Goal: Contribute content: Contribute content

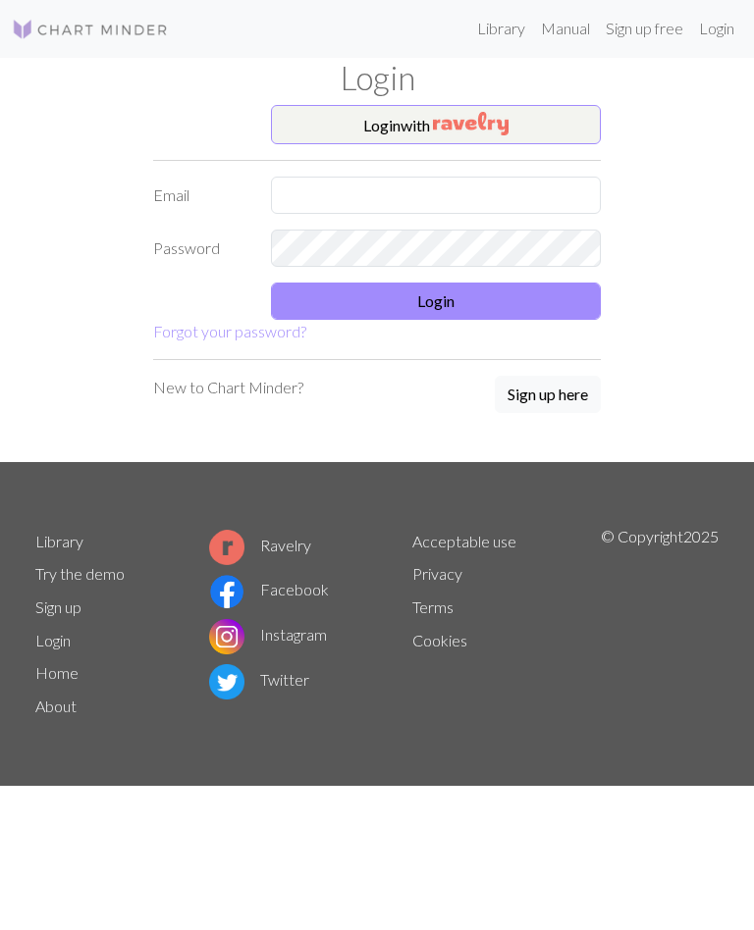
click at [507, 119] on img "button" at bounding box center [471, 125] width 76 height 24
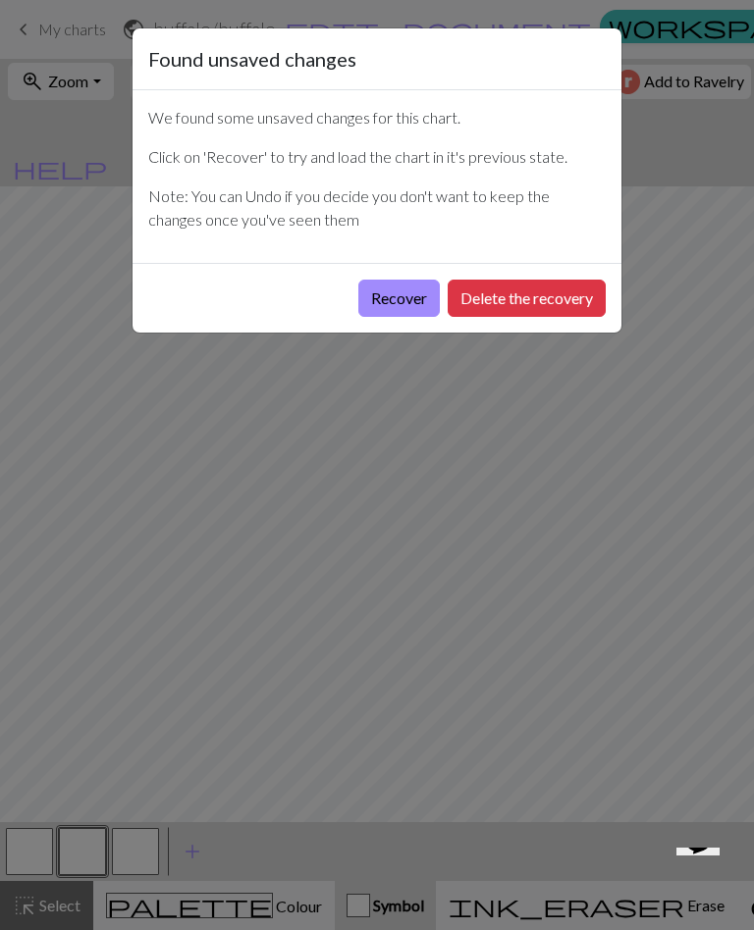
click at [389, 285] on button "Recover" at bounding box center [398, 298] width 81 height 37
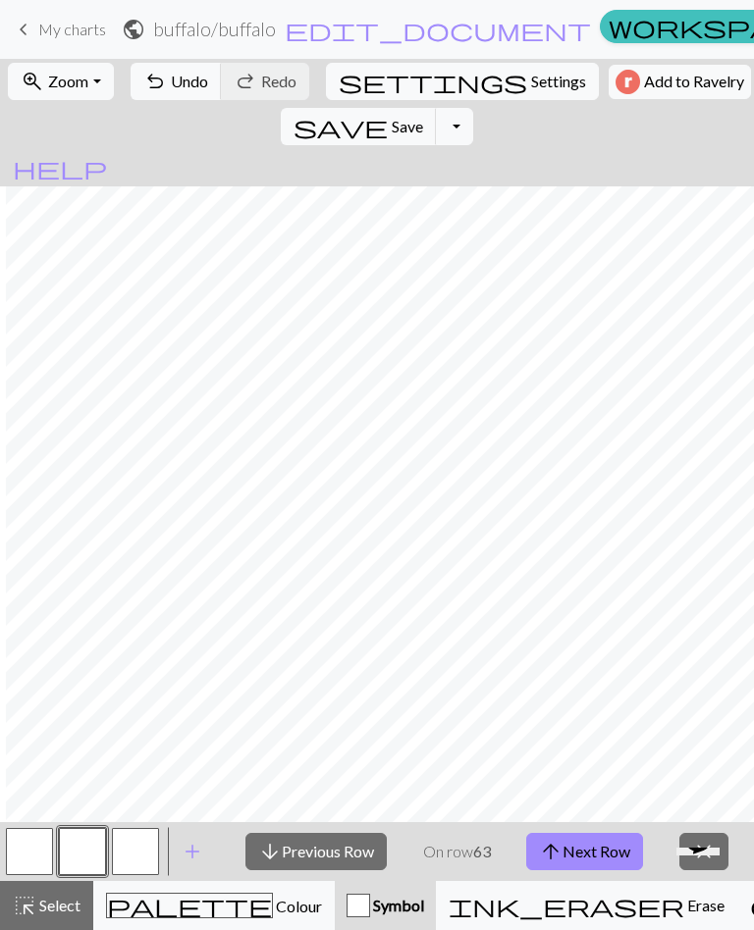
scroll to position [0, 81]
click at [196, 33] on h2 "buffalo / buffalo" at bounding box center [214, 29] width 123 height 23
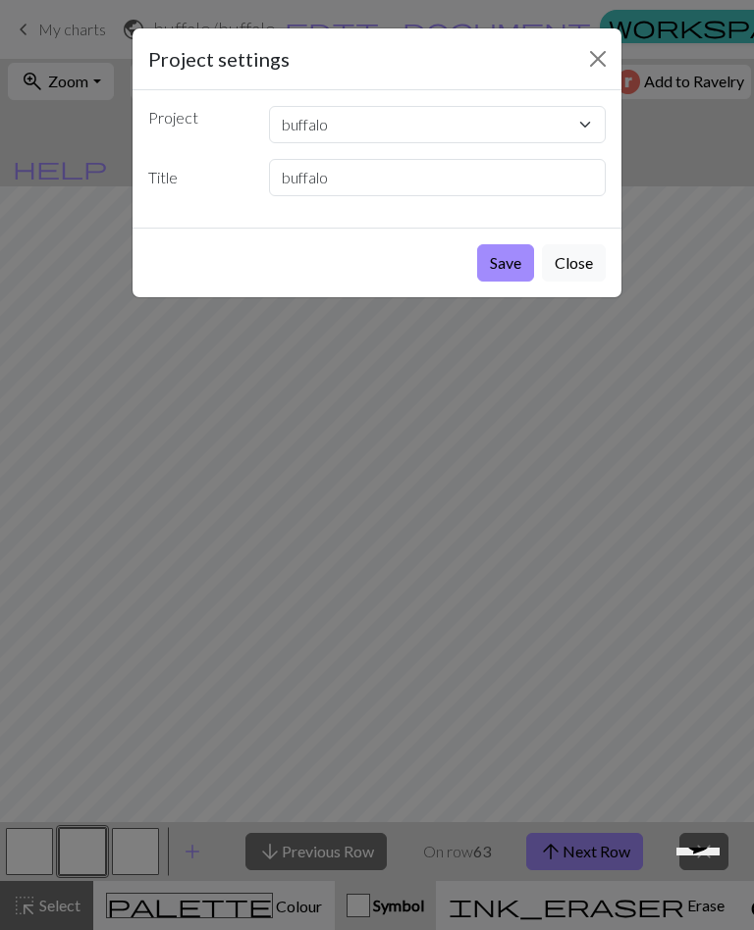
click at [602, 57] on button "Close" at bounding box center [597, 58] width 31 height 31
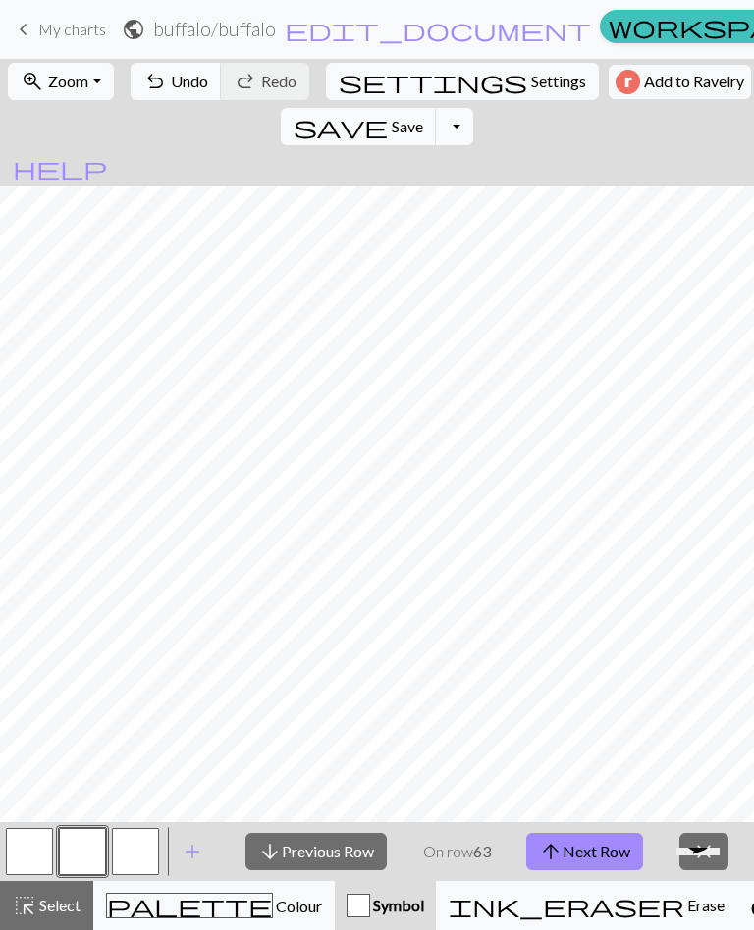
click at [273, 902] on span "Colour" at bounding box center [297, 906] width 49 height 19
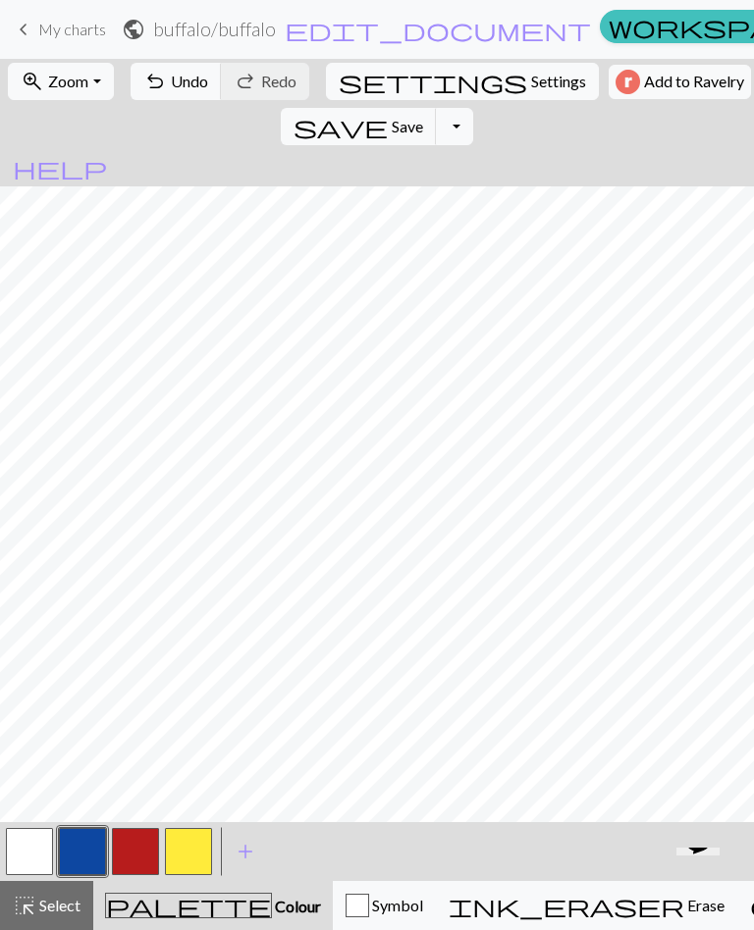
click at [41, 908] on span "Select" at bounding box center [58, 905] width 44 height 19
click at [48, 909] on span "Select" at bounding box center [58, 905] width 44 height 19
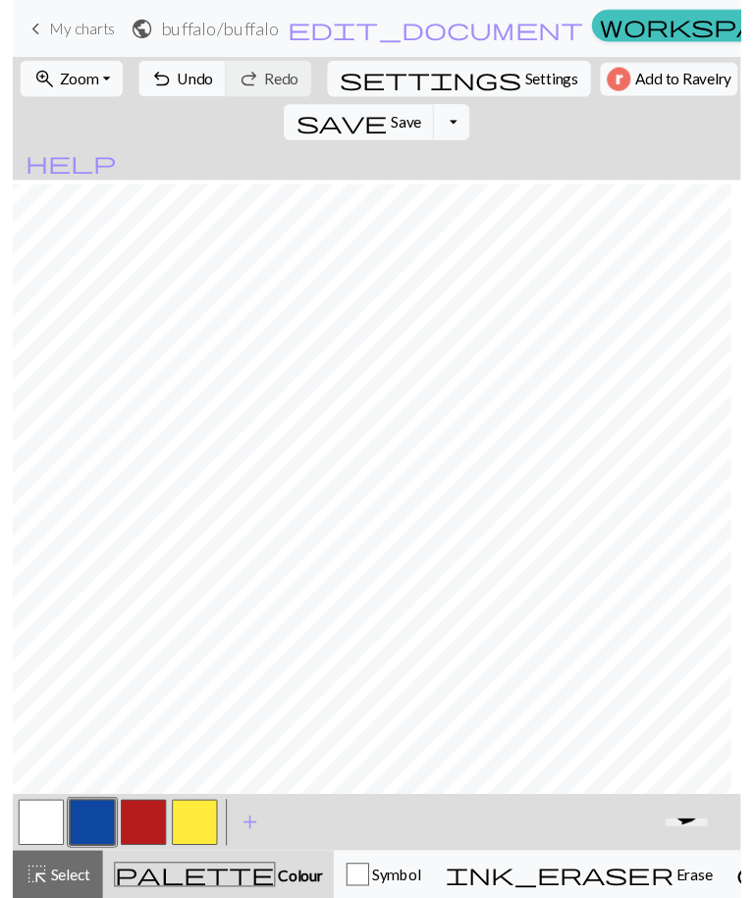
scroll to position [401, 4]
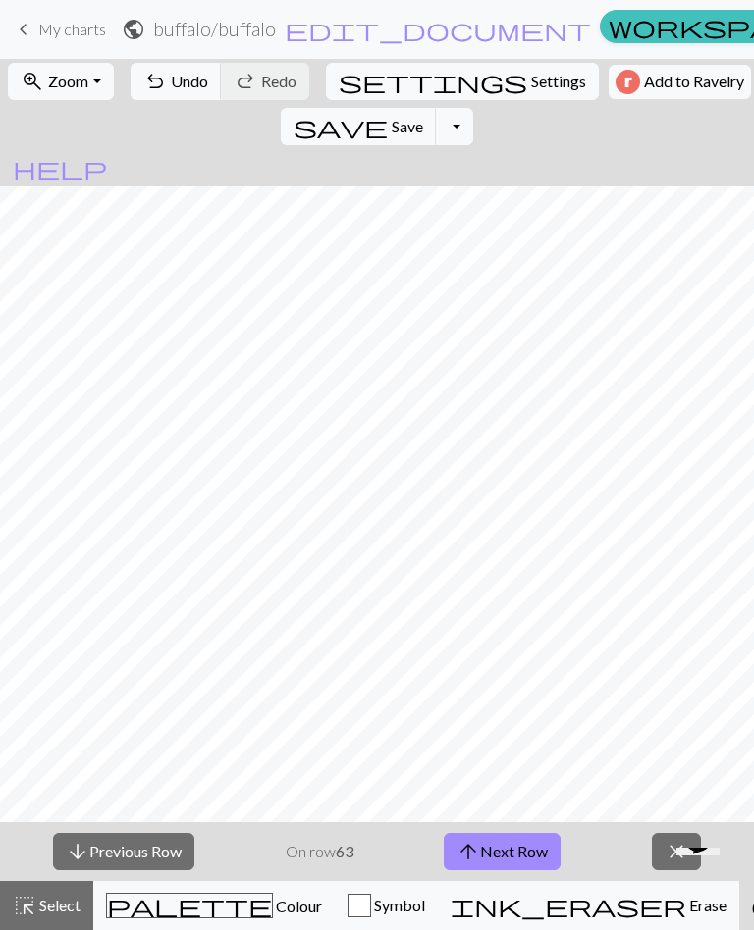
click at [136, 845] on button "arrow_downward Previous Row" at bounding box center [123, 851] width 141 height 37
click at [135, 844] on button "arrow_downward Previous Row" at bounding box center [123, 851] width 141 height 37
click at [137, 844] on button "arrow_downward Previous Row" at bounding box center [123, 851] width 141 height 37
click at [136, 843] on button "arrow_downward Previous Row" at bounding box center [123, 851] width 141 height 37
click at [138, 841] on button "arrow_downward Previous Row" at bounding box center [123, 851] width 141 height 37
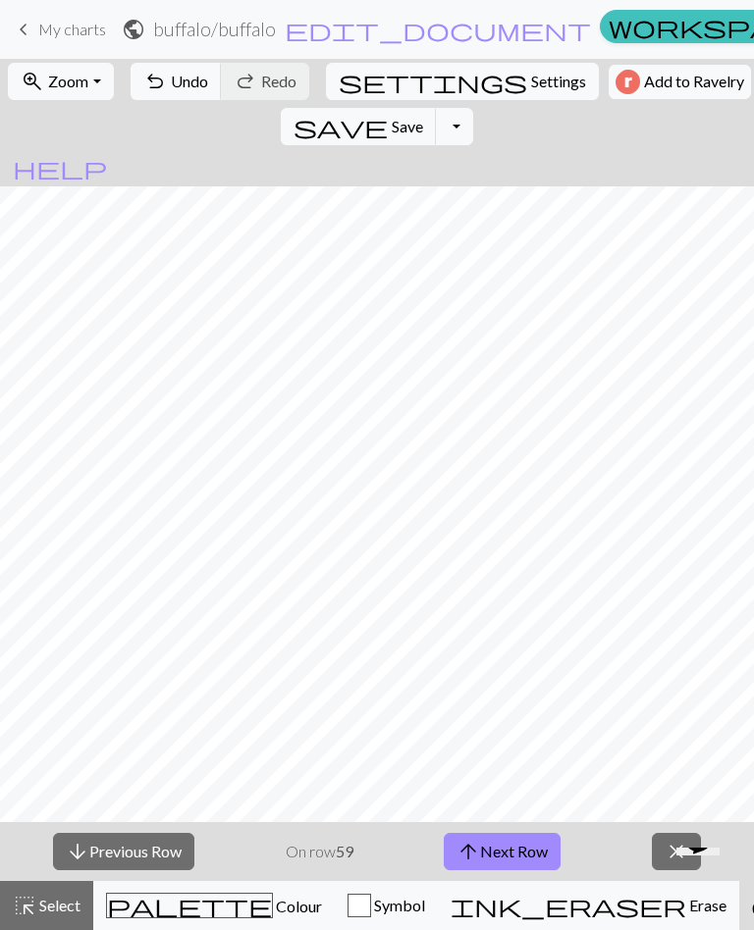
click at [137, 841] on button "arrow_downward Previous Row" at bounding box center [123, 851] width 141 height 37
click at [143, 833] on button "arrow_downward Previous Row" at bounding box center [123, 851] width 141 height 37
click at [142, 833] on button "arrow_downward Previous Row" at bounding box center [123, 851] width 141 height 37
click at [144, 856] on button "arrow_downward Previous Row" at bounding box center [123, 851] width 141 height 37
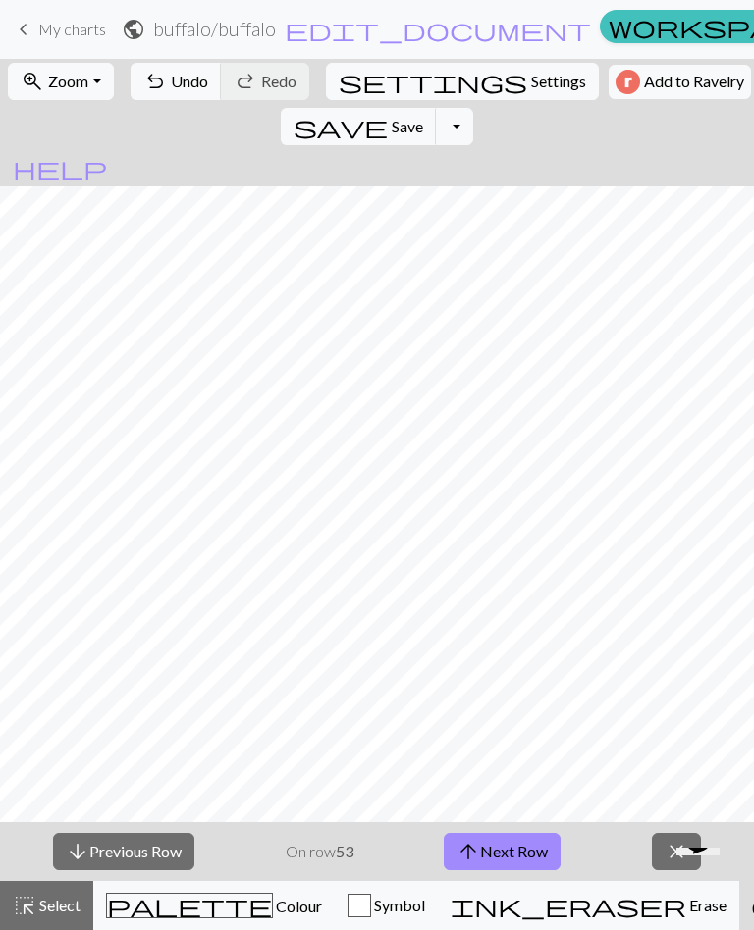
click at [149, 855] on button "arrow_downward Previous Row" at bounding box center [123, 851] width 141 height 37
click at [149, 854] on button "arrow_downward Previous Row" at bounding box center [123, 851] width 141 height 37
click at [153, 846] on button "arrow_downward Previous Row" at bounding box center [123, 851] width 141 height 37
click at [158, 842] on button "arrow_downward Previous Row" at bounding box center [123, 851] width 141 height 37
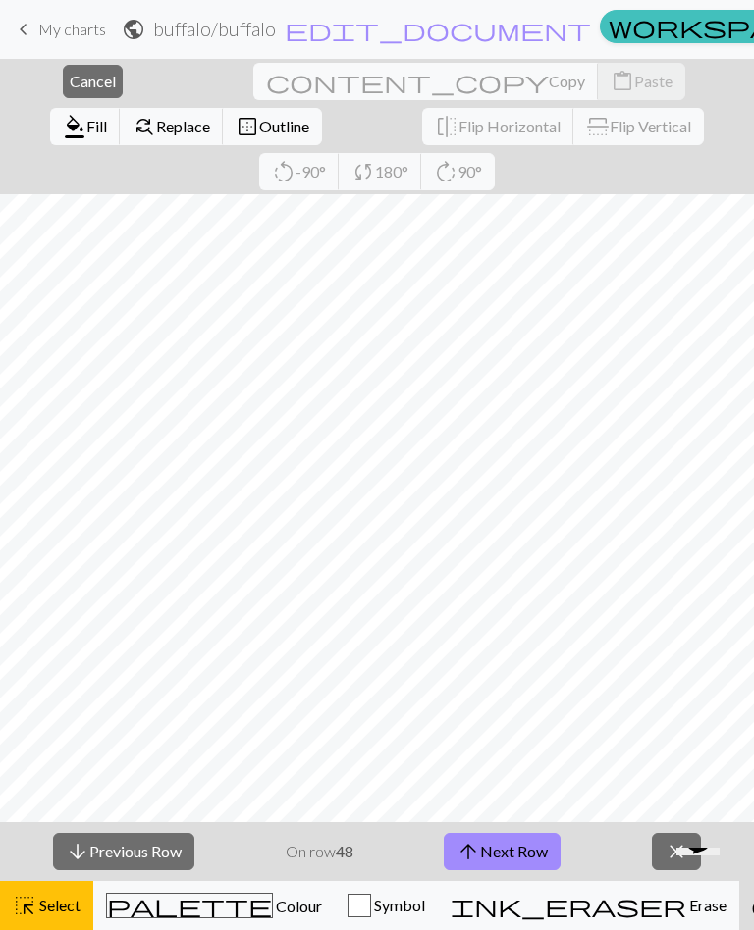
click at [533, 855] on button "arrow_upward Next Row" at bounding box center [502, 851] width 117 height 37
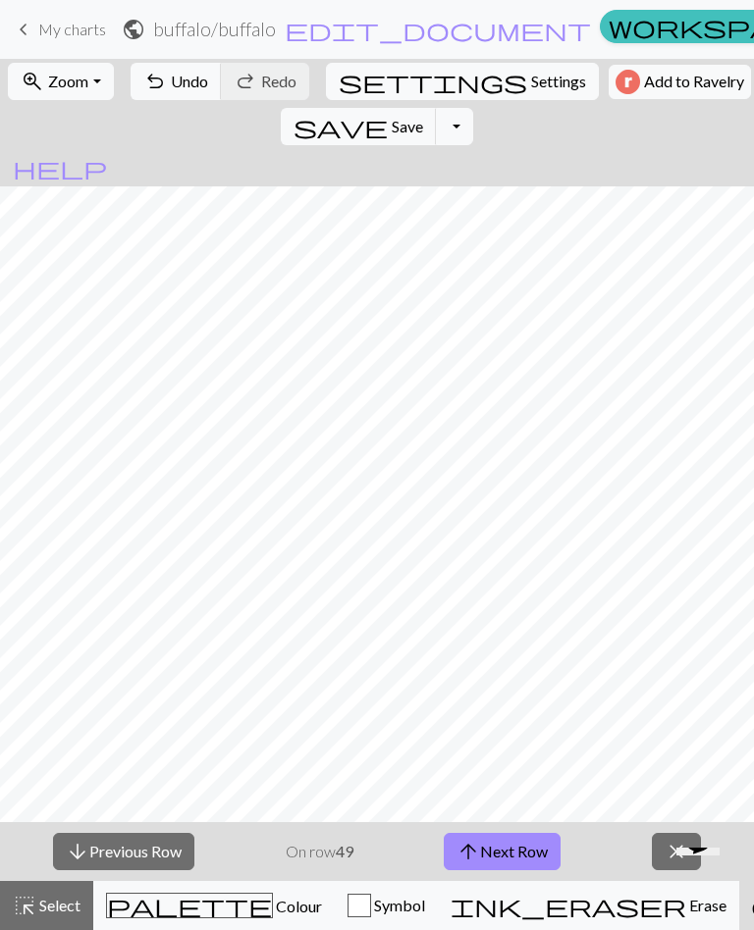
click at [518, 858] on button "arrow_upward Next Row" at bounding box center [502, 851] width 117 height 37
click at [517, 836] on button "arrow_upward Next Row" at bounding box center [502, 851] width 117 height 37
click at [517, 842] on button "arrow_upward Next Row" at bounding box center [502, 851] width 117 height 37
click at [534, 847] on button "arrow_upward Next Row" at bounding box center [502, 851] width 117 height 37
click at [534, 846] on button "arrow_upward Next Row" at bounding box center [502, 851] width 117 height 37
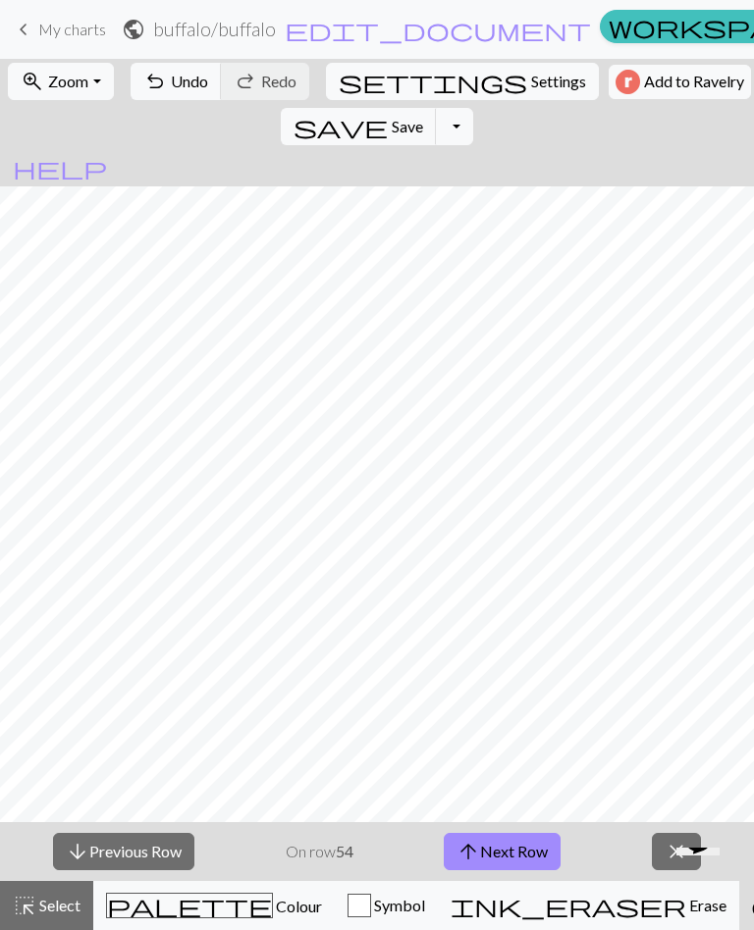
click at [537, 848] on button "arrow_upward Next Row" at bounding box center [502, 851] width 117 height 37
click at [536, 847] on button "arrow_upward Next Row" at bounding box center [502, 851] width 117 height 37
click at [535, 844] on button "arrow_upward Next Row" at bounding box center [502, 851] width 117 height 37
click at [534, 844] on button "arrow_upward Next Row" at bounding box center [502, 851] width 117 height 37
click at [534, 846] on button "arrow_upward Next Row" at bounding box center [502, 851] width 117 height 37
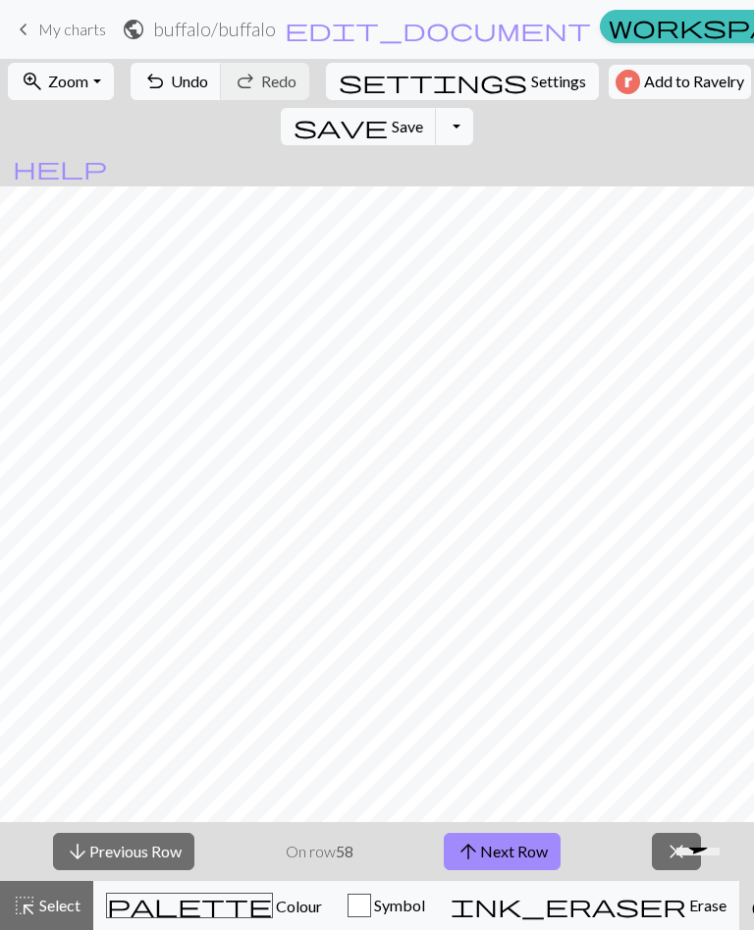
click at [534, 846] on button "arrow_upward Next Row" at bounding box center [502, 851] width 117 height 37
click at [534, 844] on button "arrow_upward Next Row" at bounding box center [502, 851] width 117 height 37
click at [534, 843] on button "arrow_upward Next Row" at bounding box center [502, 851] width 117 height 37
click at [534, 849] on button "arrow_upward Next Row" at bounding box center [502, 851] width 117 height 37
click at [533, 848] on button "arrow_upward Next Row" at bounding box center [502, 851] width 117 height 37
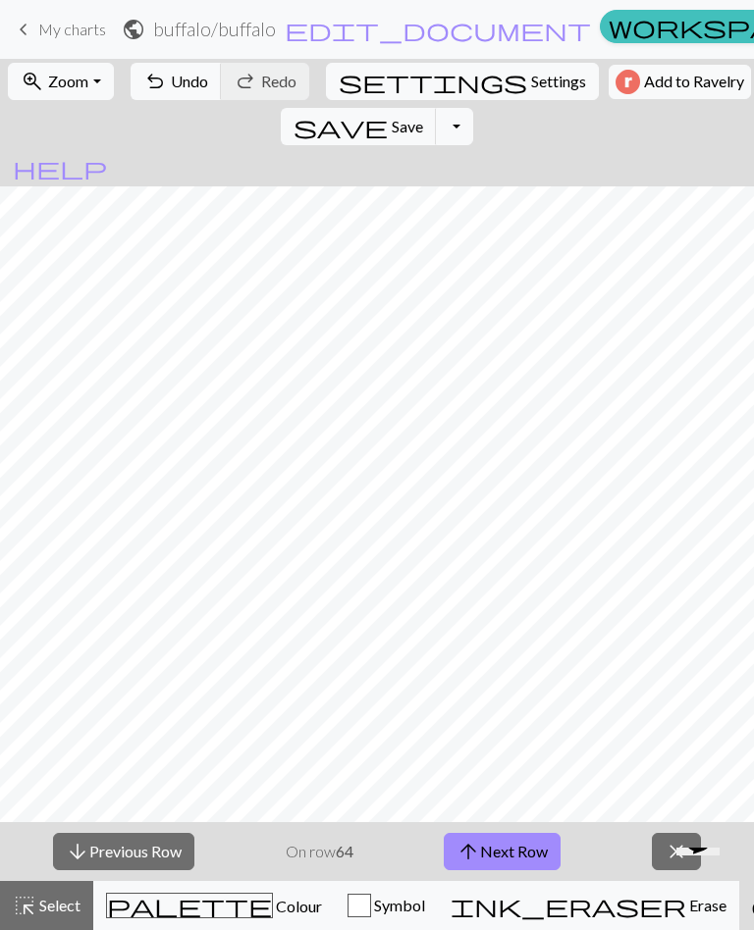
click at [533, 848] on button "arrow_upward Next Row" at bounding box center [502, 851] width 117 height 37
click at [532, 847] on button "arrow_upward Next Row" at bounding box center [502, 851] width 117 height 37
click at [530, 849] on button "arrow_upward Next Row" at bounding box center [502, 851] width 117 height 37
click at [529, 848] on button "arrow_upward Next Row" at bounding box center [502, 851] width 117 height 37
click at [529, 846] on button "arrow_upward Next Row" at bounding box center [502, 851] width 117 height 37
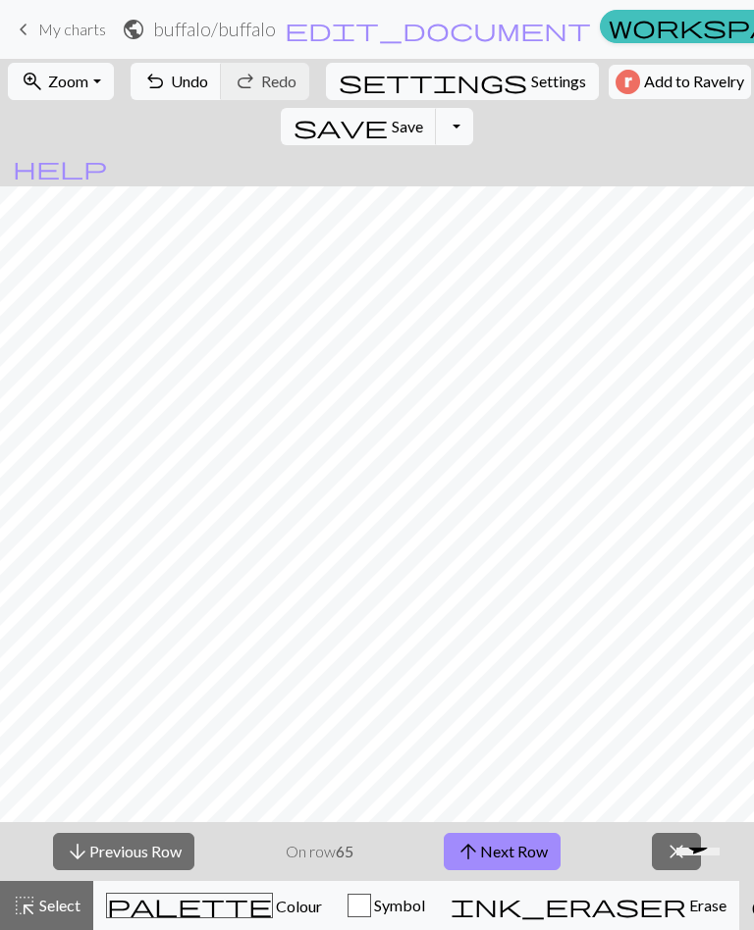
click at [529, 846] on button "arrow_upward Next Row" at bounding box center [502, 851] width 117 height 37
click at [147, 841] on button "arrow_downward Previous Row" at bounding box center [123, 851] width 141 height 37
click at [146, 841] on button "arrow_downward Previous Row" at bounding box center [123, 851] width 141 height 37
click at [141, 844] on button "arrow_downward Previous Row" at bounding box center [123, 851] width 141 height 37
click at [140, 843] on button "arrow_downward Previous Row" at bounding box center [123, 851] width 141 height 37
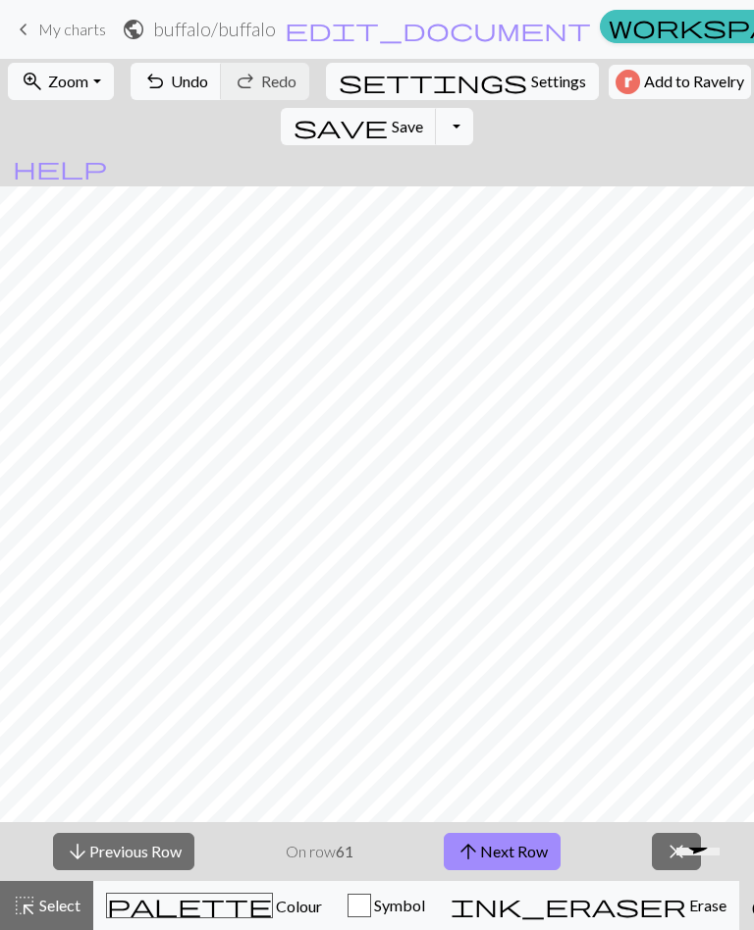
click at [136, 846] on button "arrow_downward Previous Row" at bounding box center [123, 851] width 141 height 37
click at [135, 845] on button "arrow_downward Previous Row" at bounding box center [123, 851] width 141 height 37
click at [138, 847] on button "arrow_downward Previous Row" at bounding box center [123, 851] width 141 height 37
click at [137, 846] on button "arrow_downward Previous Row" at bounding box center [123, 851] width 141 height 37
click at [138, 844] on button "arrow_downward Previous Row" at bounding box center [123, 851] width 141 height 37
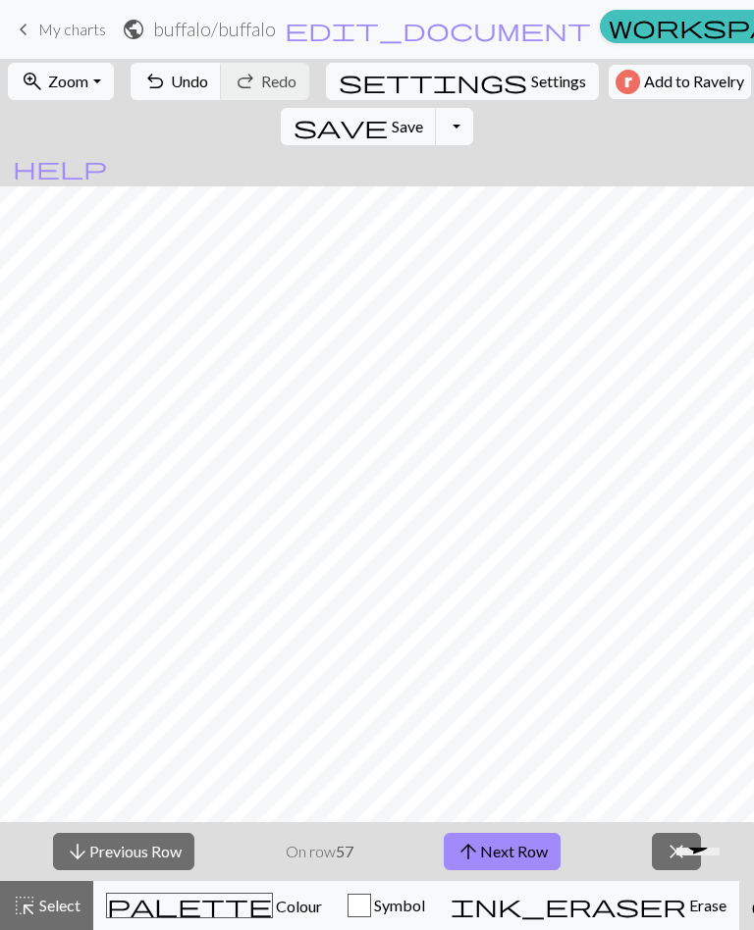
click at [137, 844] on button "arrow_downward Previous Row" at bounding box center [123, 851] width 141 height 37
click at [143, 848] on button "arrow_downward Previous Row" at bounding box center [123, 851] width 141 height 37
click at [142, 847] on button "arrow_downward Previous Row" at bounding box center [123, 851] width 141 height 37
click at [142, 849] on button "arrow_downward Previous Row" at bounding box center [123, 851] width 141 height 37
click at [141, 848] on button "arrow_downward Previous Row" at bounding box center [123, 851] width 141 height 37
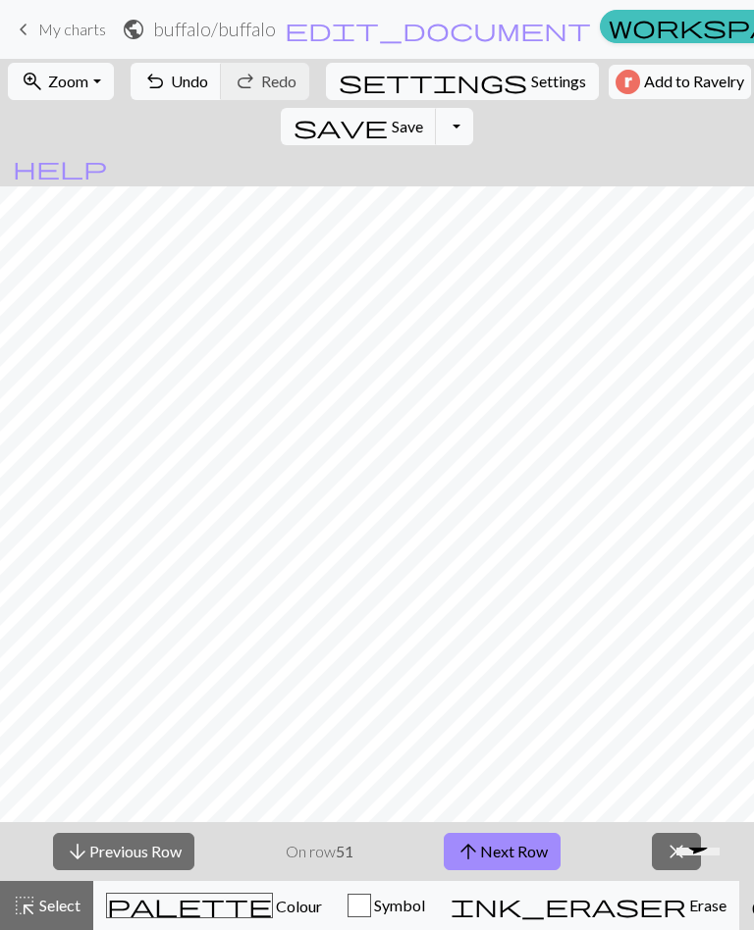
click at [141, 847] on button "arrow_downward Previous Row" at bounding box center [123, 851] width 141 height 37
click at [141, 846] on button "arrow_downward Previous Row" at bounding box center [123, 851] width 141 height 37
click at [147, 850] on button "arrow_downward Previous Row" at bounding box center [123, 851] width 141 height 37
click at [146, 850] on button "arrow_downward Previous Row" at bounding box center [123, 851] width 141 height 37
click at [152, 849] on button "arrow_downward Previous Row" at bounding box center [123, 851] width 141 height 37
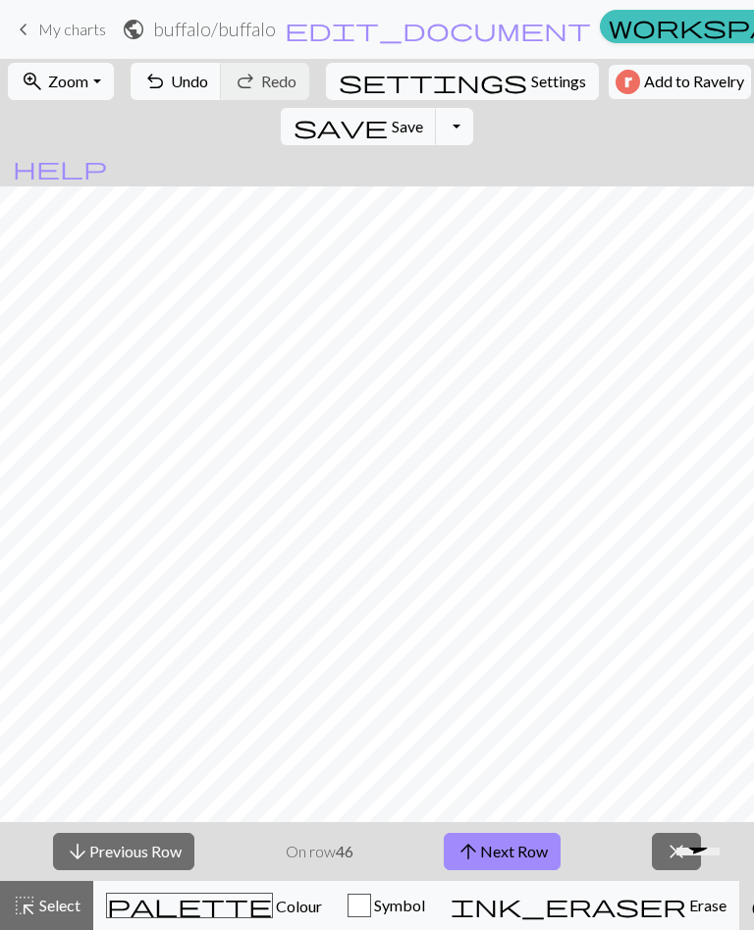
click at [151, 848] on button "arrow_downward Previous Row" at bounding box center [123, 851] width 141 height 37
click at [149, 851] on button "arrow_downward Previous Row" at bounding box center [123, 851] width 141 height 37
click at [149, 850] on button "arrow_downward Previous Row" at bounding box center [123, 851] width 141 height 37
click at [152, 847] on button "arrow_downward Previous Row" at bounding box center [123, 851] width 141 height 37
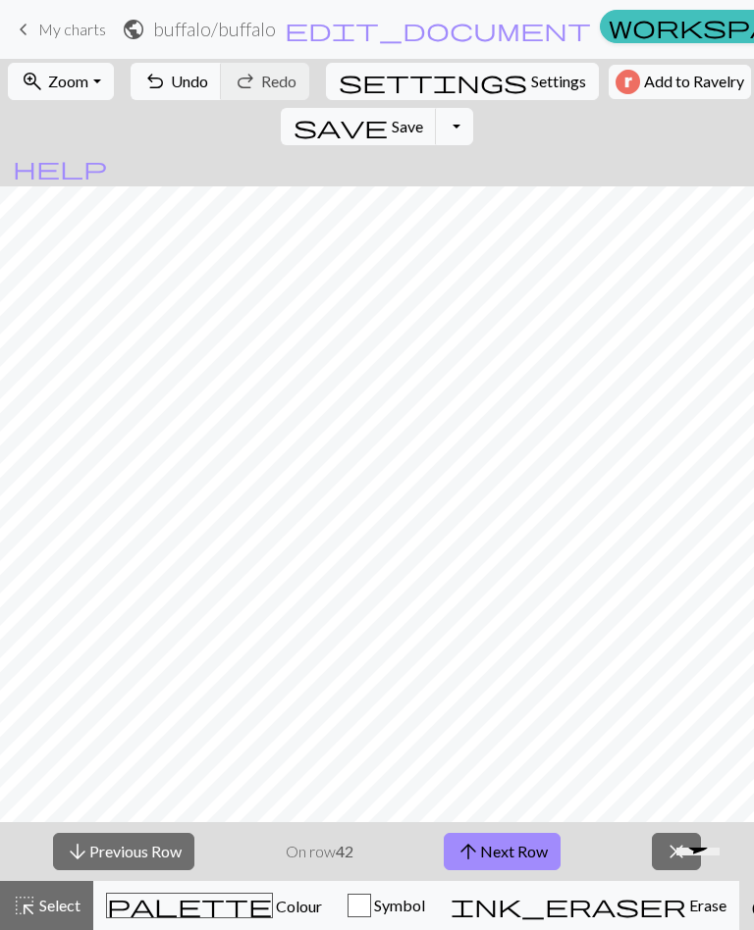
click at [156, 847] on button "arrow_downward Previous Row" at bounding box center [123, 851] width 141 height 37
click at [155, 847] on button "arrow_downward Previous Row" at bounding box center [123, 851] width 141 height 37
click at [156, 844] on button "arrow_downward Previous Row" at bounding box center [123, 851] width 141 height 37
click at [155, 843] on button "arrow_downward Previous Row" at bounding box center [123, 851] width 141 height 37
click at [161, 837] on button "arrow_downward Previous Row" at bounding box center [123, 851] width 141 height 37
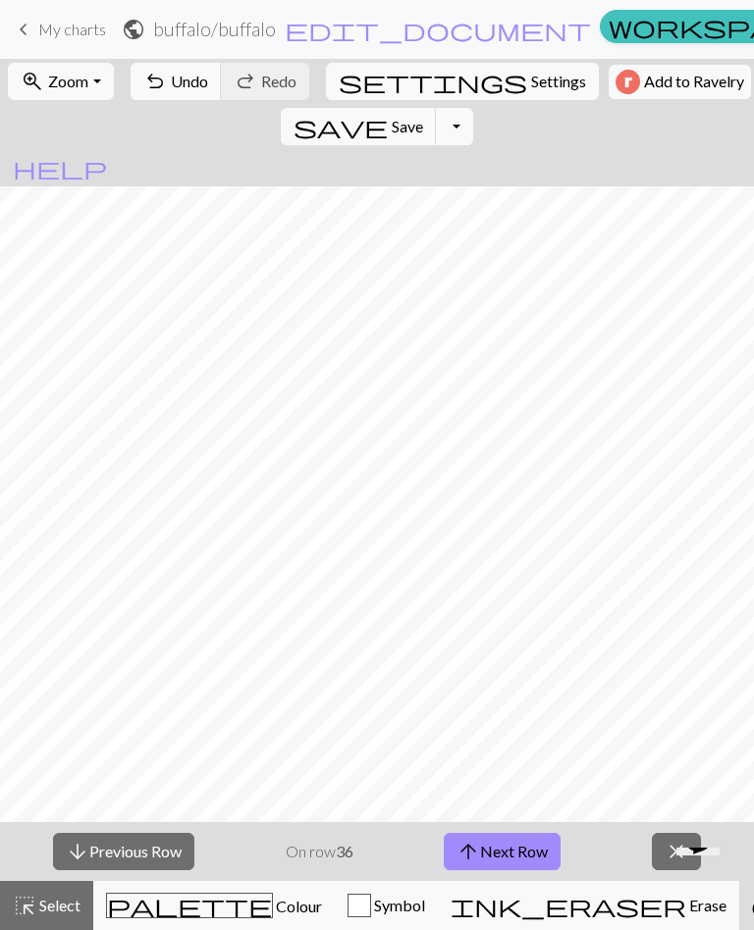
click at [160, 836] on button "arrow_downward Previous Row" at bounding box center [123, 851] width 141 height 37
click at [161, 834] on button "arrow_downward Previous Row" at bounding box center [123, 851] width 141 height 37
click at [162, 834] on button "arrow_downward Previous Row" at bounding box center [123, 851] width 141 height 37
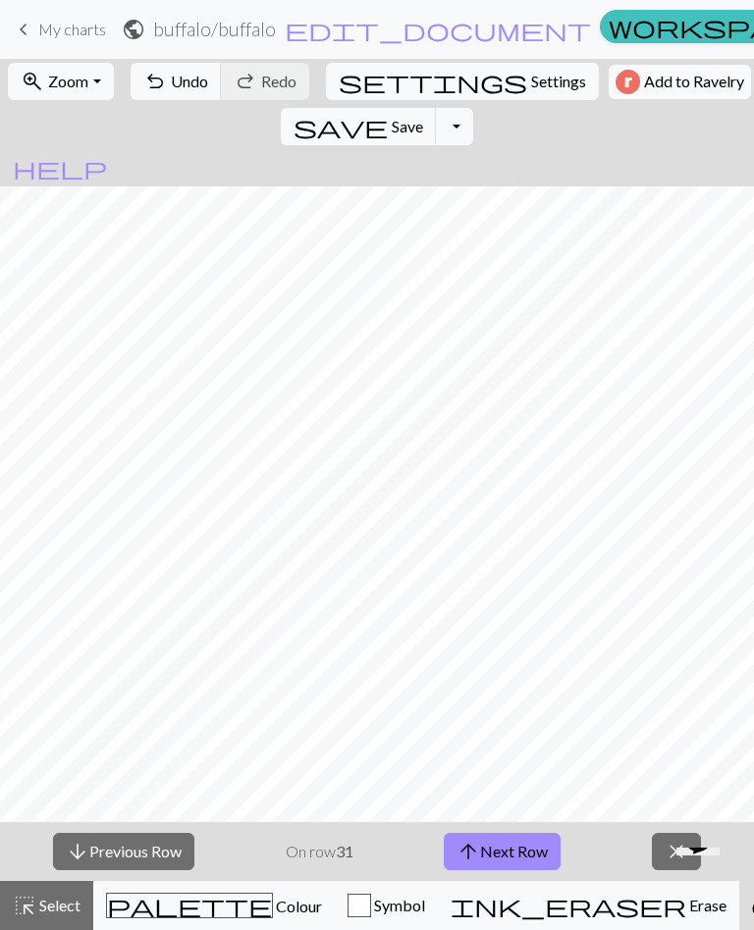
click at [172, 836] on button "arrow_downward Previous Row" at bounding box center [123, 851] width 141 height 37
click at [167, 832] on div "arrow_downward Previous Row On row 30 arrow_upward Next Row close" at bounding box center [377, 851] width 754 height 59
click at [171, 856] on button "arrow_downward Previous Row" at bounding box center [123, 851] width 141 height 37
click at [170, 855] on button "arrow_downward Previous Row" at bounding box center [123, 851] width 141 height 37
click at [172, 857] on button "arrow_downward Previous Row" at bounding box center [123, 851] width 141 height 37
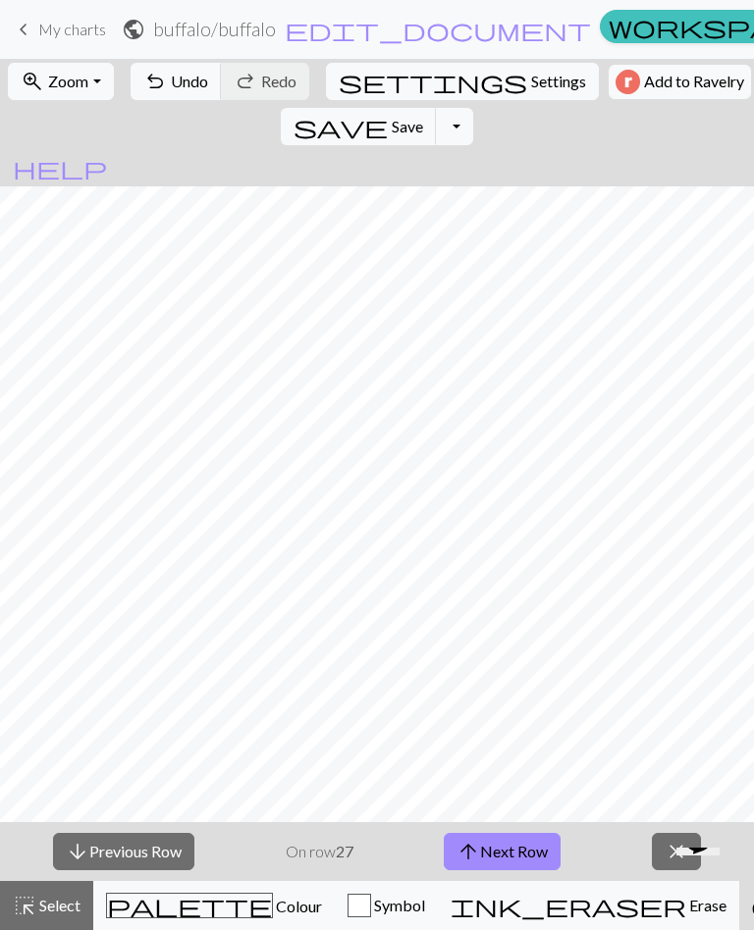
click at [172, 856] on button "arrow_downward Previous Row" at bounding box center [123, 851] width 141 height 37
click at [161, 844] on button "arrow_downward Previous Row" at bounding box center [123, 851] width 141 height 37
click at [160, 843] on button "arrow_downward Previous Row" at bounding box center [123, 851] width 141 height 37
click at [168, 844] on button "arrow_downward Previous Row" at bounding box center [123, 851] width 141 height 37
click at [167, 844] on button "arrow_downward Previous Row" at bounding box center [123, 851] width 141 height 37
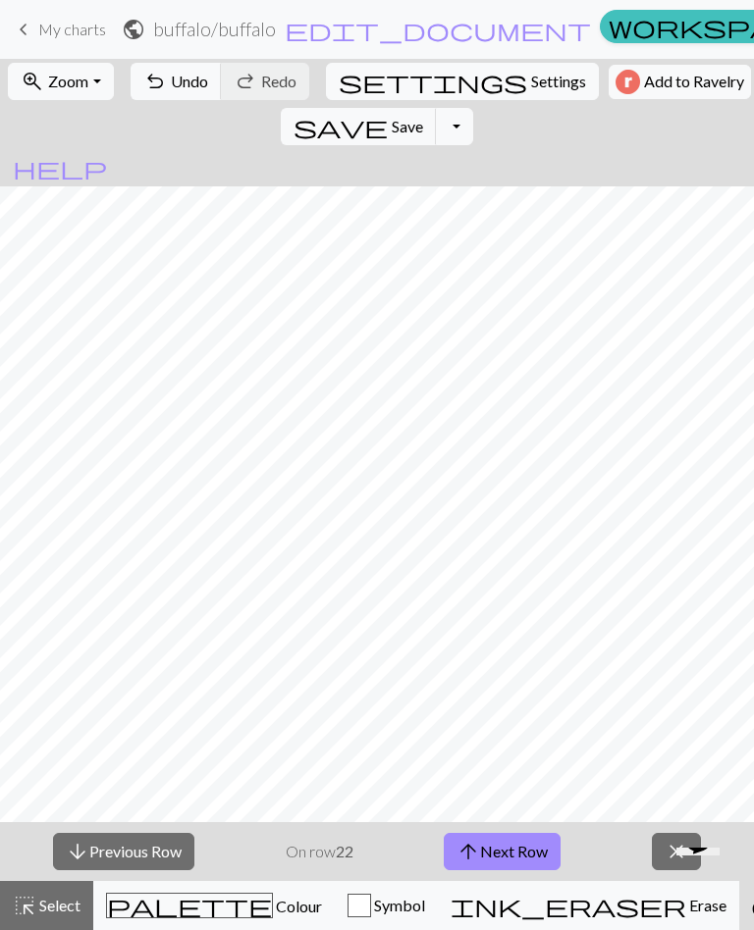
click at [164, 844] on button "arrow_downward Previous Row" at bounding box center [123, 851] width 141 height 37
click at [164, 843] on button "arrow_downward Previous Row" at bounding box center [123, 851] width 141 height 37
click at [167, 842] on button "arrow_downward Previous Row" at bounding box center [123, 851] width 141 height 37
click at [166, 841] on button "arrow_downward Previous Row" at bounding box center [123, 851] width 141 height 37
click at [166, 834] on button "arrow_downward Previous Row" at bounding box center [123, 851] width 141 height 37
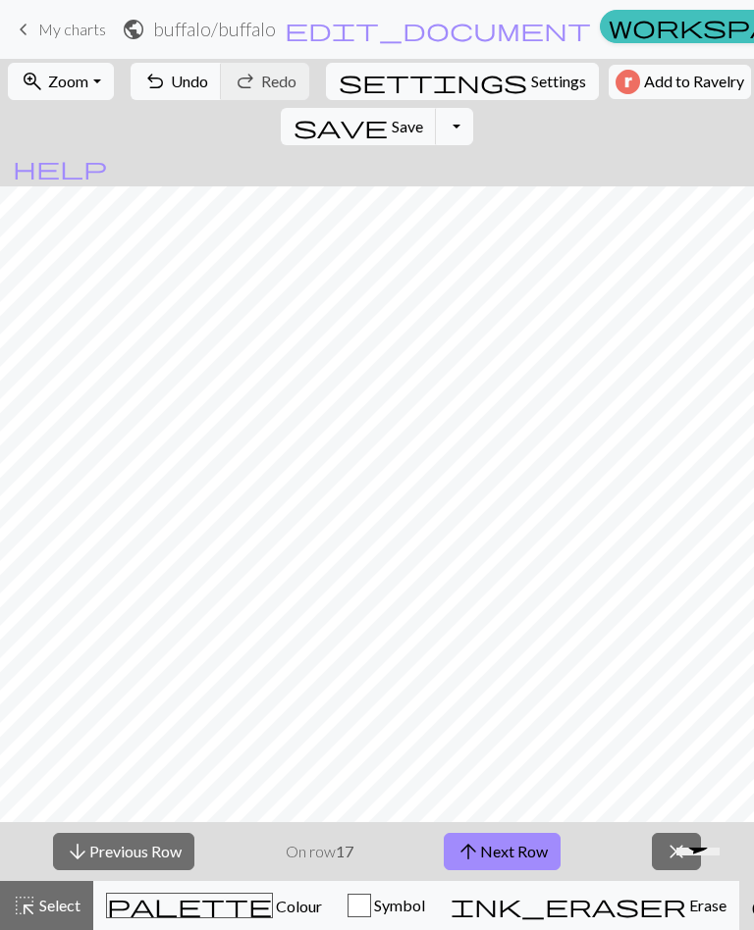
click at [165, 833] on button "arrow_downward Previous Row" at bounding box center [123, 851] width 141 height 37
click at [171, 834] on button "arrow_downward Previous Row" at bounding box center [123, 851] width 141 height 37
click at [644, 82] on span "Add to Ravelry" at bounding box center [694, 82] width 100 height 25
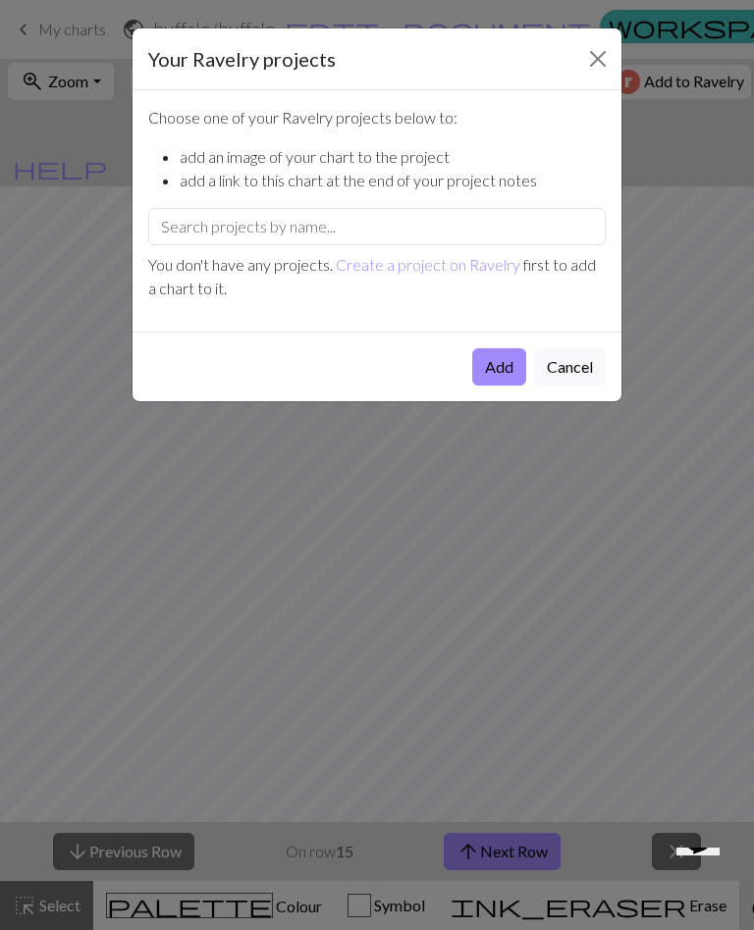
click at [435, 262] on link "Create a project on Ravelry" at bounding box center [428, 264] width 184 height 19
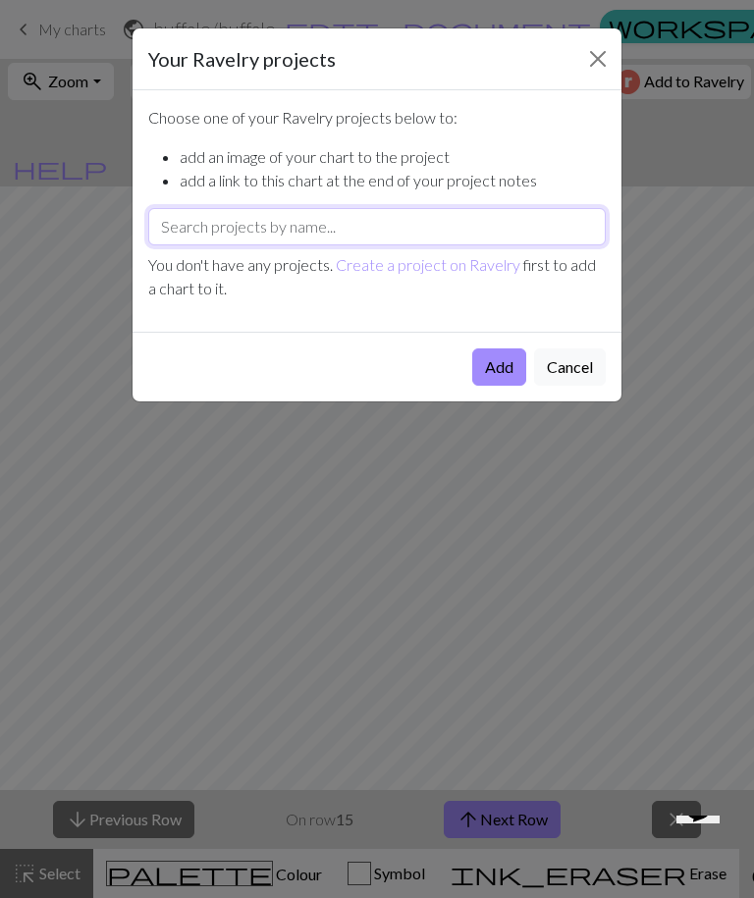
click at [421, 220] on input "text" at bounding box center [376, 226] width 457 height 37
type input "Bills chart"
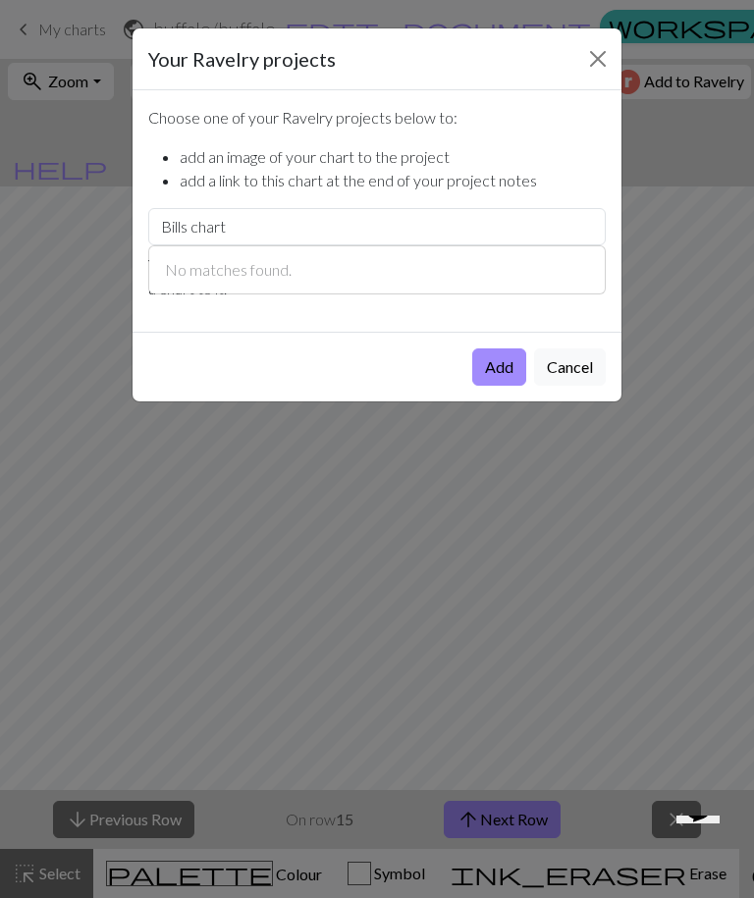
click at [503, 350] on button "Add" at bounding box center [499, 366] width 54 height 37
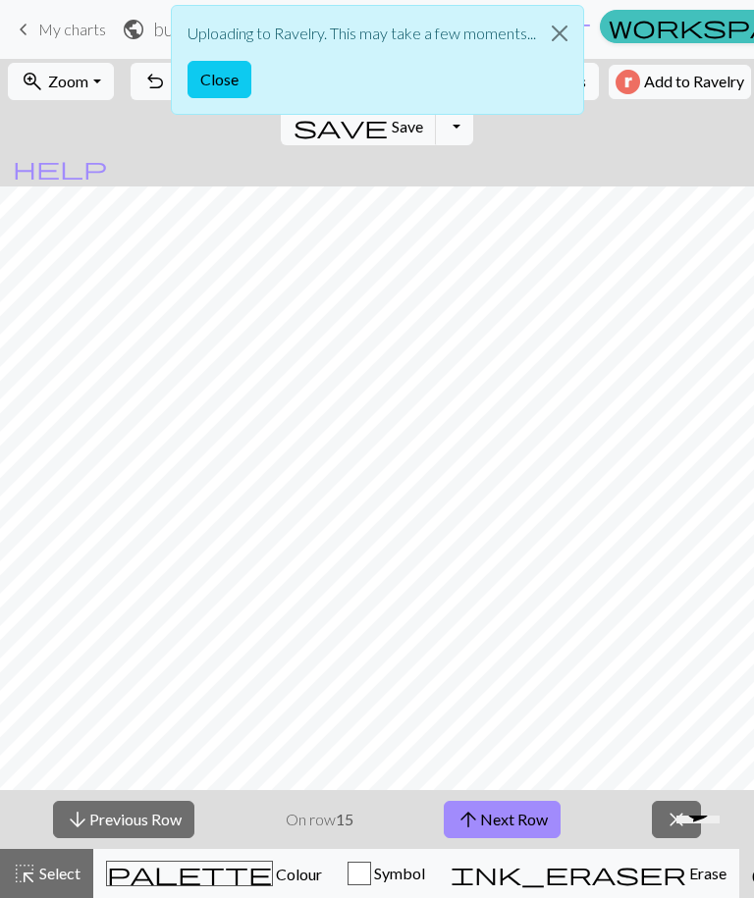
click at [215, 80] on button "Close" at bounding box center [219, 79] width 64 height 37
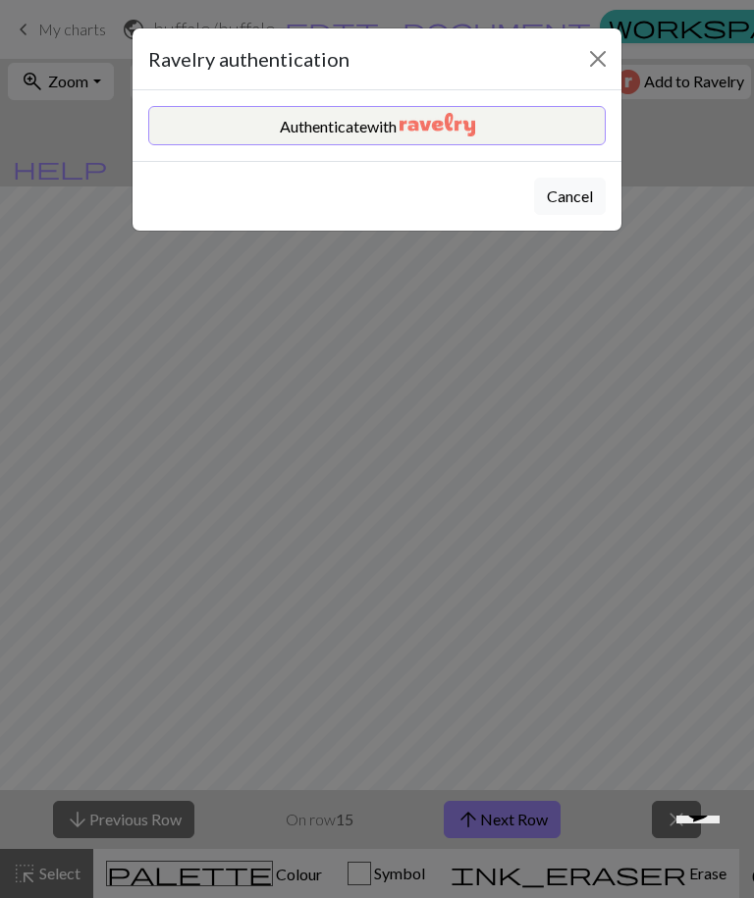
click at [454, 115] on img "button" at bounding box center [437, 125] width 76 height 24
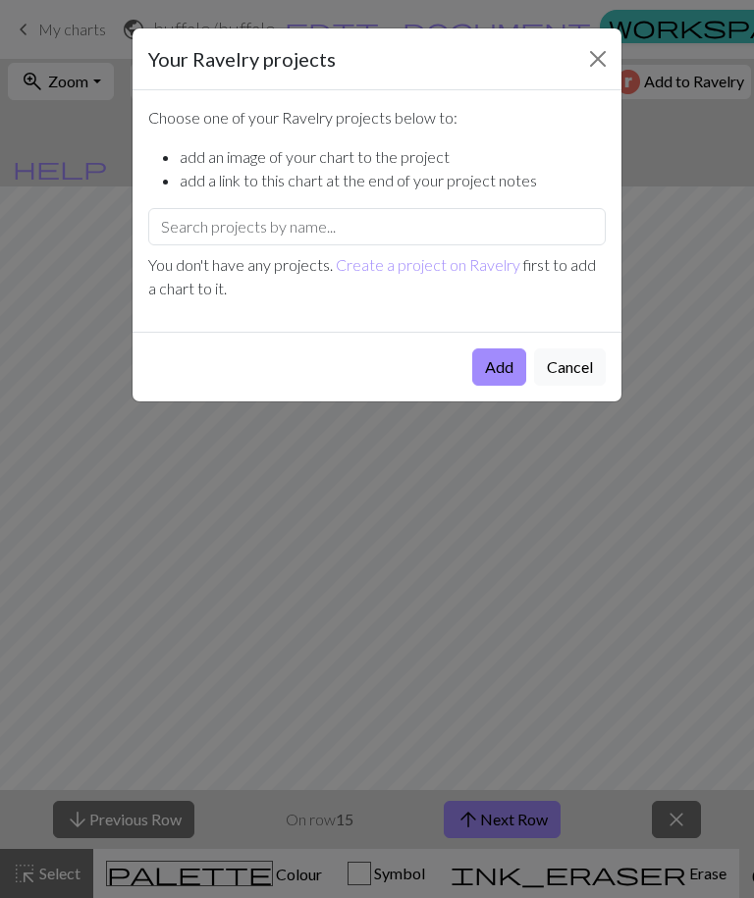
click at [592, 44] on button "Close" at bounding box center [597, 58] width 31 height 31
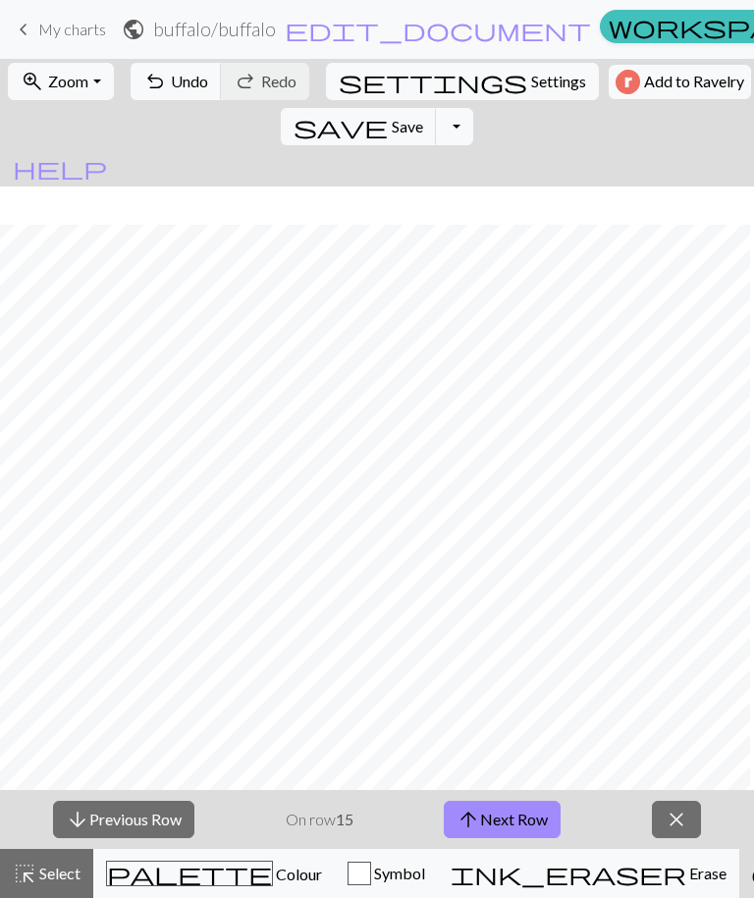
scroll to position [440, 0]
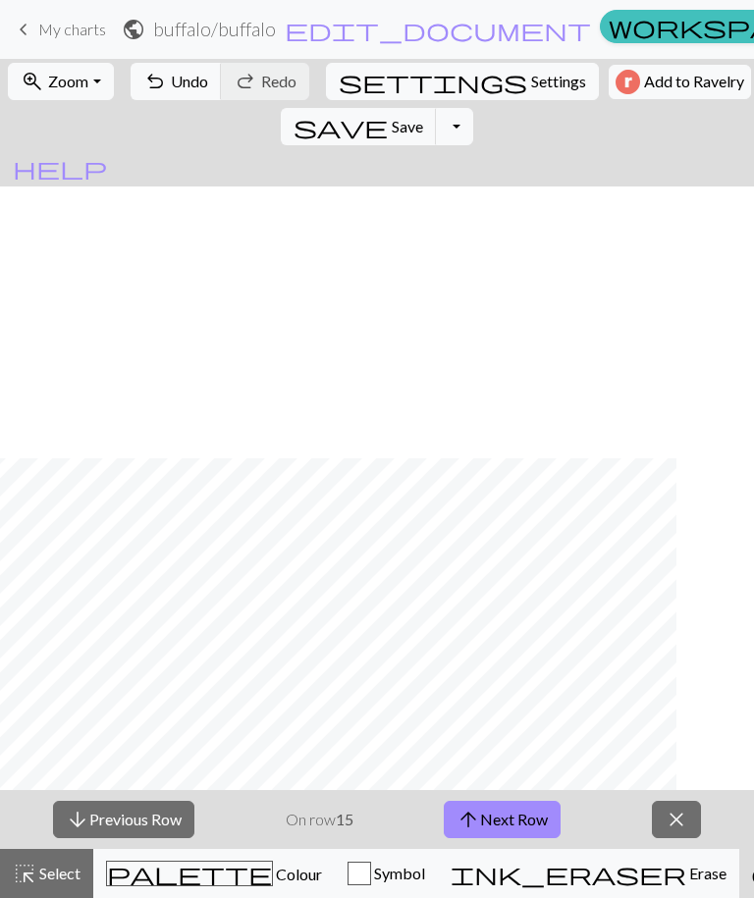
scroll to position [290, 0]
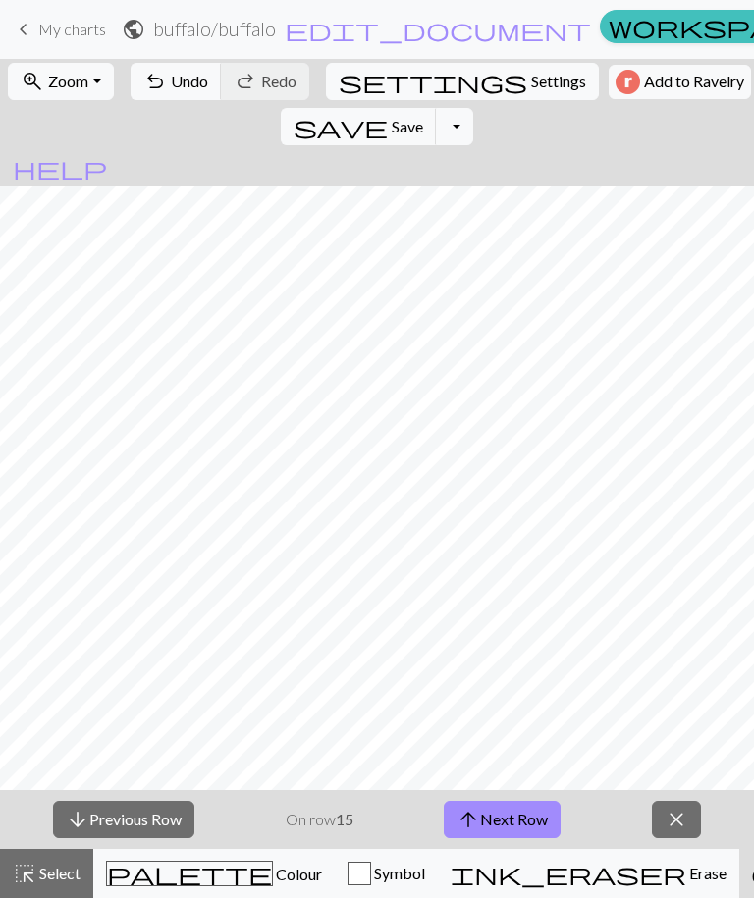
click at [273, 878] on span "Colour" at bounding box center [297, 873] width 49 height 19
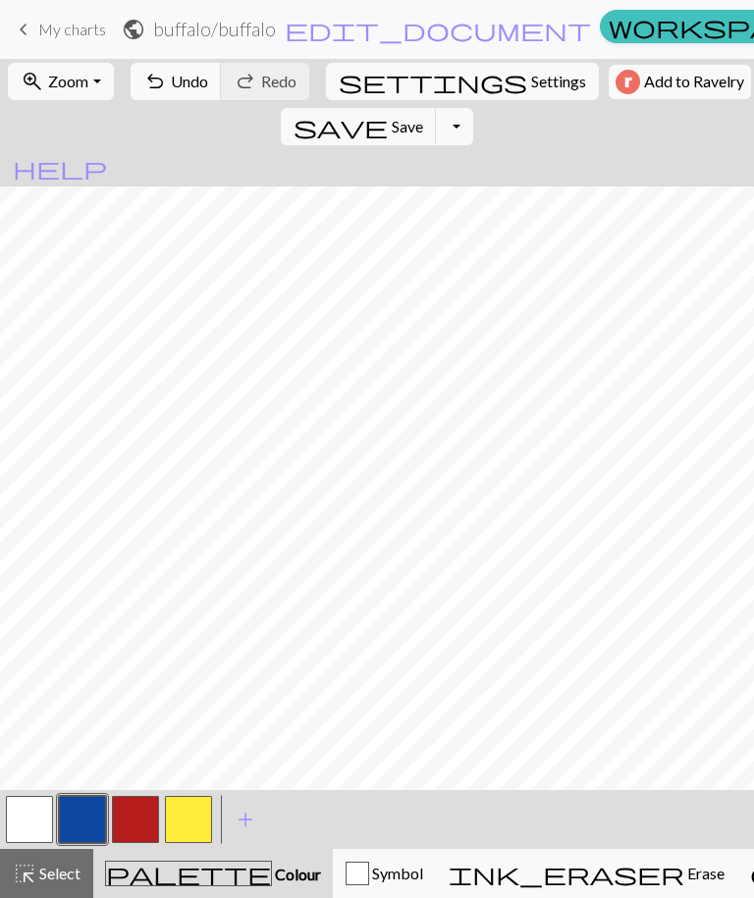
click at [32, 810] on button "button" at bounding box center [29, 819] width 47 height 47
click at [134, 820] on button "button" at bounding box center [135, 819] width 47 height 47
click at [39, 818] on button "button" at bounding box center [29, 819] width 47 height 47
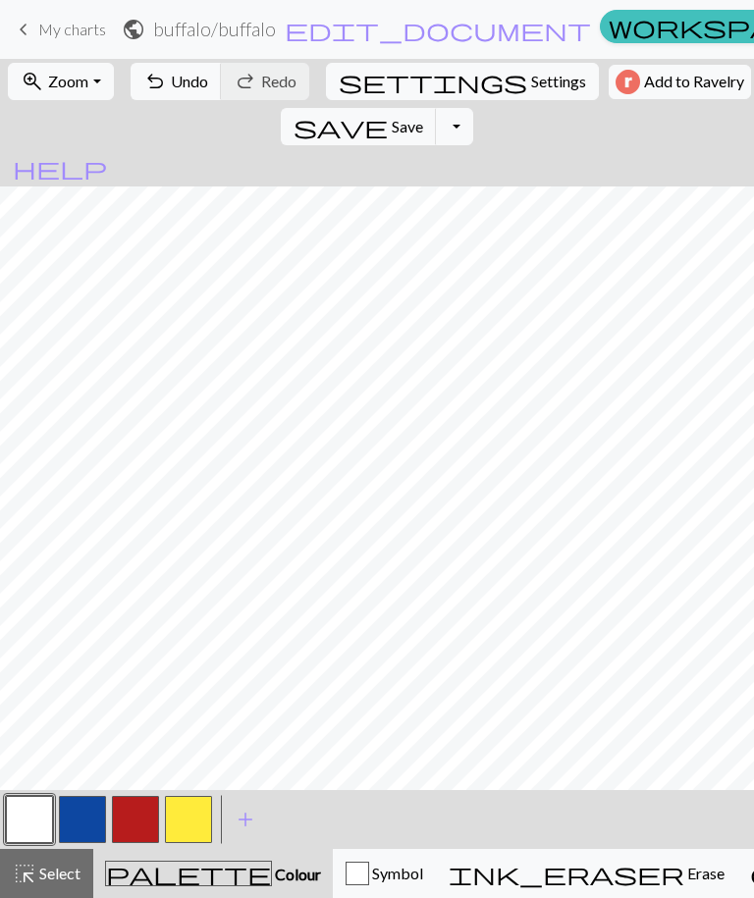
click at [89, 808] on button "button" at bounding box center [82, 819] width 47 height 47
click at [33, 822] on button "button" at bounding box center [29, 819] width 47 height 47
click at [140, 809] on button "button" at bounding box center [135, 819] width 47 height 47
click at [31, 821] on button "button" at bounding box center [29, 819] width 47 height 47
click at [137, 827] on button "button" at bounding box center [135, 819] width 47 height 47
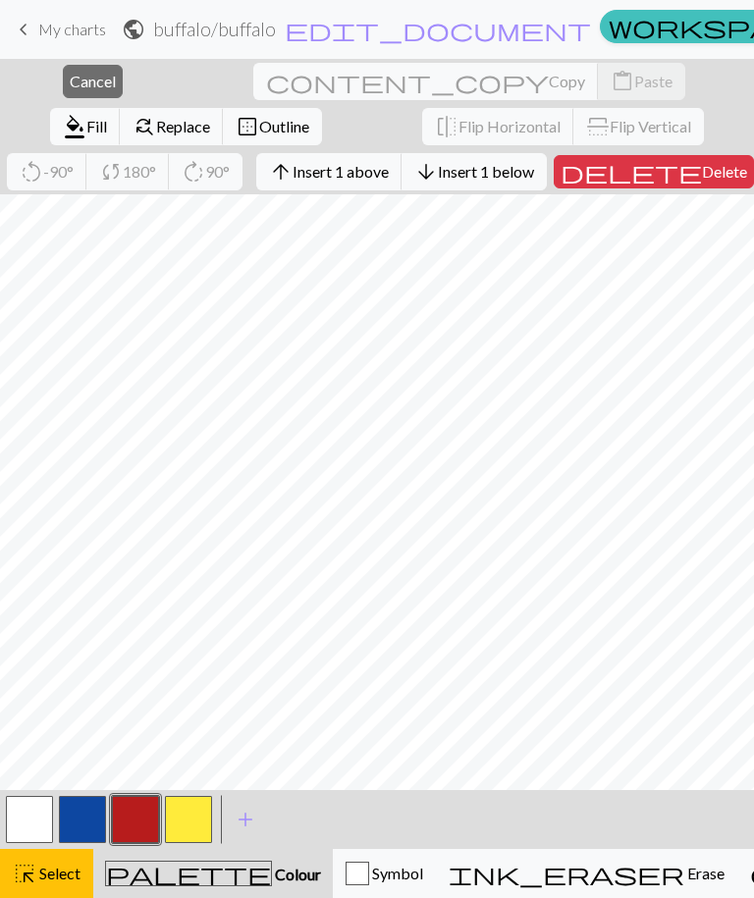
click at [35, 821] on button "button" at bounding box center [29, 819] width 47 height 47
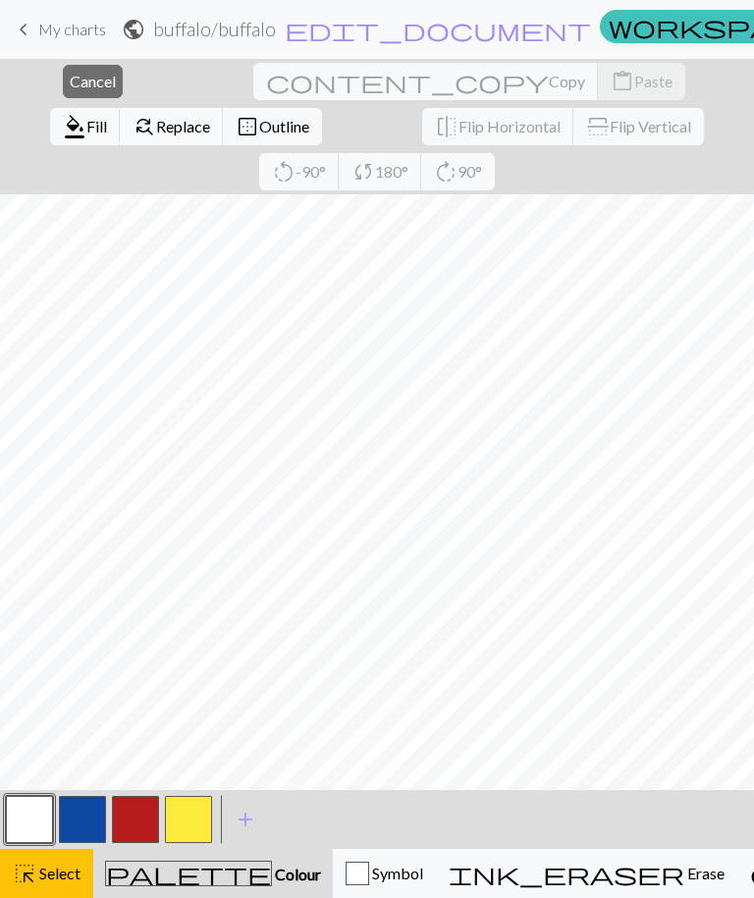
click at [32, 881] on span "highlight_alt" at bounding box center [25, 873] width 24 height 27
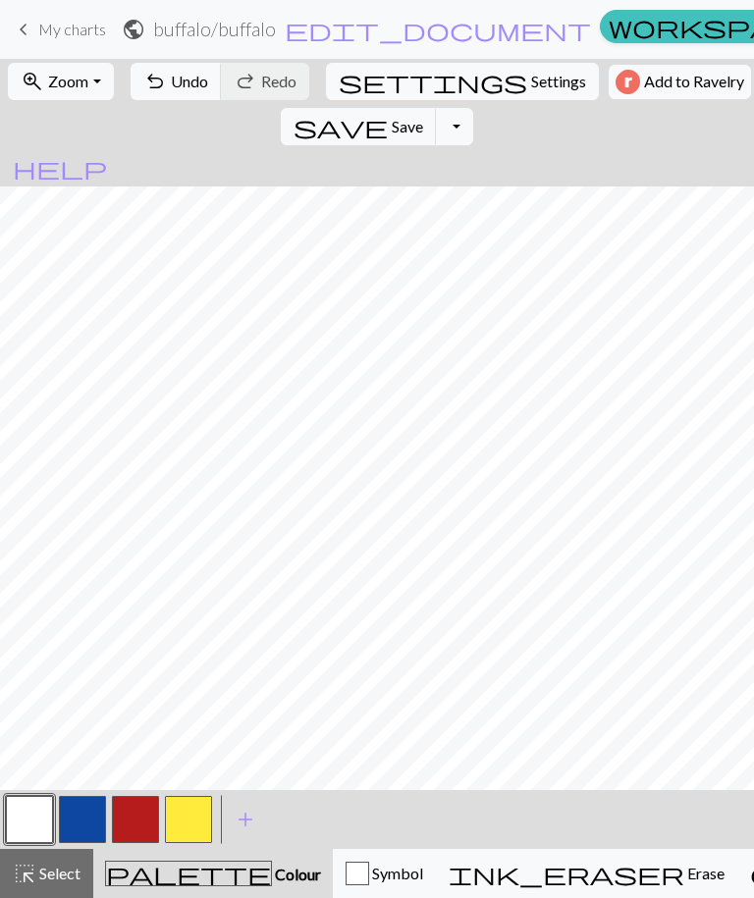
click at [272, 868] on span "Colour" at bounding box center [296, 873] width 49 height 19
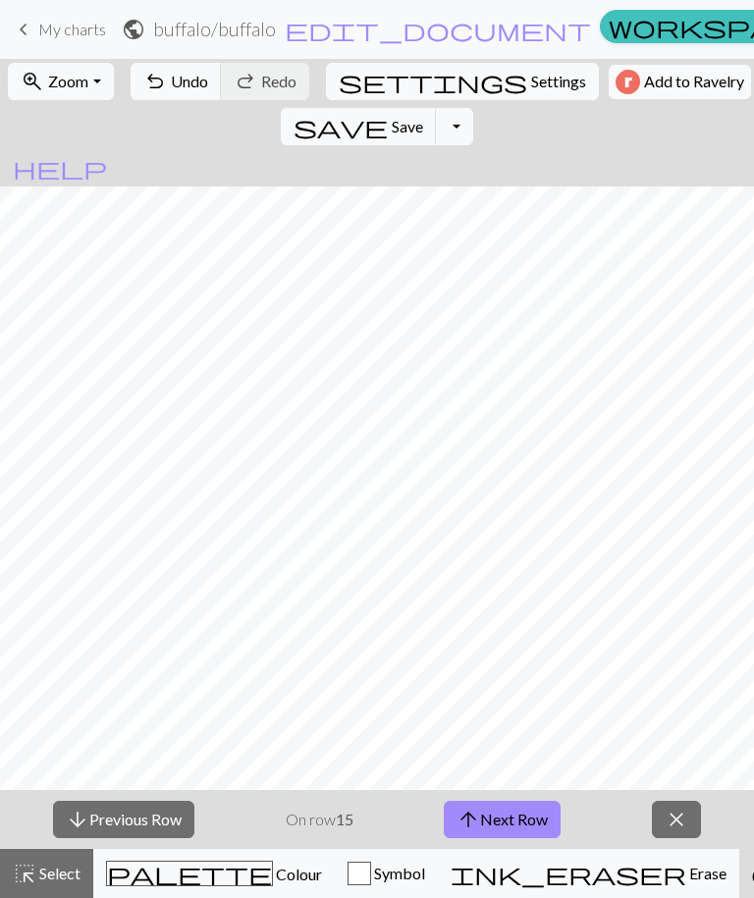
scroll to position [440, 34]
click at [273, 876] on span "Colour" at bounding box center [297, 873] width 49 height 19
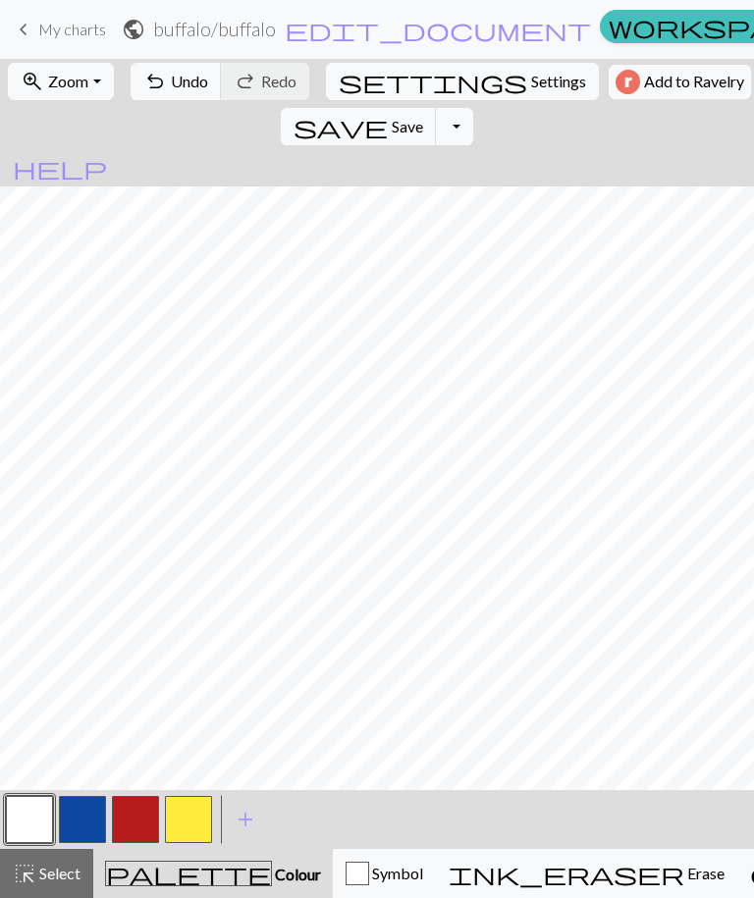
click at [134, 820] on button "button" at bounding box center [135, 819] width 47 height 47
click at [388, 113] on span "save" at bounding box center [340, 126] width 94 height 27
click at [423, 117] on span "Save" at bounding box center [407, 126] width 31 height 19
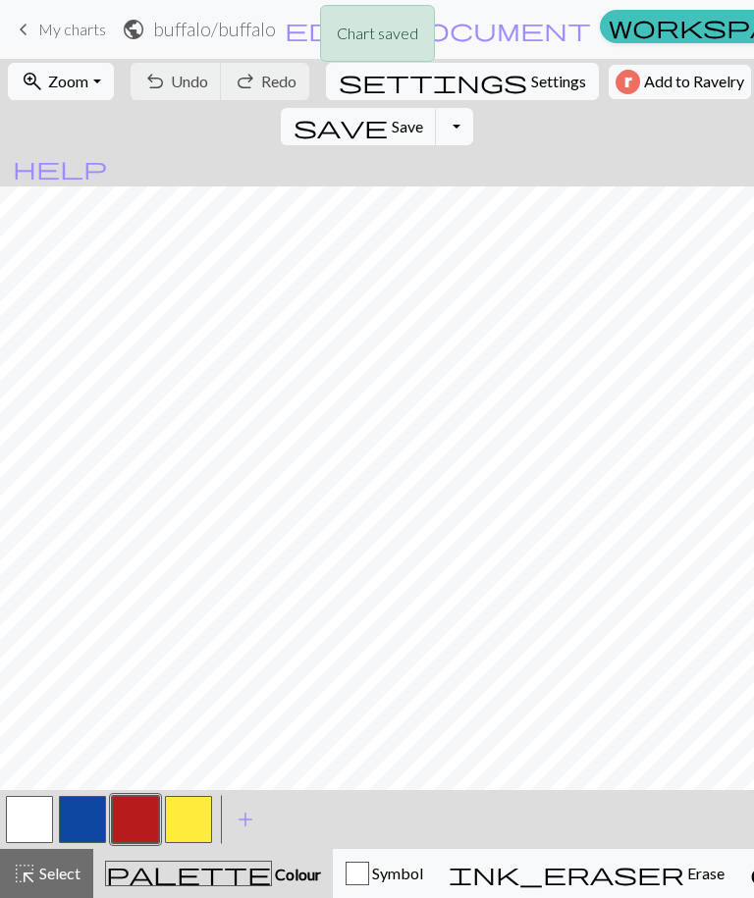
click at [473, 108] on button "Toggle Dropdown" at bounding box center [454, 126] width 37 height 37
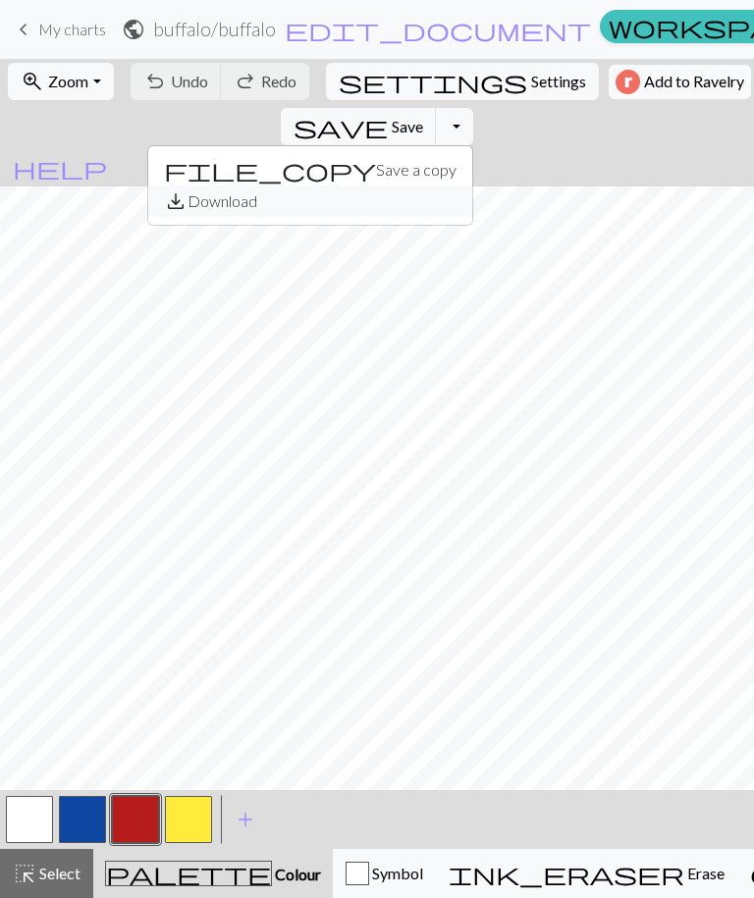
click at [472, 185] on button "save_alt Download" at bounding box center [310, 200] width 324 height 31
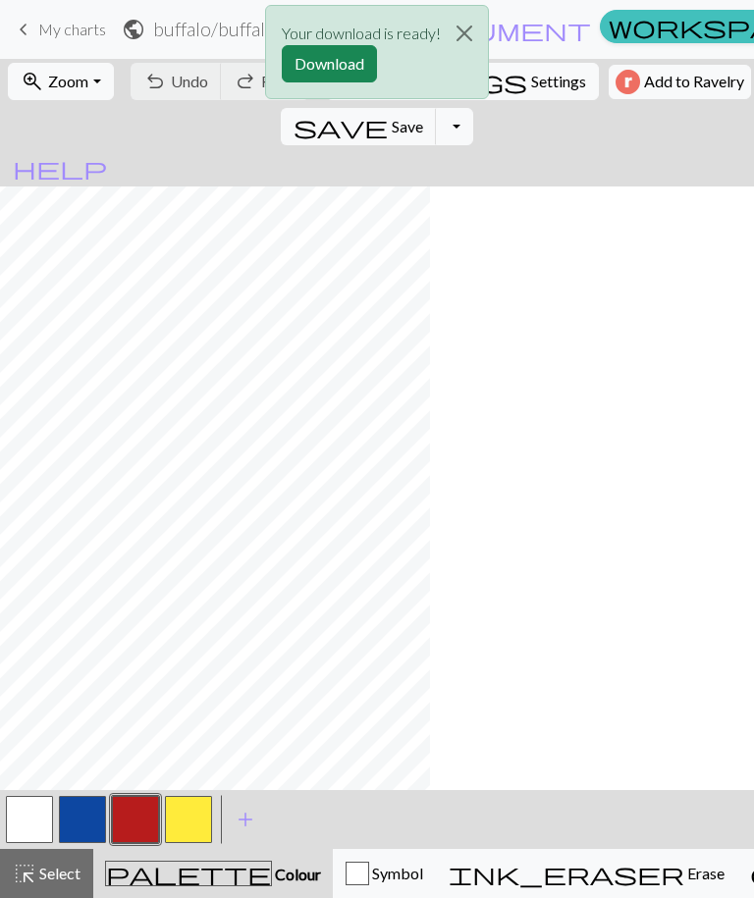
scroll to position [413, 34]
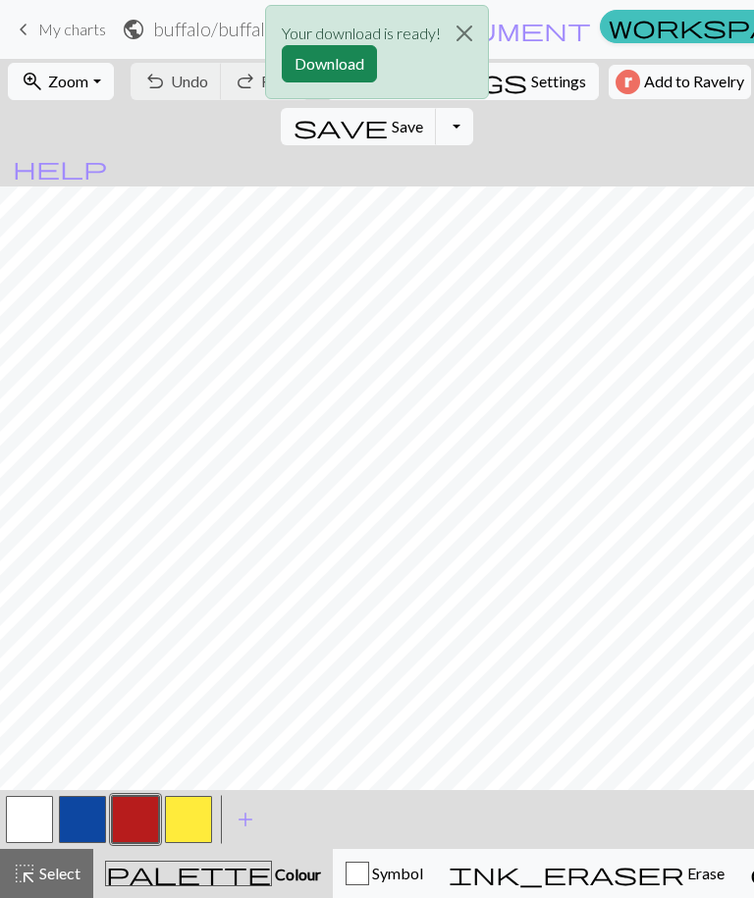
click at [332, 66] on button "Download" at bounding box center [329, 63] width 95 height 37
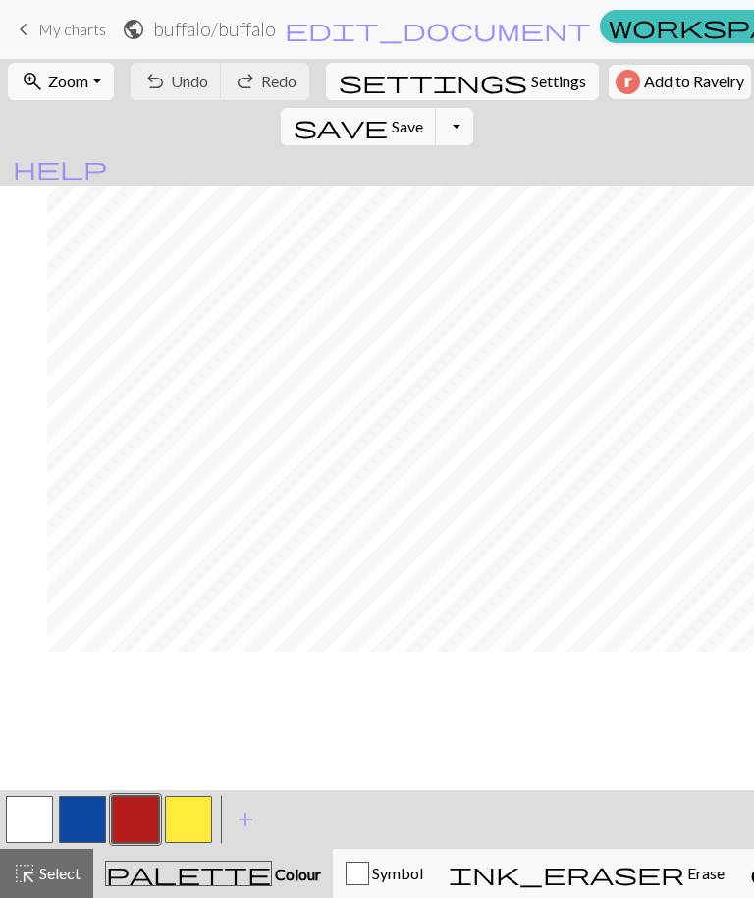
scroll to position [239, 81]
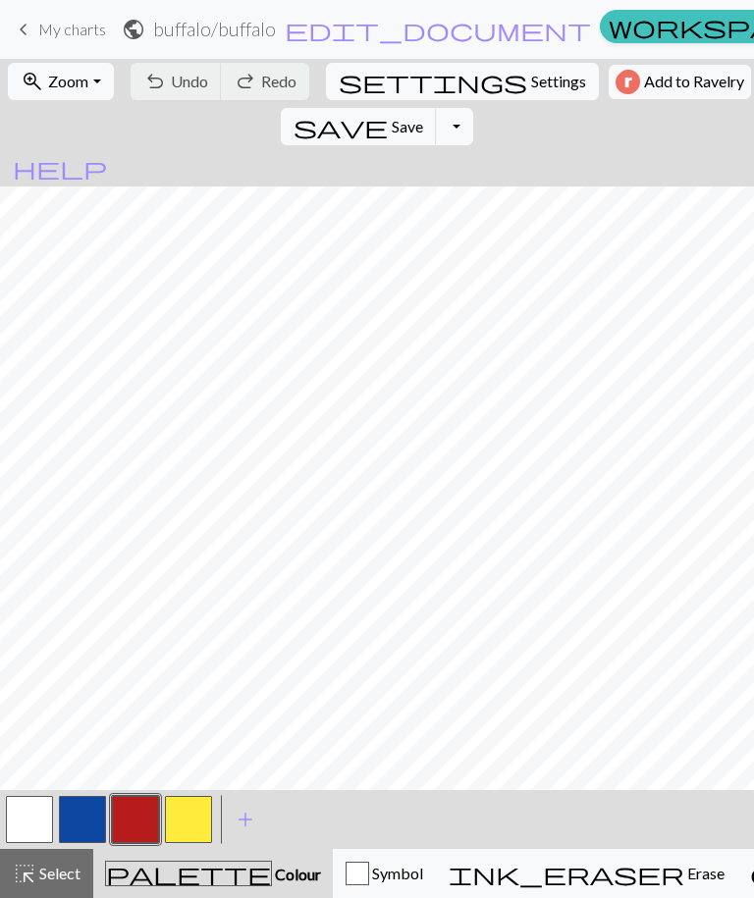
click at [136, 820] on button "button" at bounding box center [135, 819] width 47 height 47
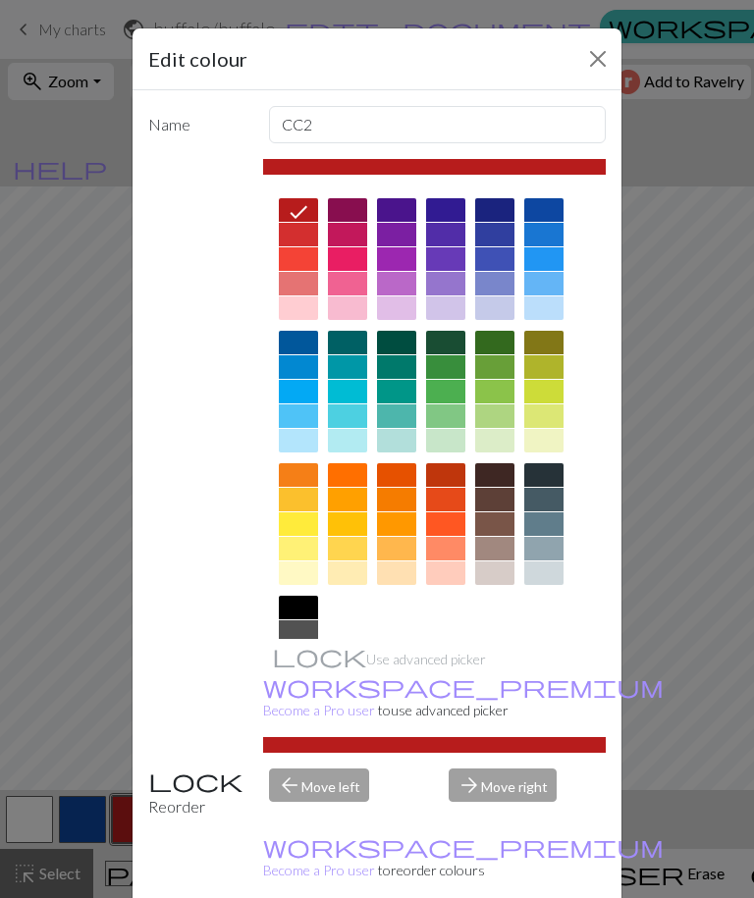
click at [316, 602] on div at bounding box center [298, 608] width 39 height 24
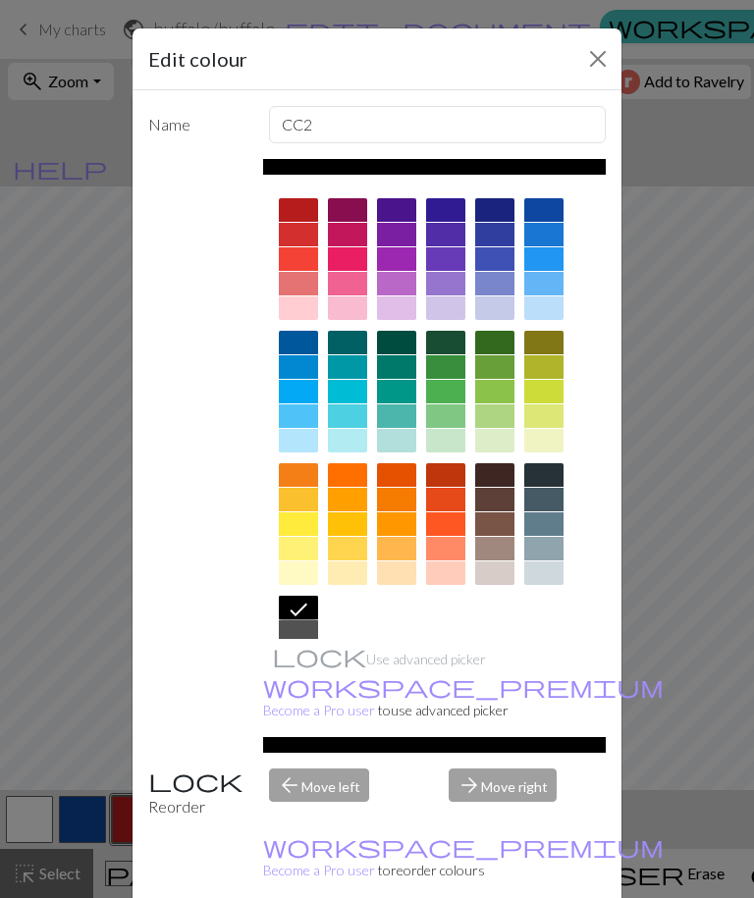
click at [306, 211] on div at bounding box center [298, 210] width 39 height 24
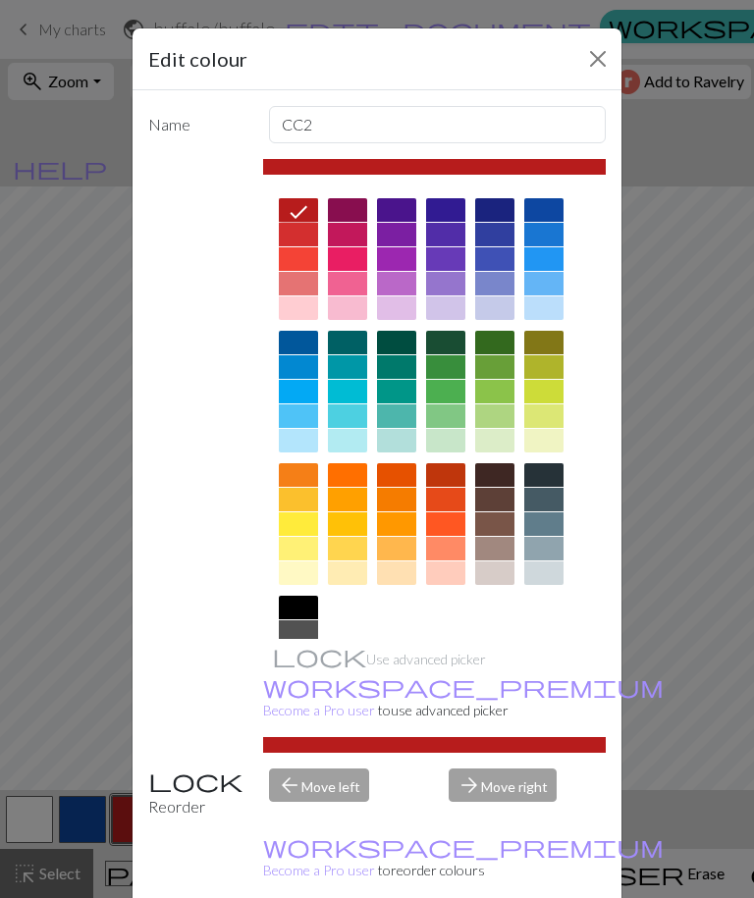
click at [592, 63] on button "Close" at bounding box center [597, 58] width 31 height 31
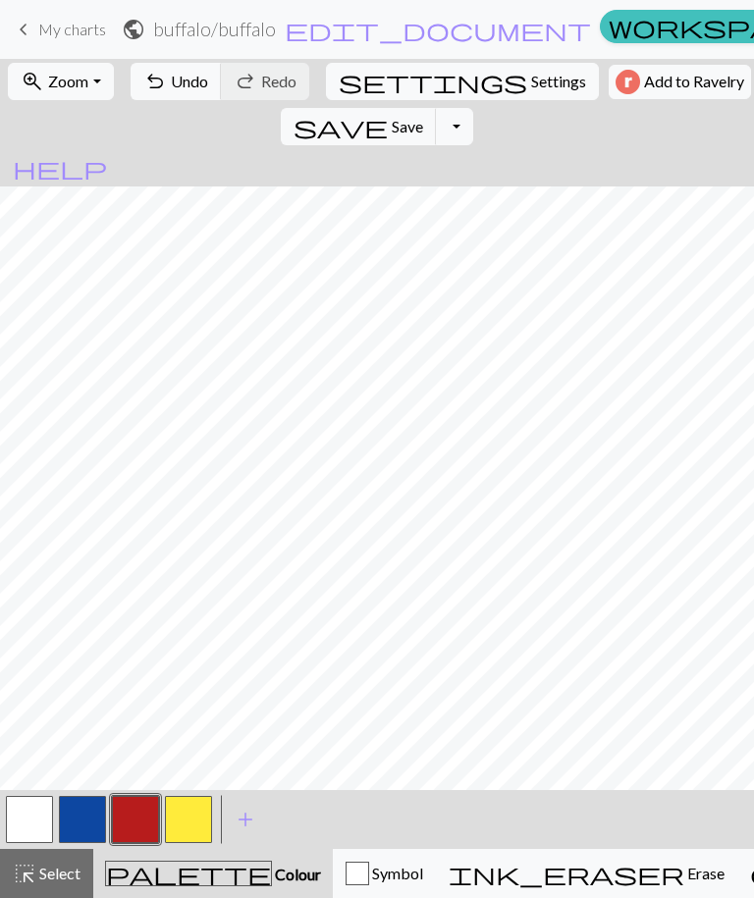
click at [423, 117] on span "Save" at bounding box center [407, 126] width 31 height 19
click at [473, 108] on button "Toggle Dropdown" at bounding box center [454, 126] width 37 height 37
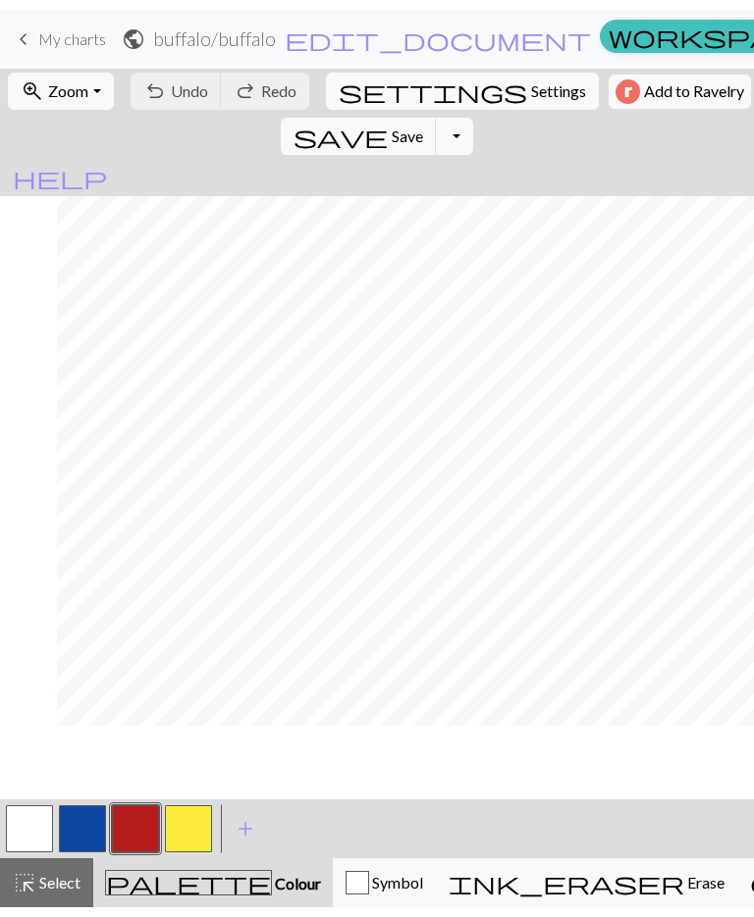
scroll to position [308, 81]
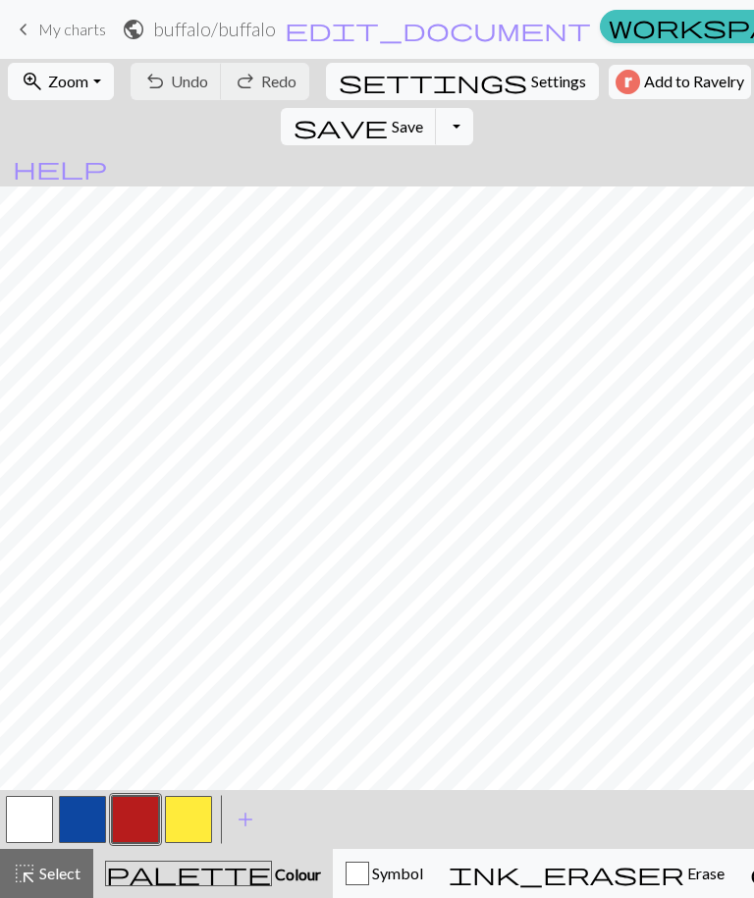
click at [473, 108] on button "Toggle Dropdown" at bounding box center [454, 126] width 37 height 37
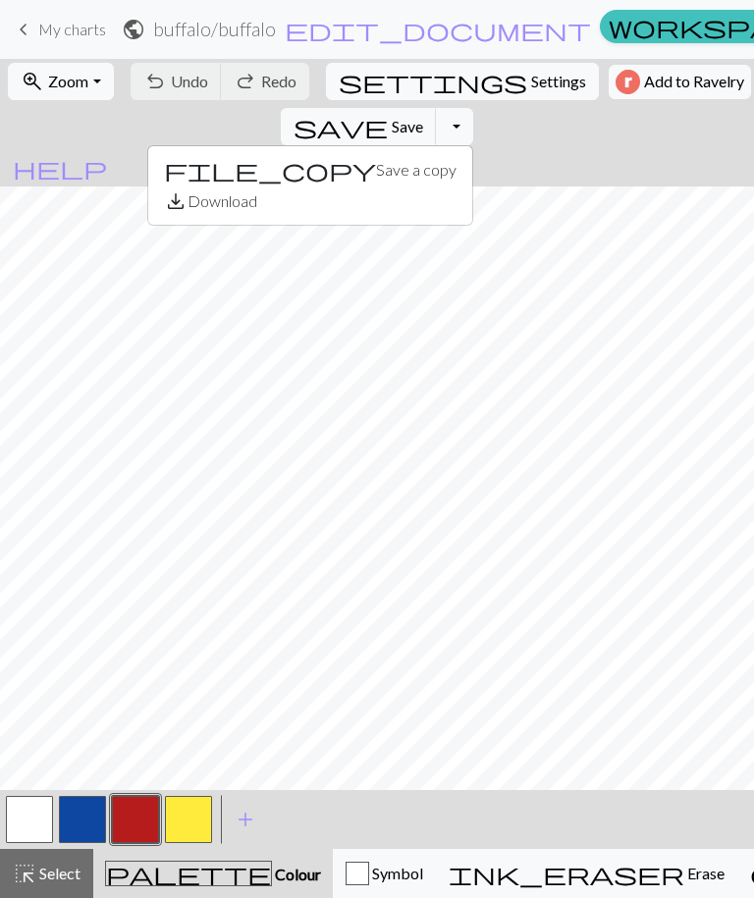
click at [644, 86] on span "Add to Ravelry" at bounding box center [694, 82] width 100 height 25
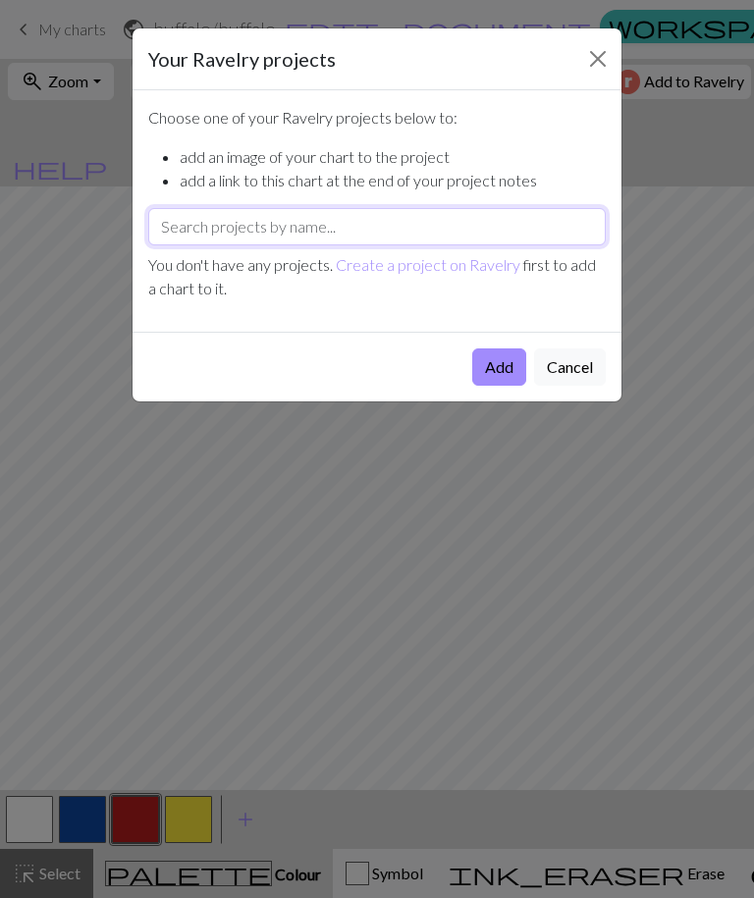
click at [470, 236] on input "text" at bounding box center [376, 226] width 457 height 37
type input "Bill"
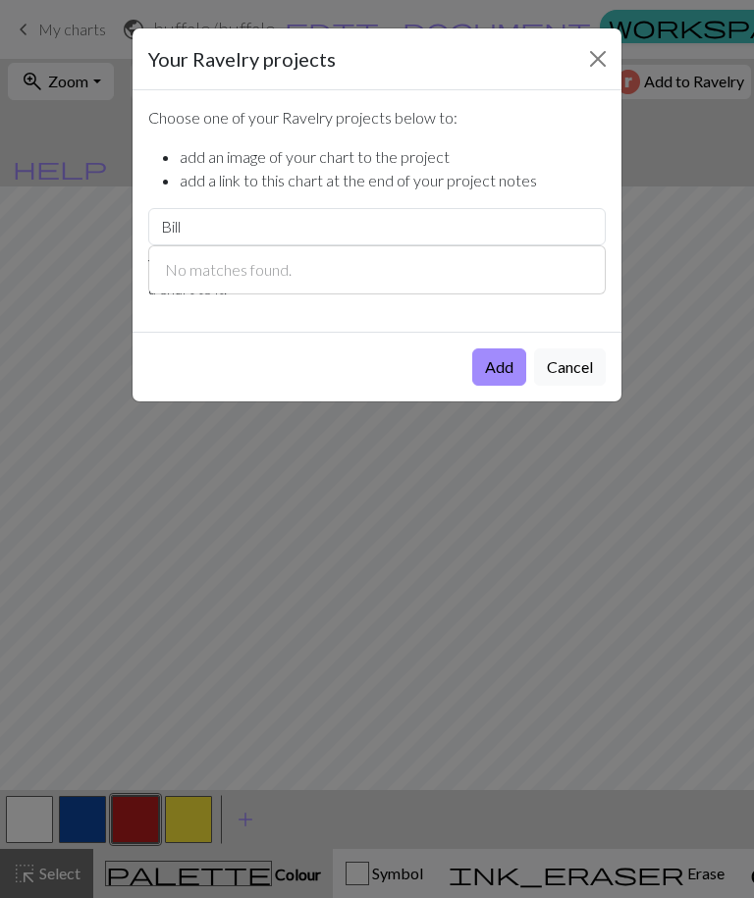
click at [592, 71] on button "Close" at bounding box center [597, 58] width 31 height 31
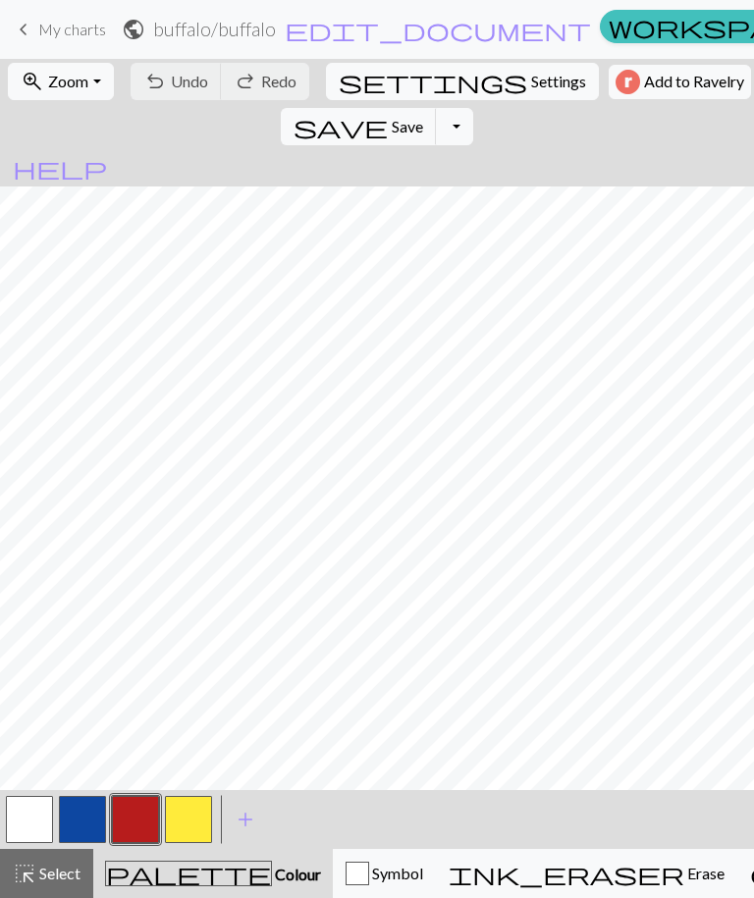
click at [56, 40] on link "keyboard_arrow_left My charts" at bounding box center [59, 29] width 94 height 33
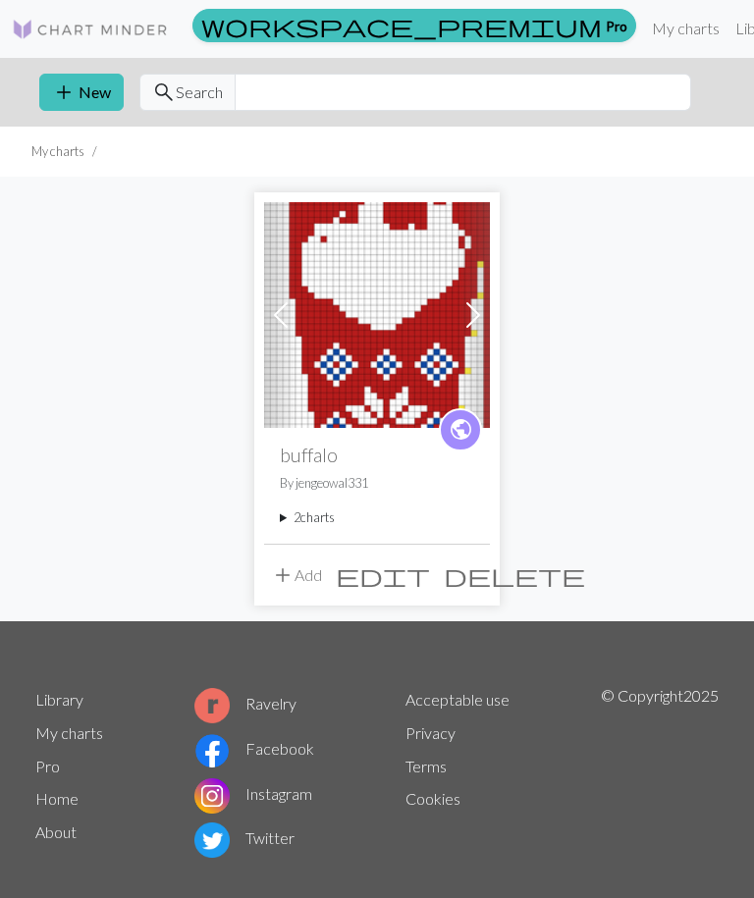
click at [418, 333] on img at bounding box center [377, 315] width 226 height 226
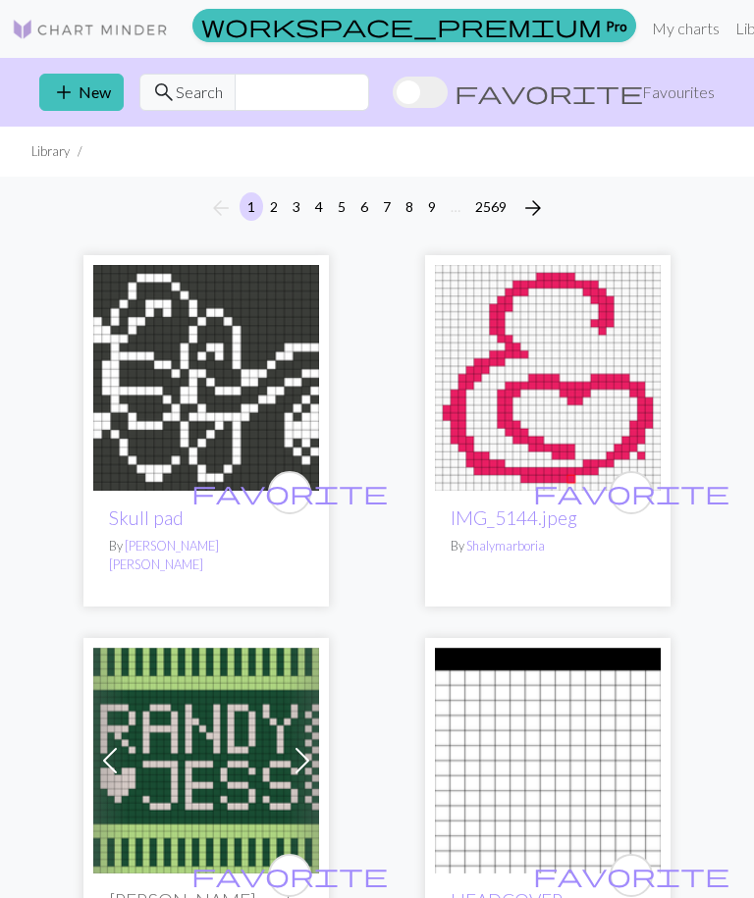
click at [644, 33] on link "My charts" at bounding box center [685, 28] width 83 height 39
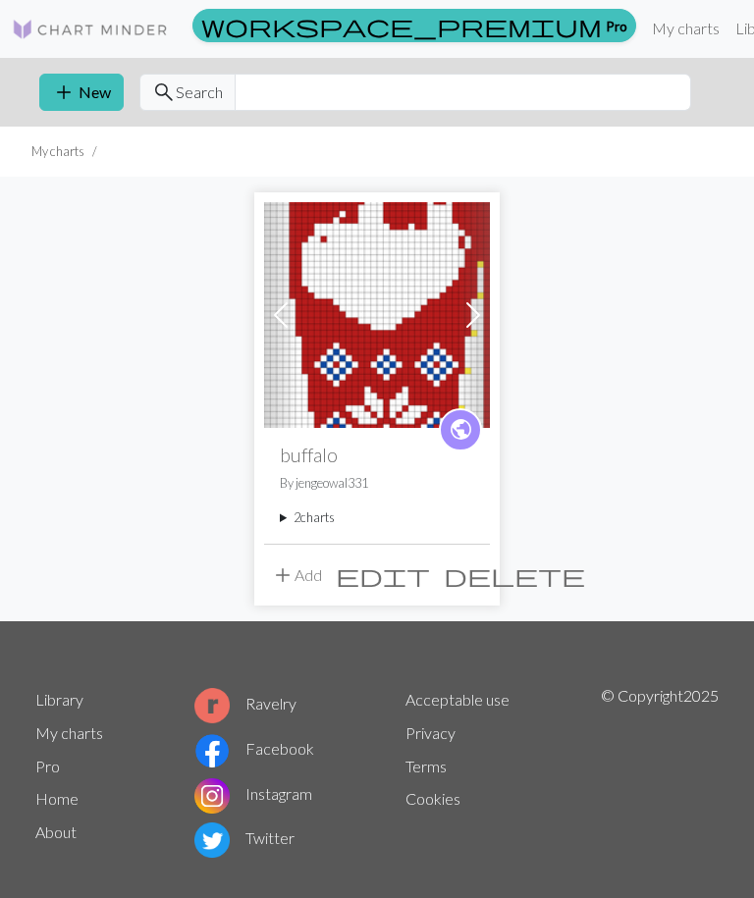
click at [459, 435] on span "public" at bounding box center [460, 429] width 25 height 30
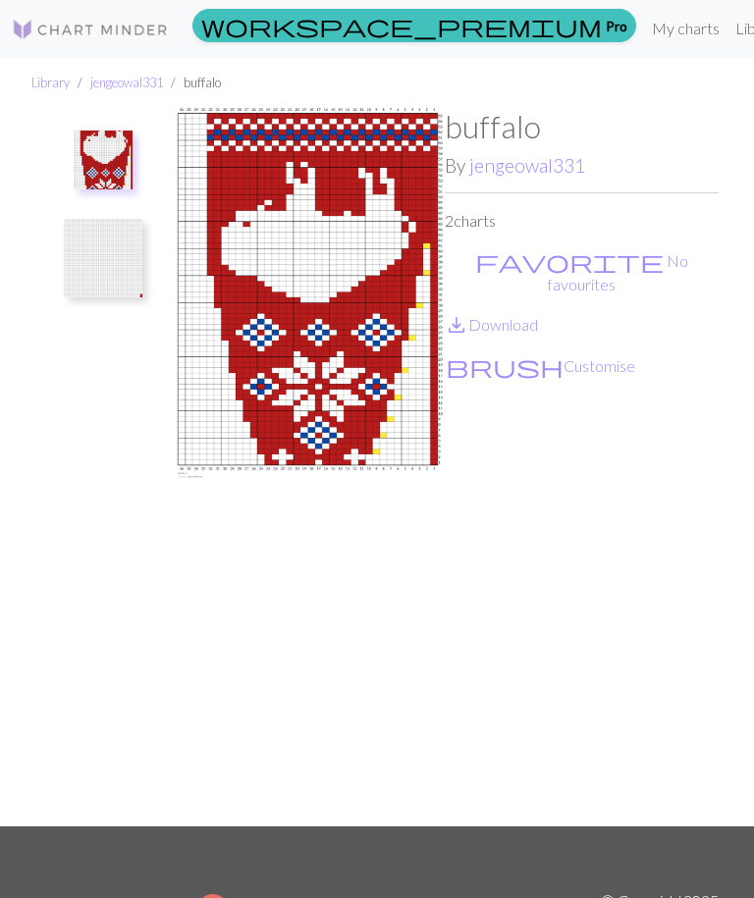
click at [503, 315] on link "save_alt Download" at bounding box center [491, 324] width 93 height 19
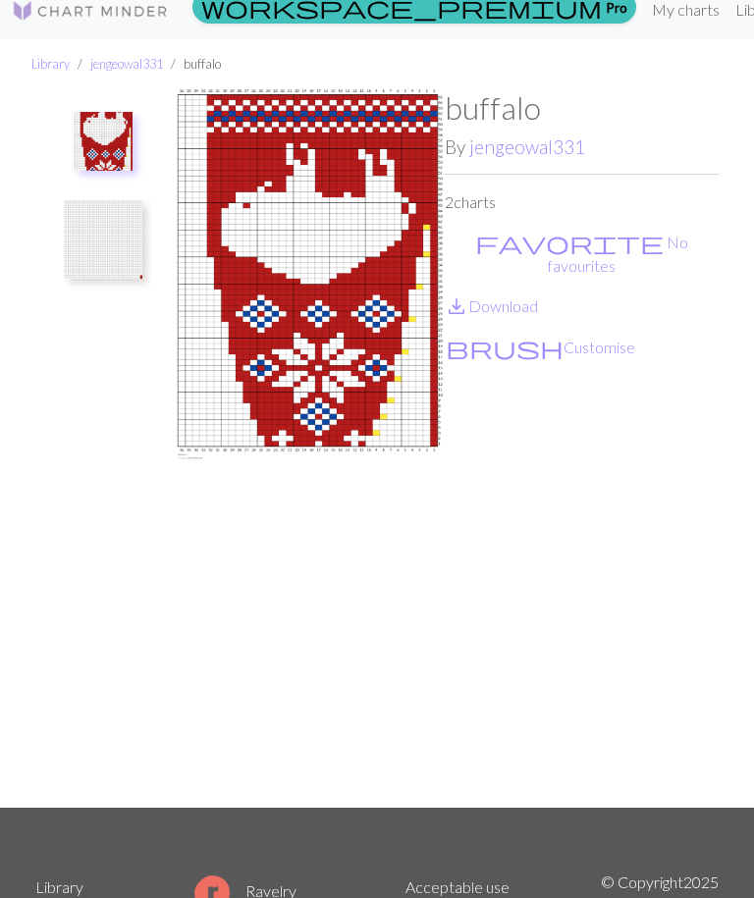
scroll to position [20, 0]
click at [644, 21] on link "My charts" at bounding box center [685, 9] width 83 height 39
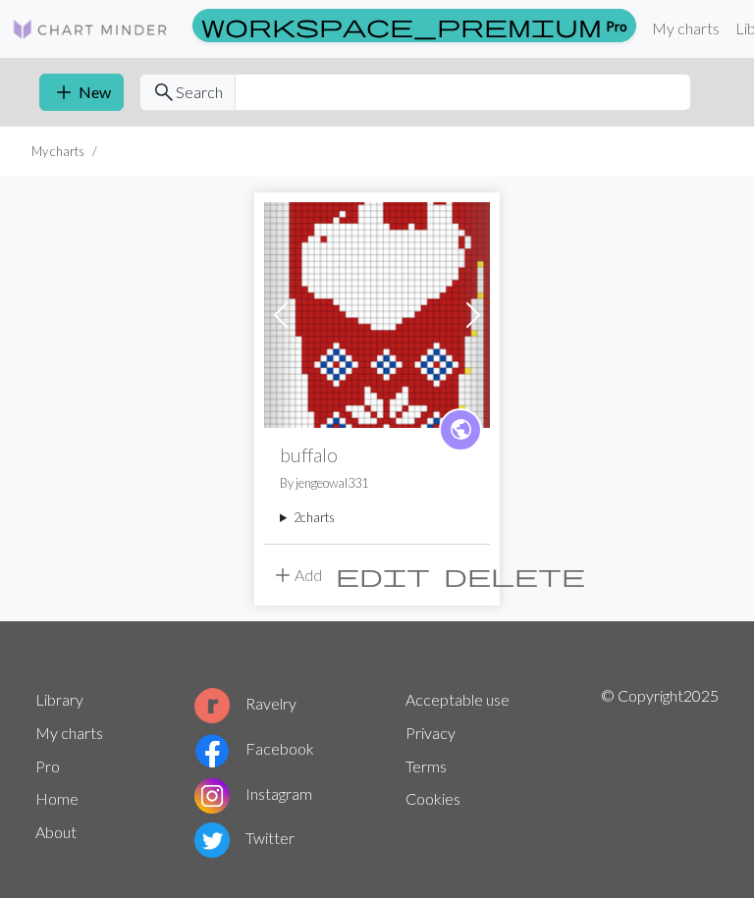
click at [78, 95] on button "add New" at bounding box center [81, 92] width 84 height 37
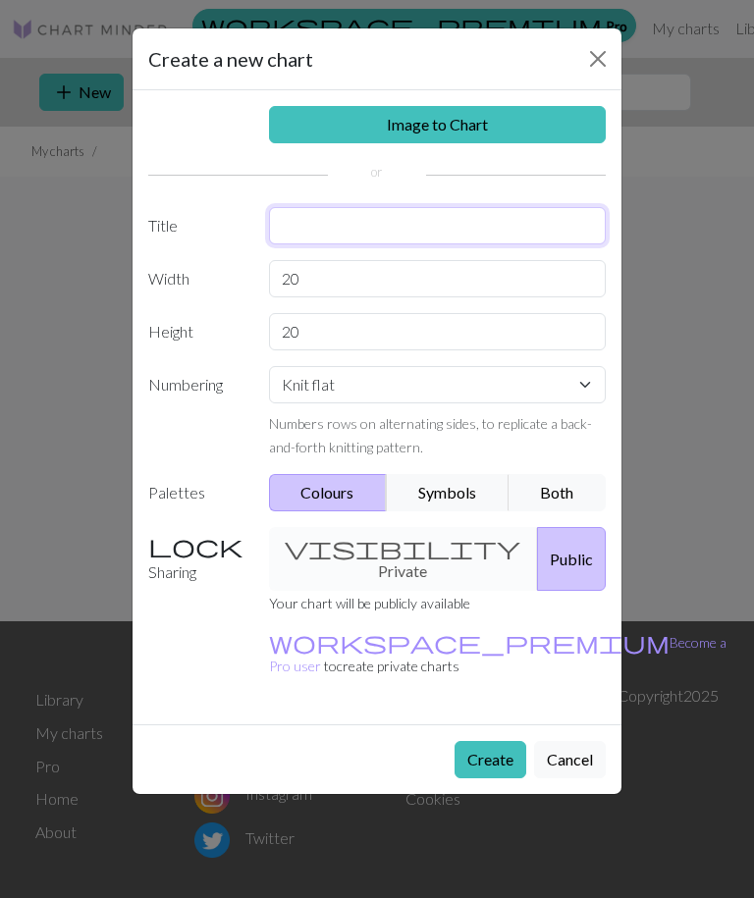
click at [318, 210] on input "text" at bounding box center [438, 225] width 338 height 37
type input "Tall trees"
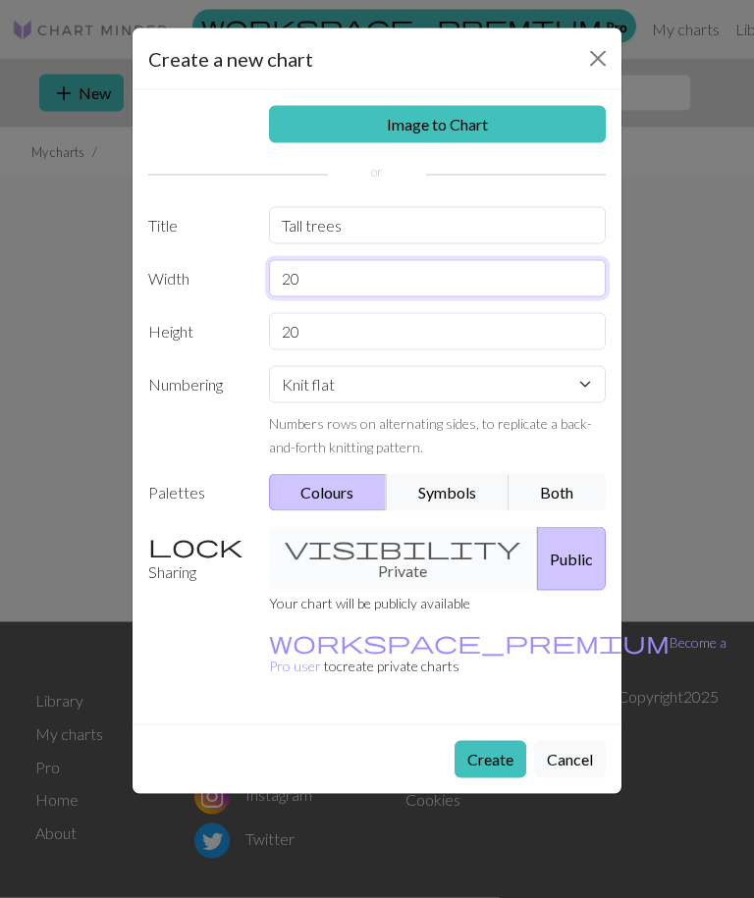
click at [354, 291] on input "20" at bounding box center [438, 278] width 338 height 37
type input "2"
type input "9"
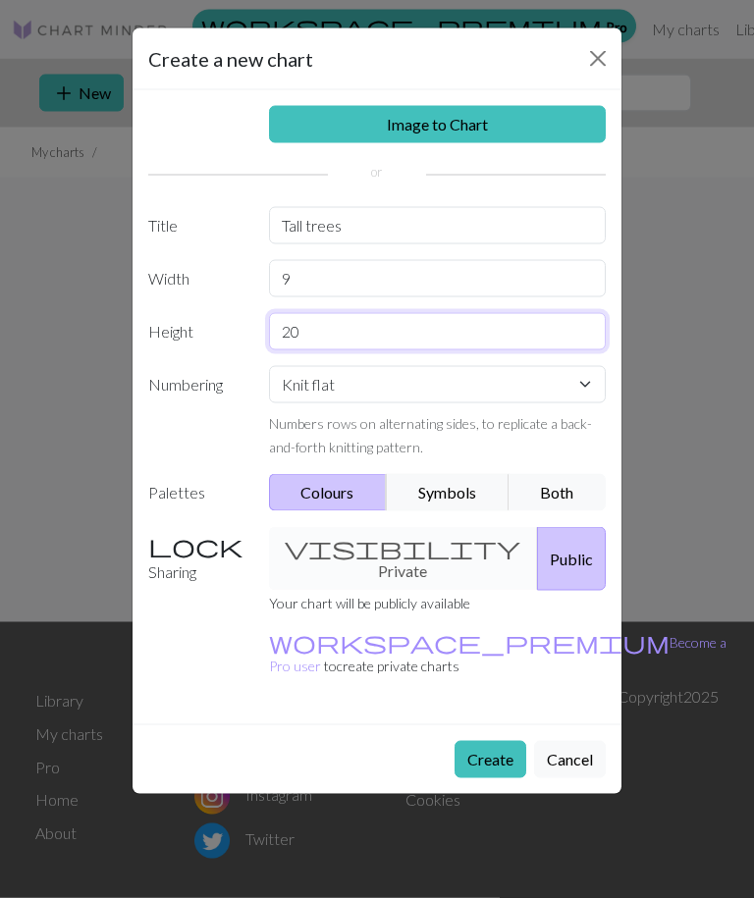
click at [443, 332] on input "20" at bounding box center [438, 331] width 338 height 37
type input "2"
type input "16"
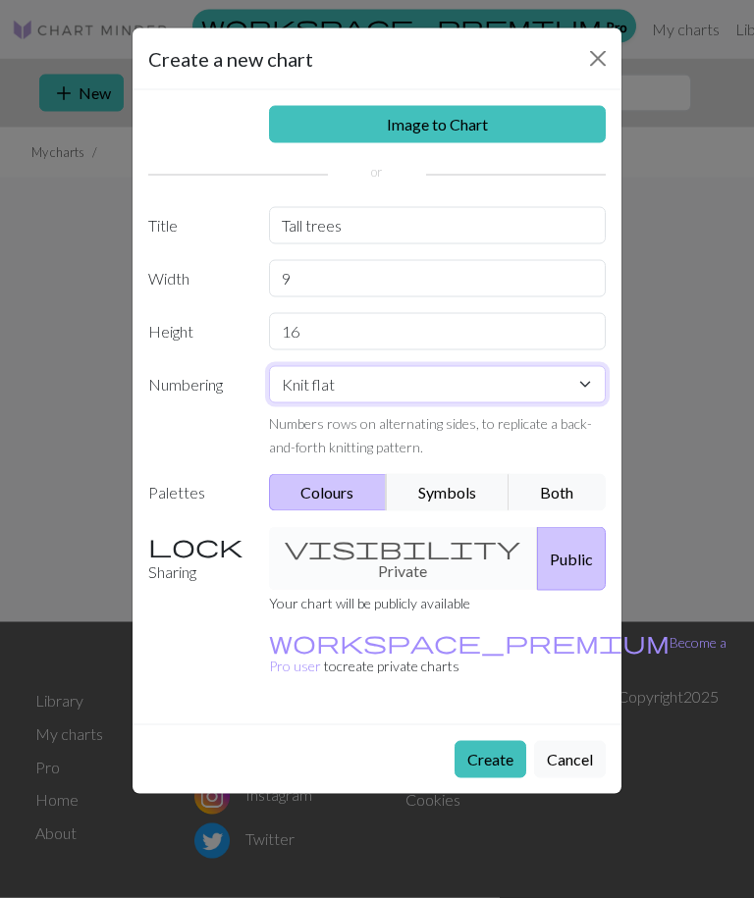
click at [484, 394] on select "Knit flat Knit in the round Lace knitting Cross stitch" at bounding box center [438, 384] width 338 height 37
select select "round"
click at [582, 485] on button "Both" at bounding box center [557, 492] width 98 height 37
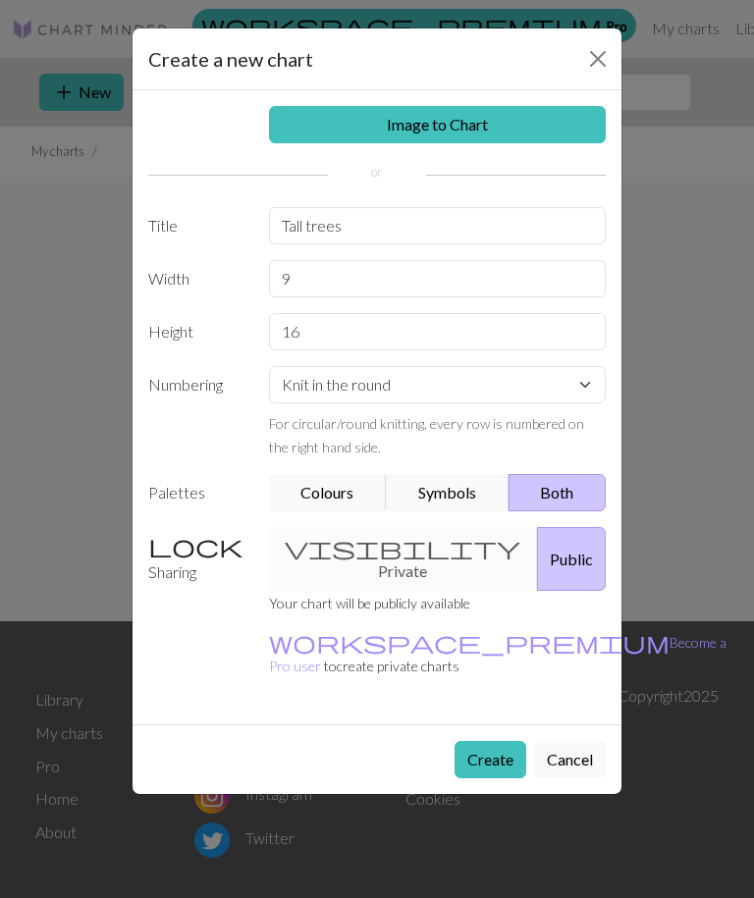
click at [378, 537] on div "visibility Private Public" at bounding box center [437, 559] width 361 height 64
click at [506, 741] on button "Create" at bounding box center [490, 759] width 72 height 37
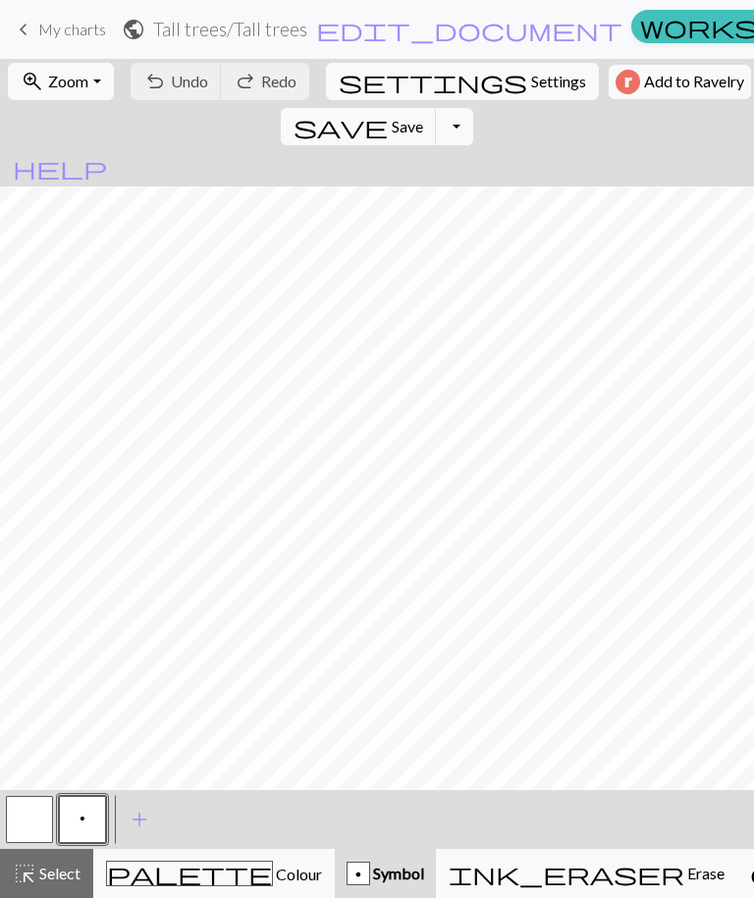
click at [273, 870] on span "Colour" at bounding box center [297, 873] width 49 height 19
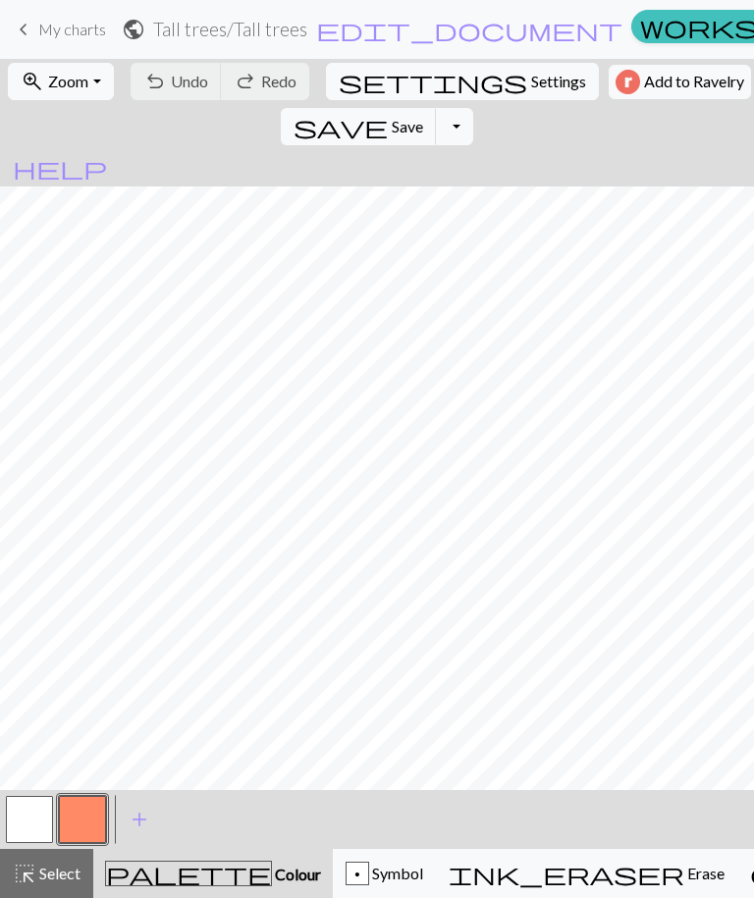
click at [89, 824] on button "button" at bounding box center [82, 819] width 47 height 47
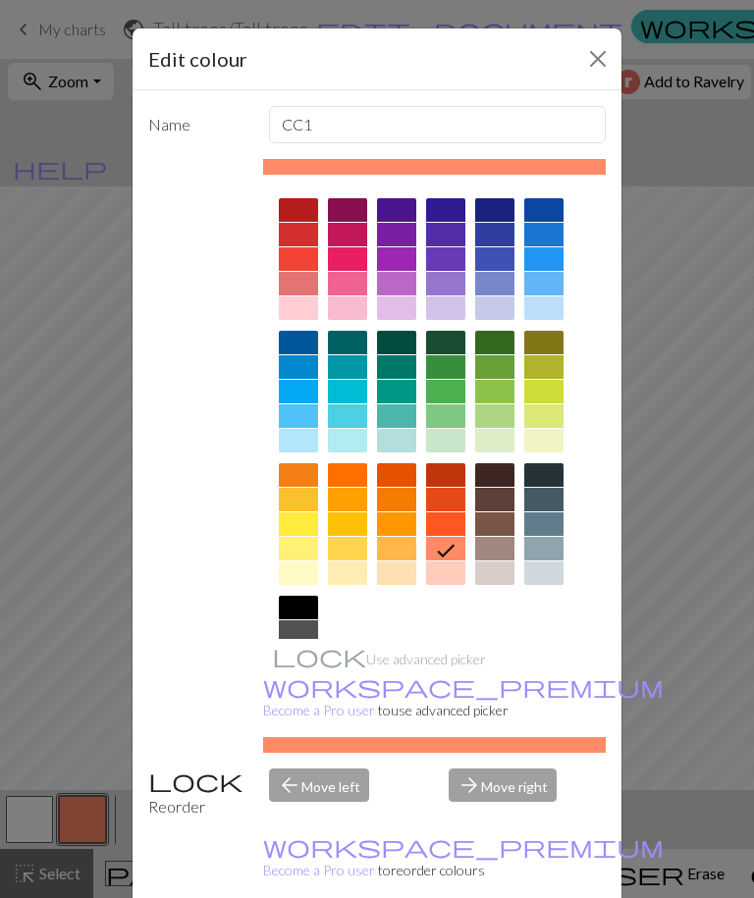
click at [291, 219] on div at bounding box center [298, 210] width 39 height 24
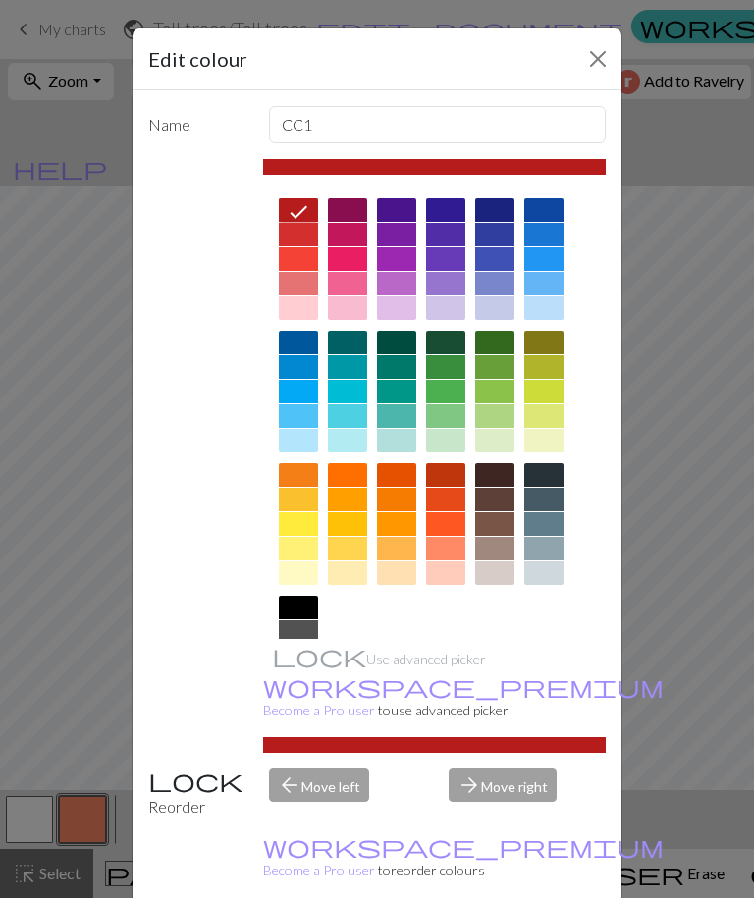
click at [30, 827] on div "Edit colour Name CC1 Use advanced picker workspace_premium Become a Pro user to…" at bounding box center [377, 449] width 754 height 898
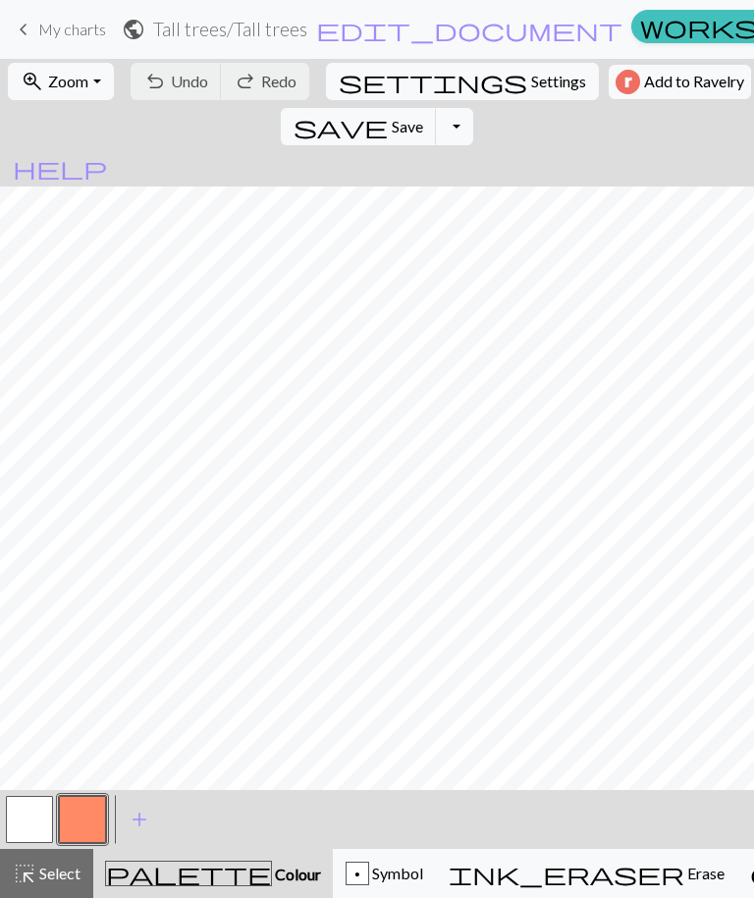
click at [40, 832] on button "button" at bounding box center [29, 819] width 47 height 47
click at [143, 821] on span "add" at bounding box center [140, 819] width 24 height 27
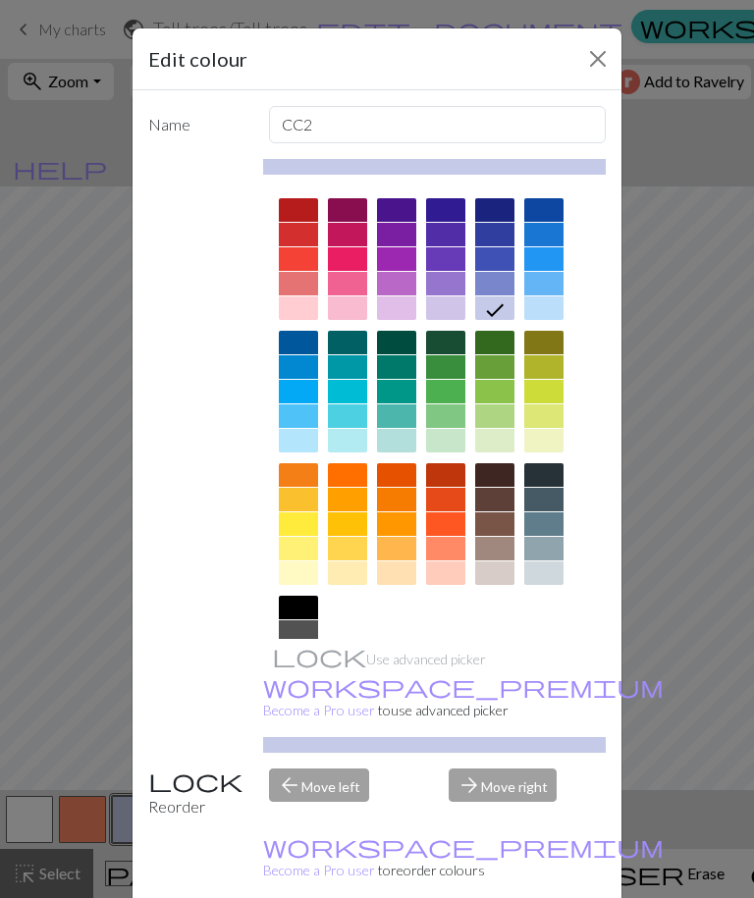
click at [502, 211] on div at bounding box center [494, 210] width 39 height 24
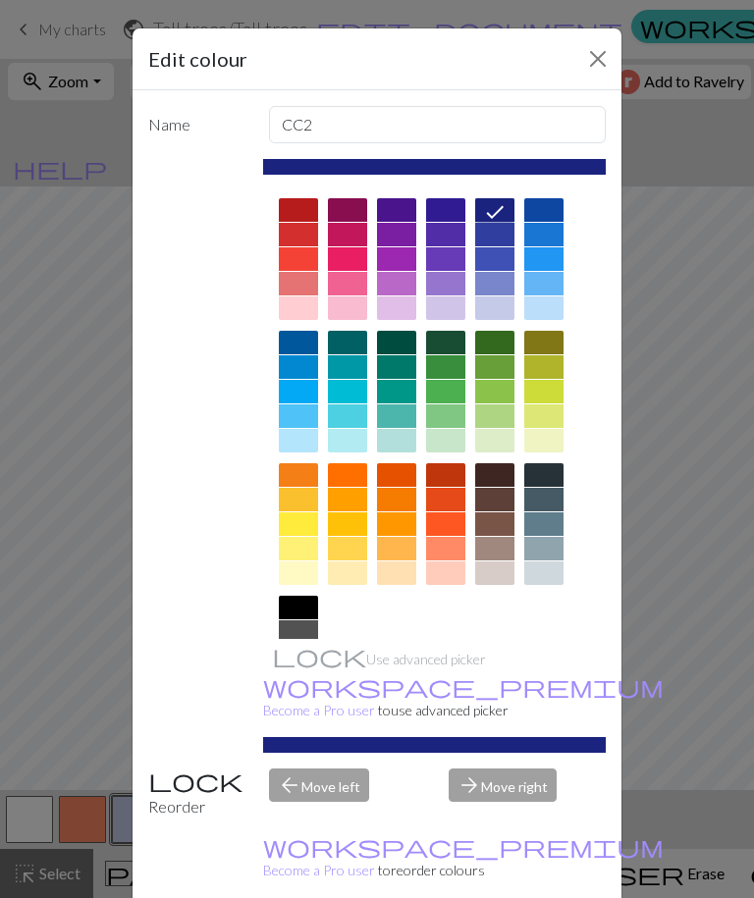
click at [686, 399] on div "Edit colour Name CC2 Use advanced picker workspace_premium Become a Pro user to…" at bounding box center [377, 449] width 754 height 898
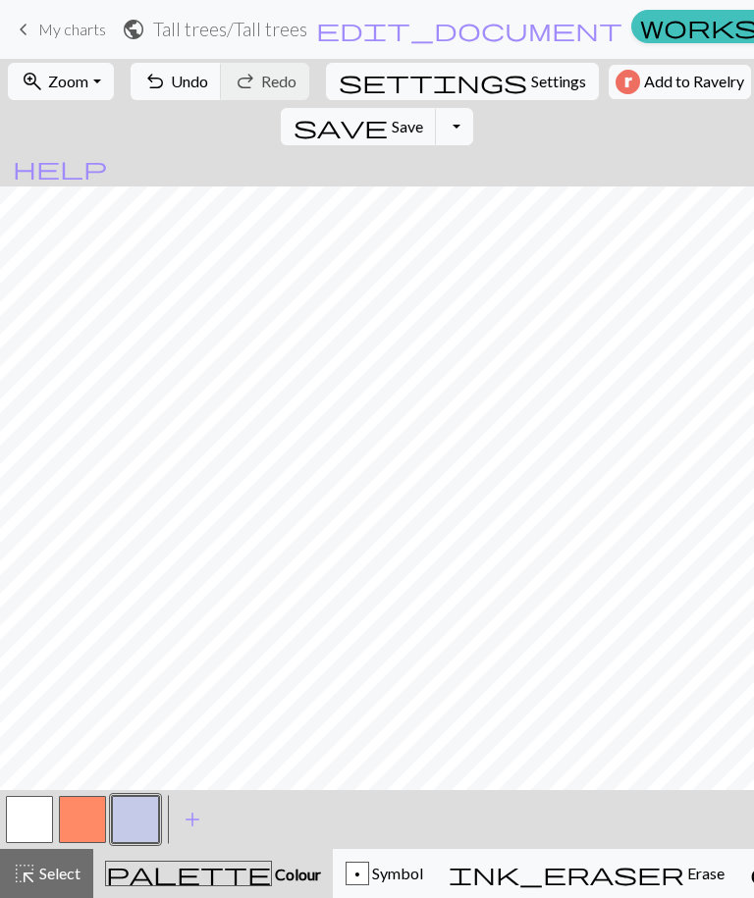
click at [87, 825] on button "button" at bounding box center [82, 819] width 47 height 47
click at [89, 829] on button "button" at bounding box center [82, 819] width 47 height 47
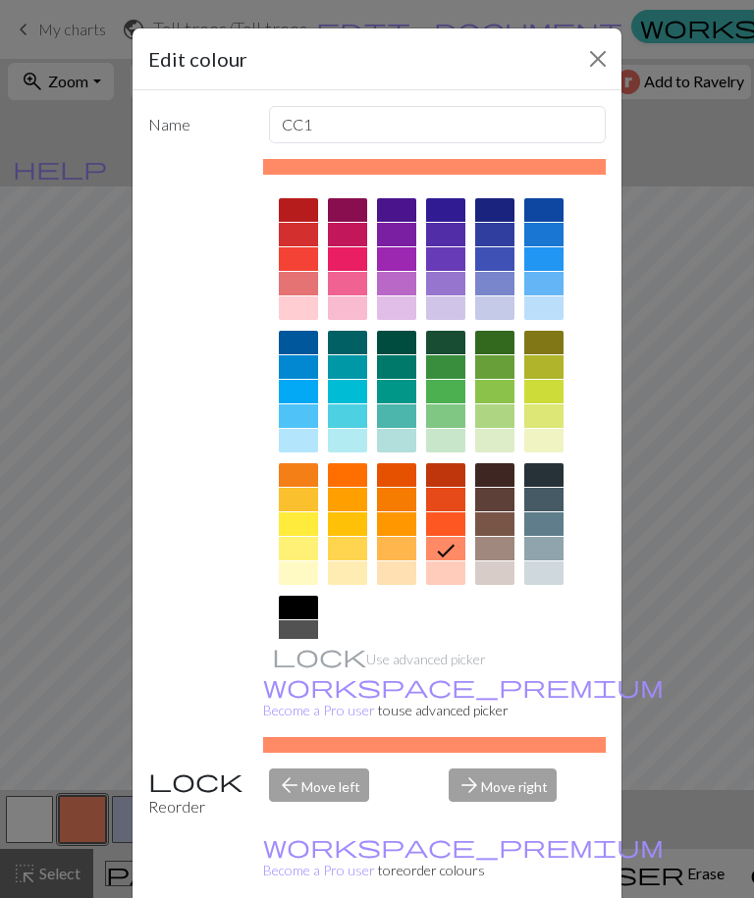
click at [307, 201] on div at bounding box center [298, 210] width 39 height 24
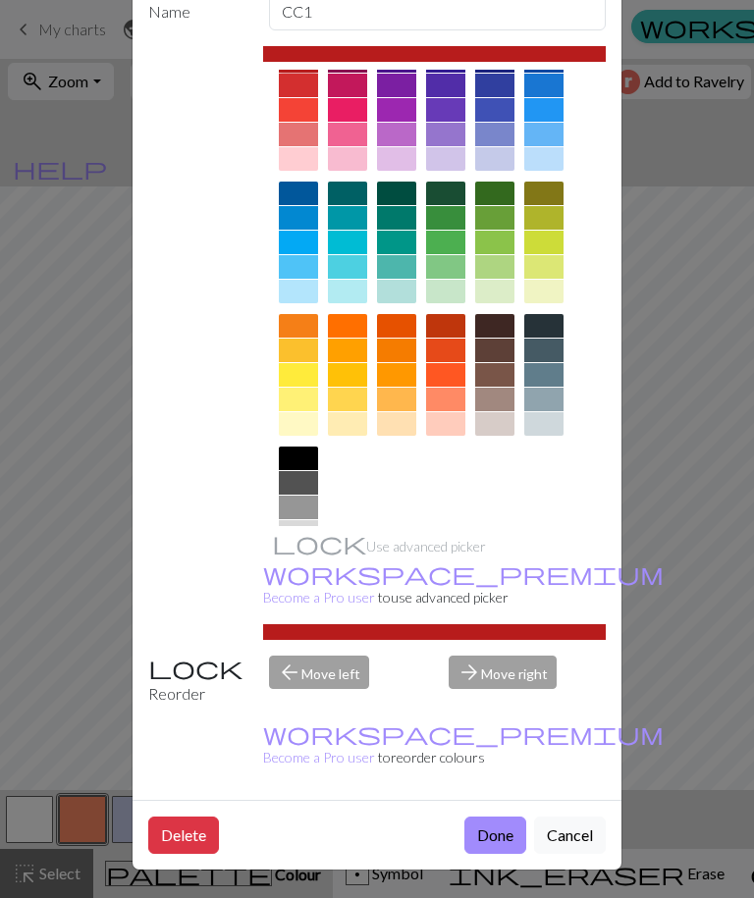
scroll to position [114, 0]
click at [477, 822] on button "Done" at bounding box center [495, 834] width 62 height 37
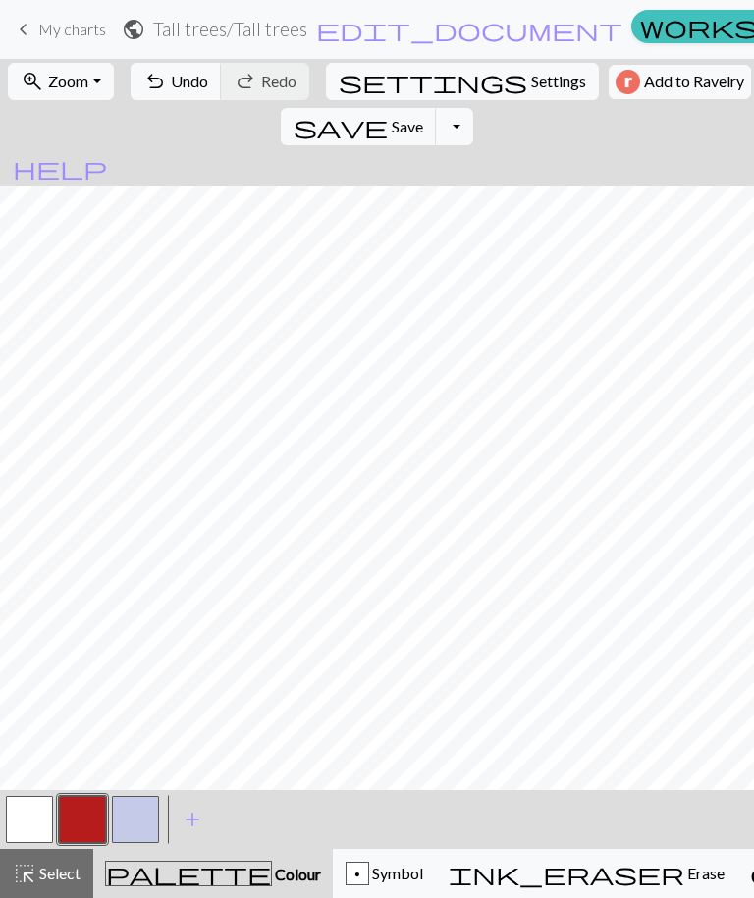
click at [137, 832] on button "button" at bounding box center [135, 819] width 47 height 47
click at [138, 821] on button "button" at bounding box center [135, 819] width 47 height 47
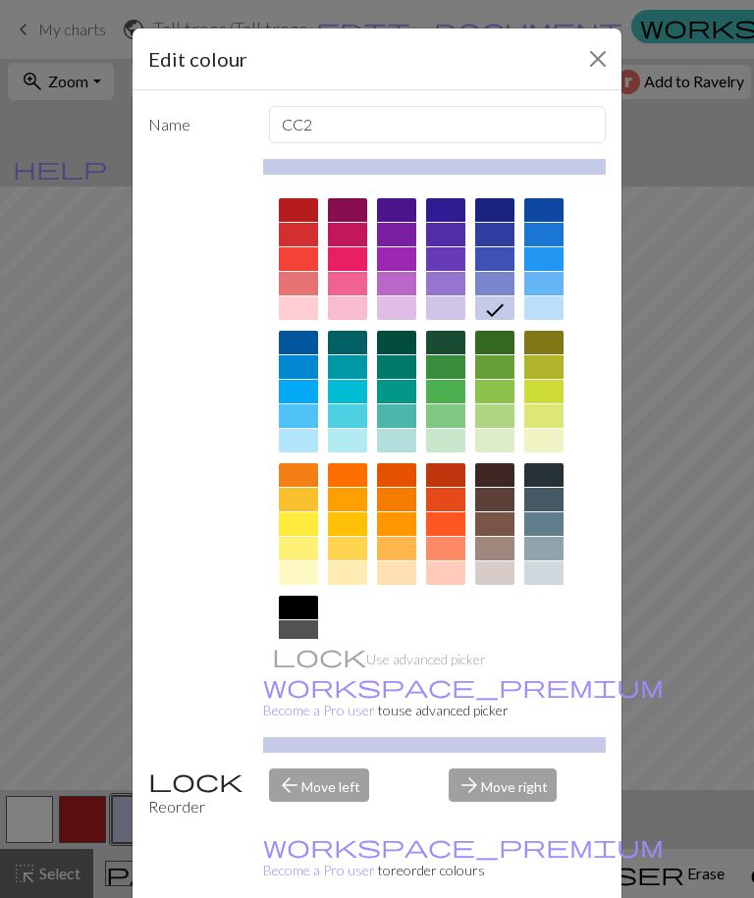
click at [538, 213] on div at bounding box center [543, 210] width 39 height 24
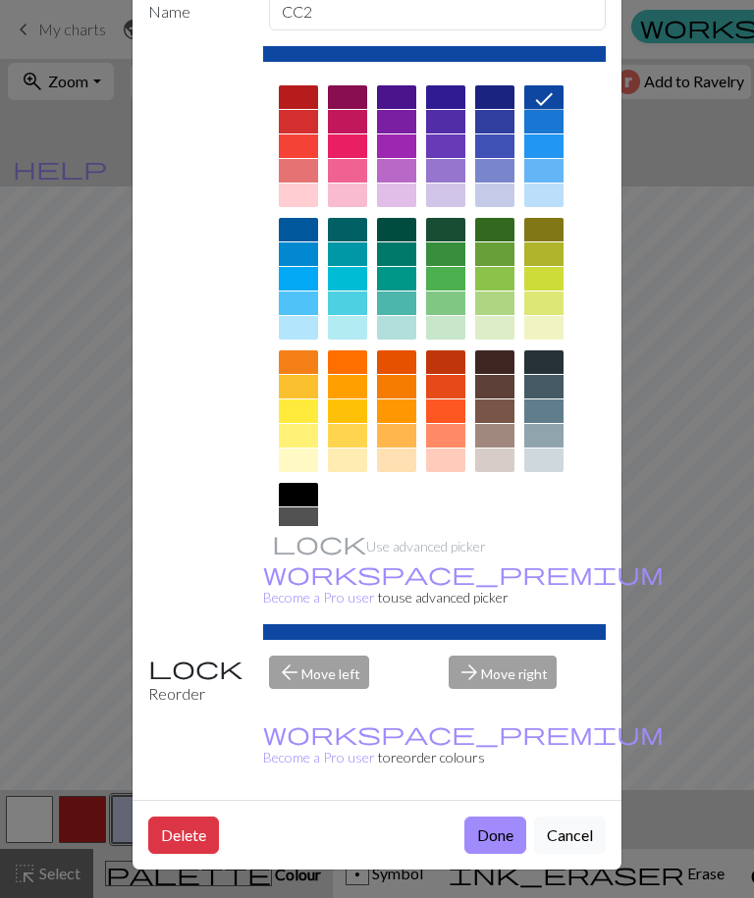
click at [493, 832] on button "Done" at bounding box center [495, 834] width 62 height 37
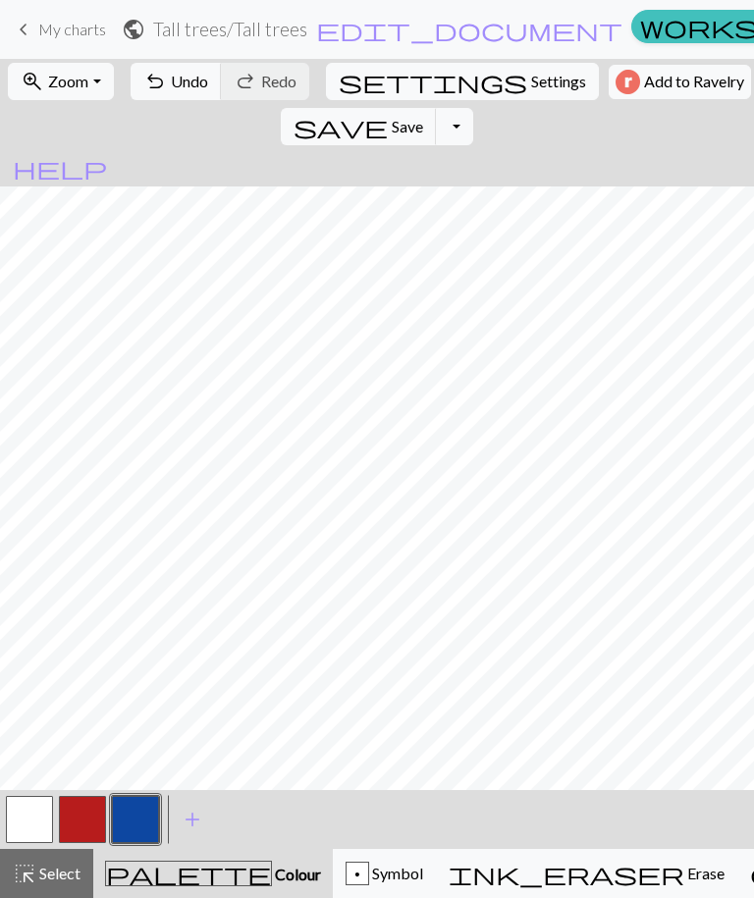
click at [85, 831] on button "button" at bounding box center [82, 819] width 47 height 47
click at [135, 825] on button "button" at bounding box center [135, 819] width 47 height 47
click at [97, 818] on button "button" at bounding box center [82, 819] width 47 height 47
click at [143, 819] on button "button" at bounding box center [135, 819] width 47 height 47
click at [80, 840] on button "button" at bounding box center [82, 819] width 47 height 47
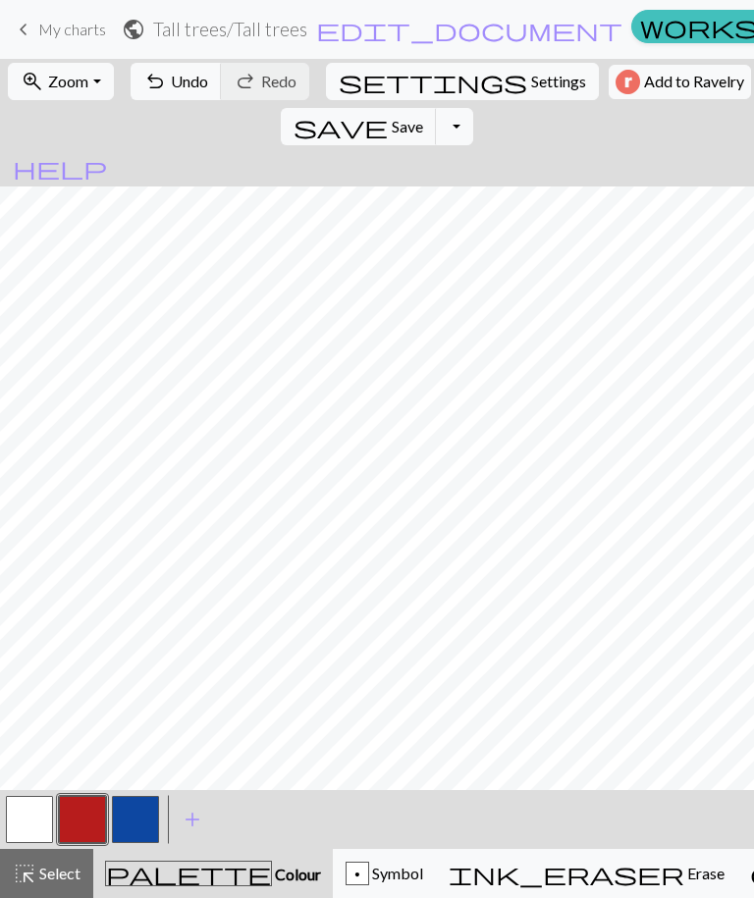
click at [137, 827] on button "button" at bounding box center [135, 819] width 47 height 47
click at [78, 821] on button "button" at bounding box center [82, 819] width 47 height 47
click at [18, 833] on button "button" at bounding box center [29, 819] width 47 height 47
click at [128, 822] on button "button" at bounding box center [135, 819] width 47 height 47
click at [80, 817] on button "button" at bounding box center [82, 819] width 47 height 47
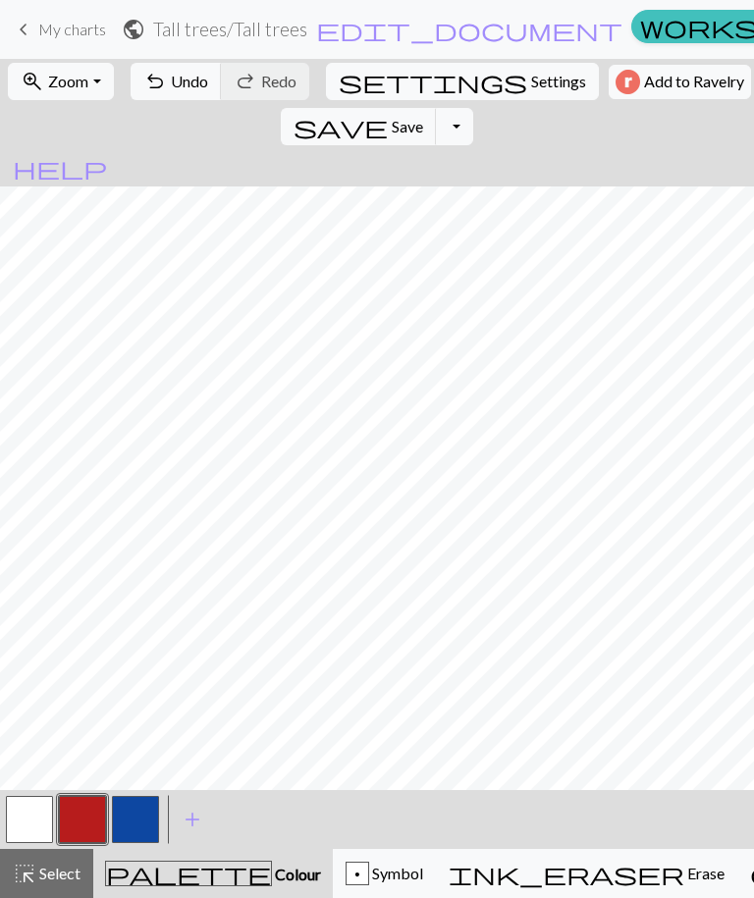
click at [36, 815] on button "button" at bounding box center [29, 819] width 47 height 47
click at [84, 816] on button "button" at bounding box center [82, 819] width 47 height 47
click at [24, 821] on button "button" at bounding box center [29, 819] width 47 height 47
click at [81, 821] on button "button" at bounding box center [82, 819] width 47 height 47
click at [130, 826] on button "button" at bounding box center [135, 819] width 47 height 47
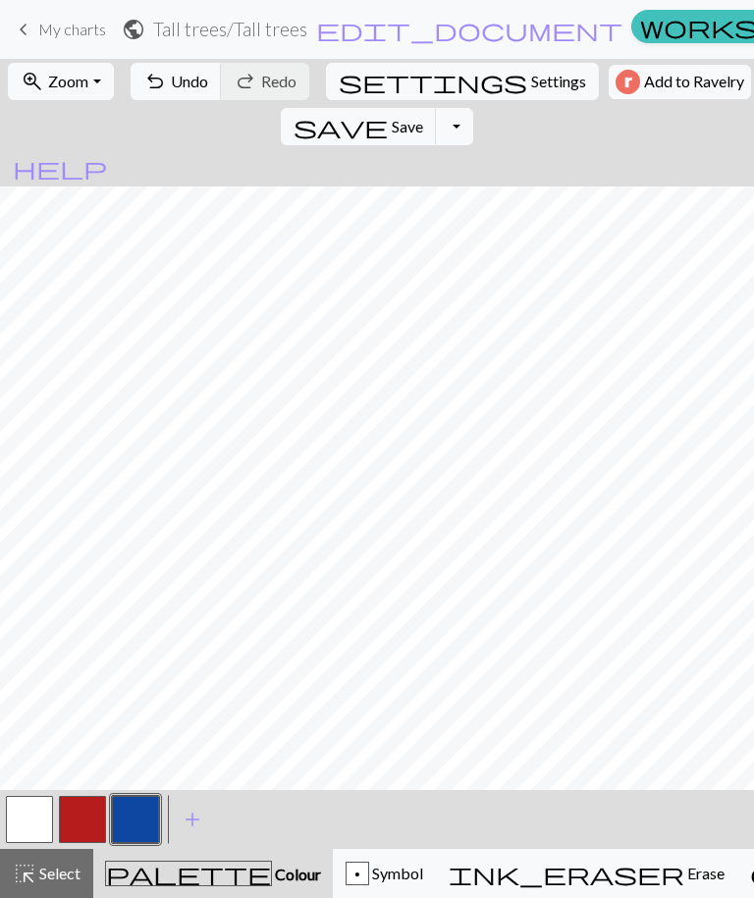
click at [84, 821] on button "button" at bounding box center [82, 819] width 47 height 47
click at [48, 878] on span "Select" at bounding box center [58, 873] width 44 height 19
click at [49, 875] on span "Select" at bounding box center [58, 873] width 44 height 19
click at [63, 875] on span "Select" at bounding box center [58, 873] width 44 height 19
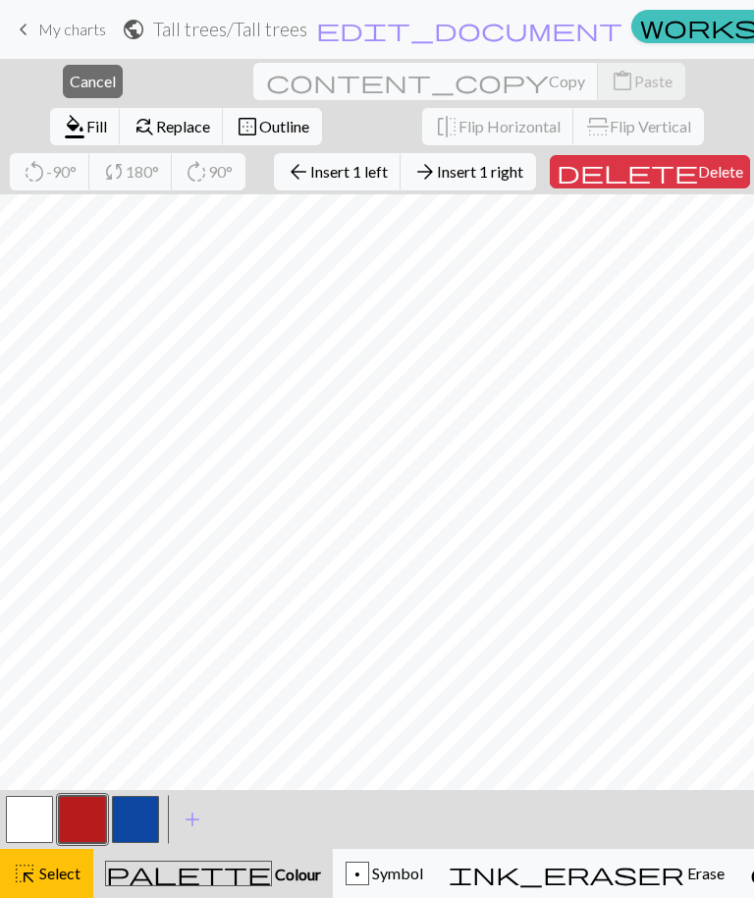
click at [698, 165] on span "Delete" at bounding box center [720, 171] width 45 height 19
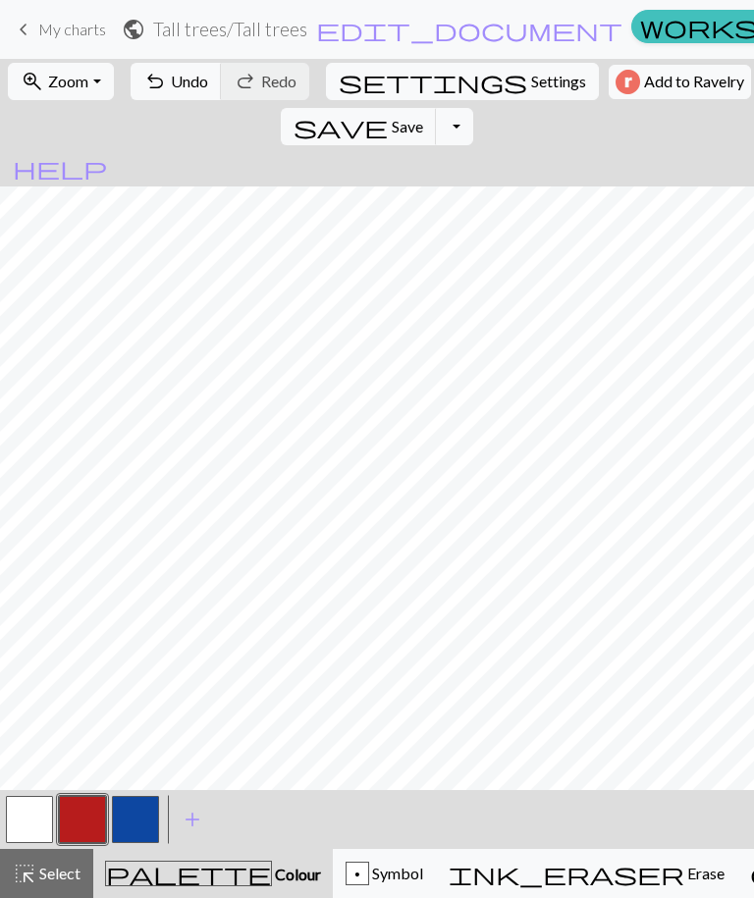
click at [136, 822] on button "button" at bounding box center [135, 819] width 47 height 47
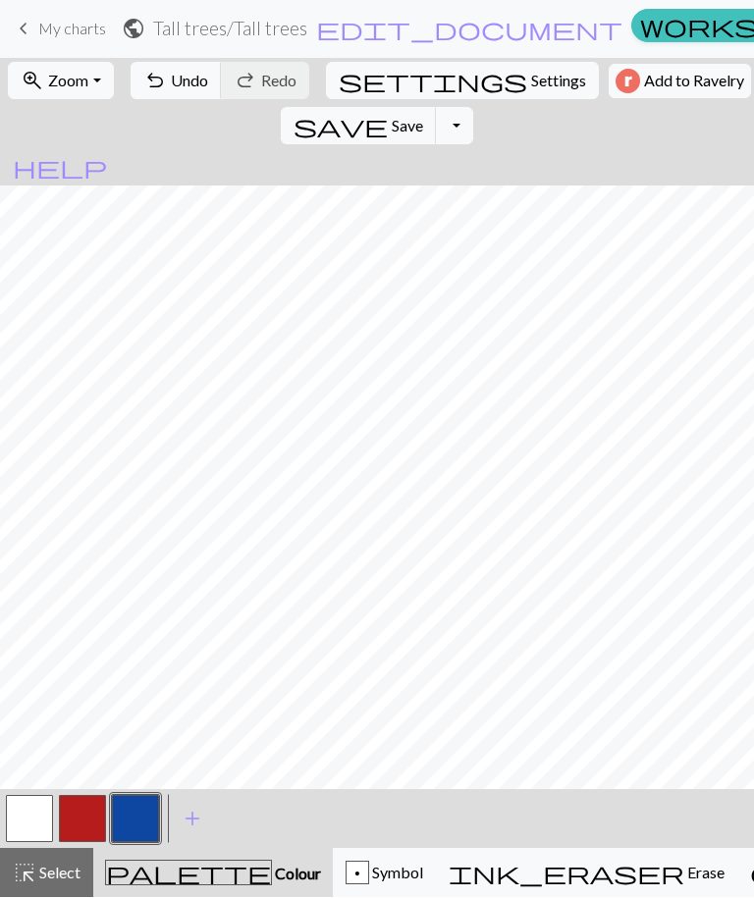
click at [85, 821] on button "button" at bounding box center [82, 819] width 47 height 47
click at [131, 824] on button "button" at bounding box center [135, 819] width 47 height 47
click at [83, 814] on button "button" at bounding box center [82, 819] width 47 height 47
click at [80, 824] on button "button" at bounding box center [82, 819] width 47 height 47
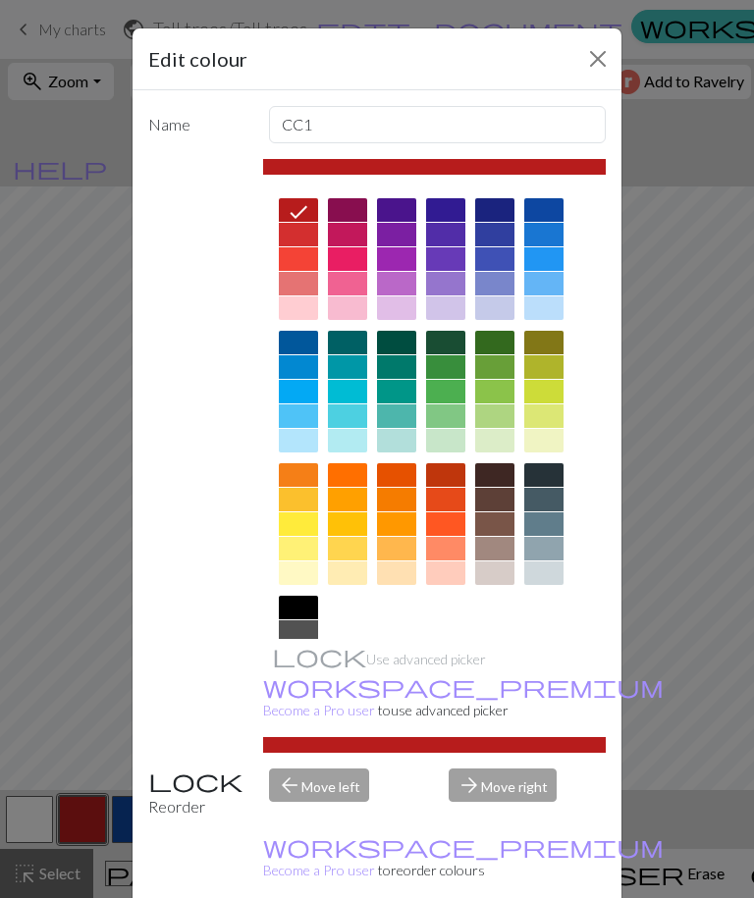
click at [599, 55] on button "Close" at bounding box center [597, 58] width 31 height 31
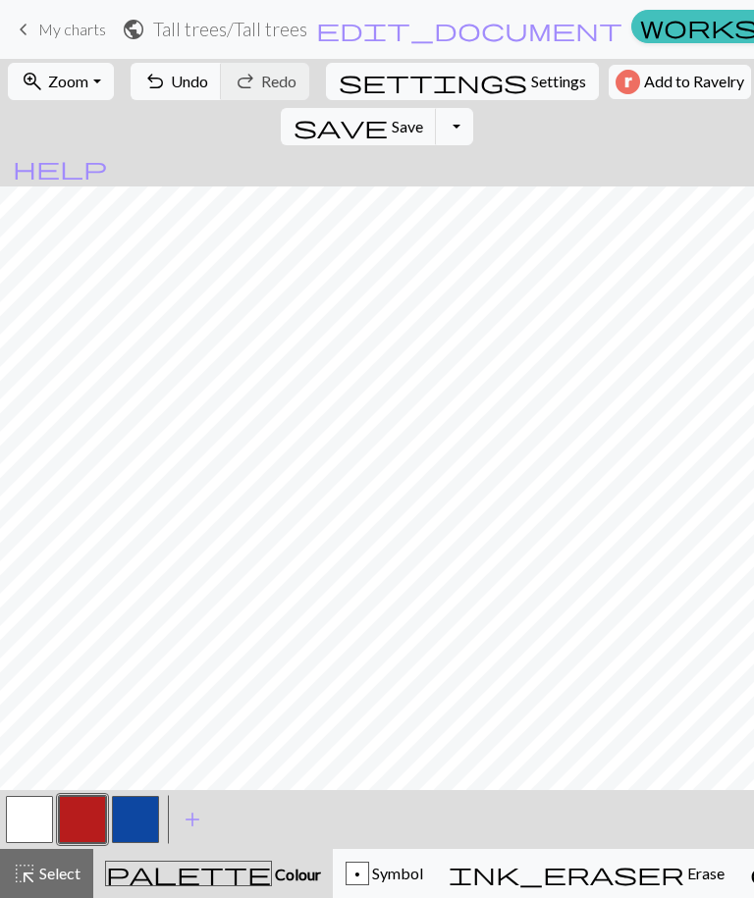
click at [135, 821] on button "button" at bounding box center [135, 819] width 47 height 47
click at [80, 821] on button "button" at bounding box center [82, 819] width 47 height 47
click at [134, 821] on button "button" at bounding box center [135, 819] width 47 height 47
click at [369, 873] on span "Symbol" at bounding box center [396, 873] width 54 height 19
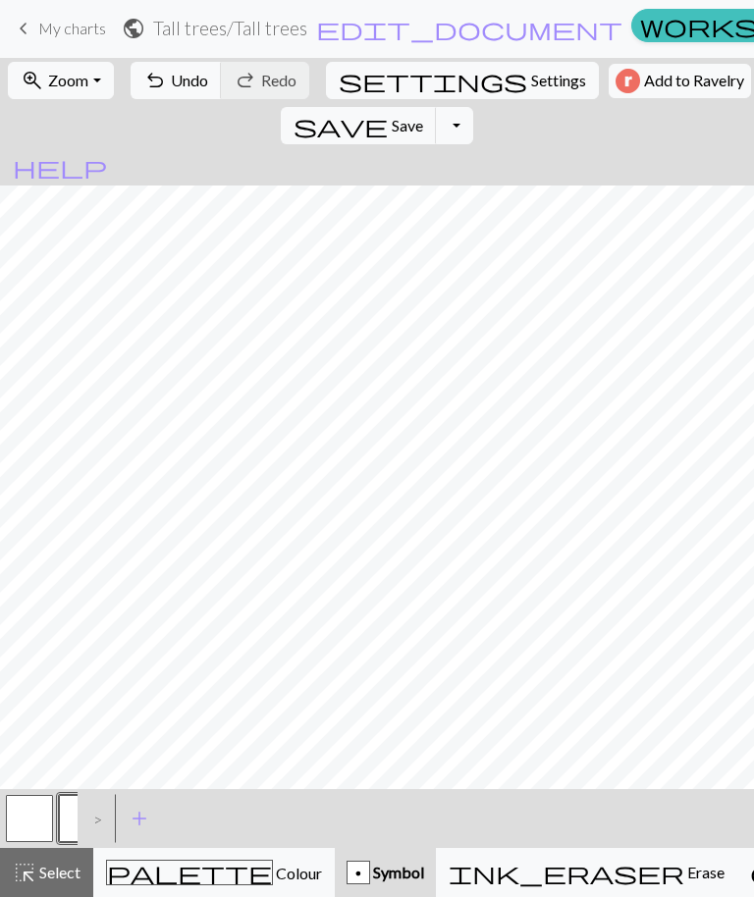
click at [146, 823] on span "add" at bounding box center [140, 819] width 24 height 27
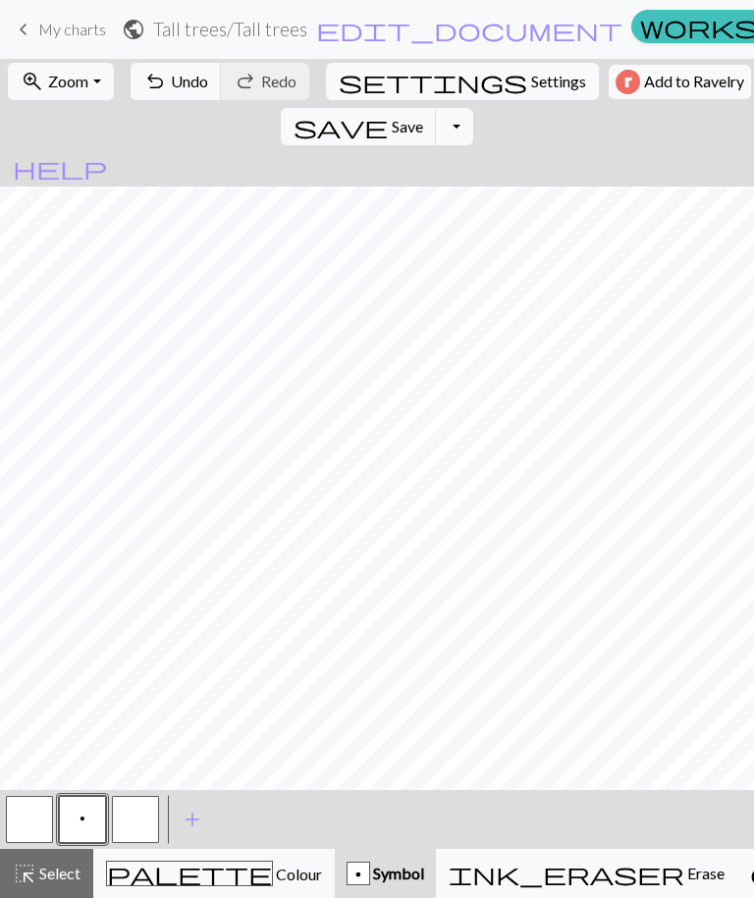
click at [87, 817] on button "p" at bounding box center [82, 819] width 47 height 47
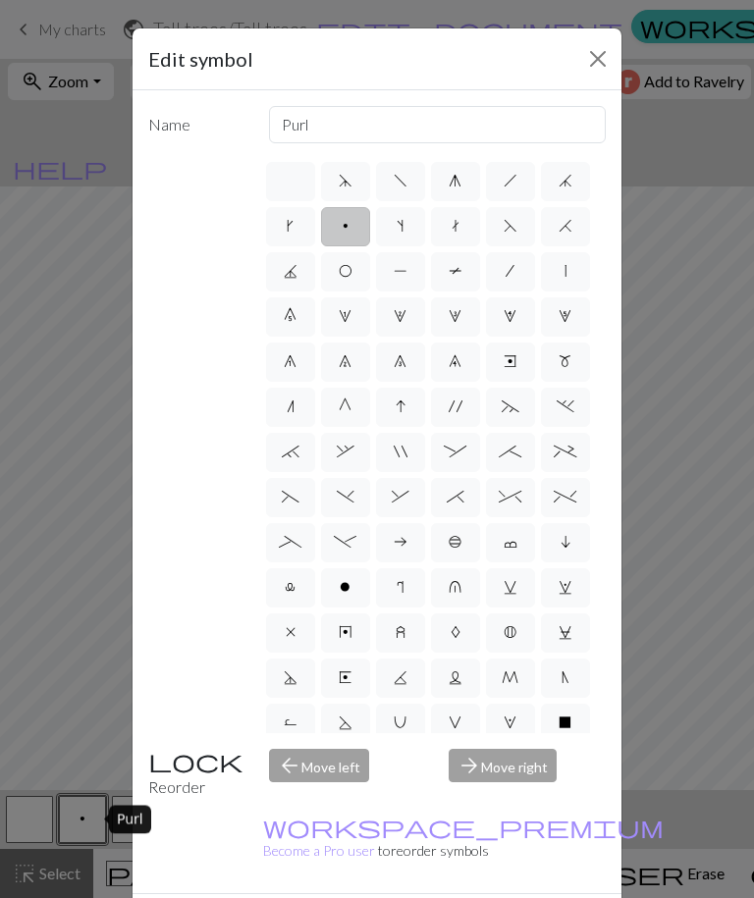
click at [402, 187] on span "f" at bounding box center [400, 181] width 14 height 16
click at [402, 182] on input "f" at bounding box center [399, 175] width 13 height 13
radio input "true"
type input "left leaning decrease"
click at [517, 182] on label "h" at bounding box center [510, 181] width 49 height 39
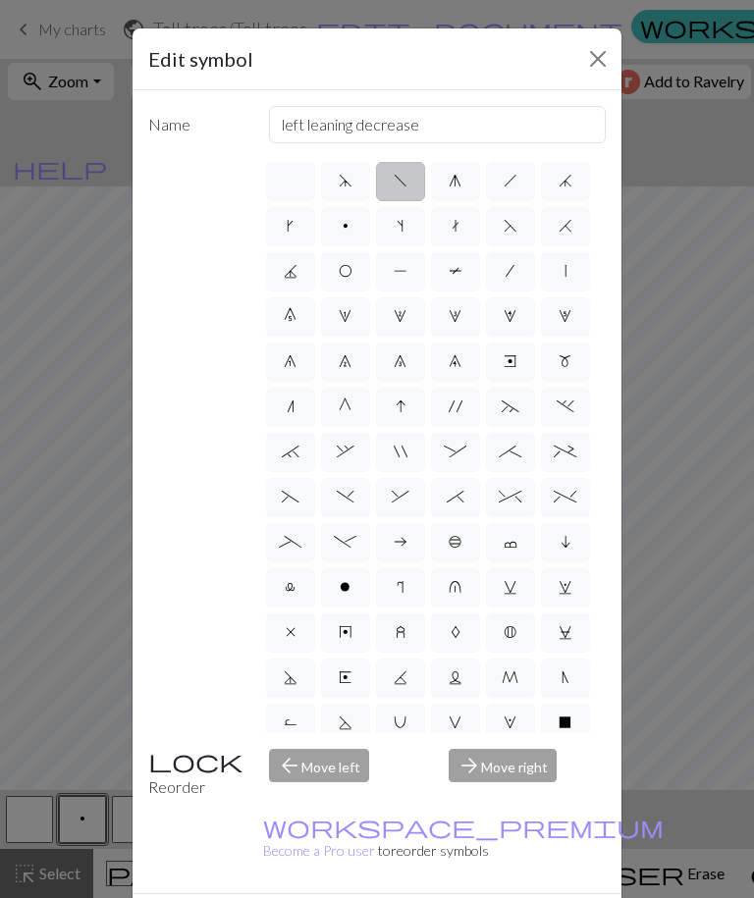
click at [516, 182] on input "h" at bounding box center [509, 175] width 13 height 13
radio input "true"
type input "right leaning decrease"
click at [458, 190] on label "g" at bounding box center [455, 181] width 49 height 39
click at [458, 182] on input "g" at bounding box center [454, 175] width 13 height 13
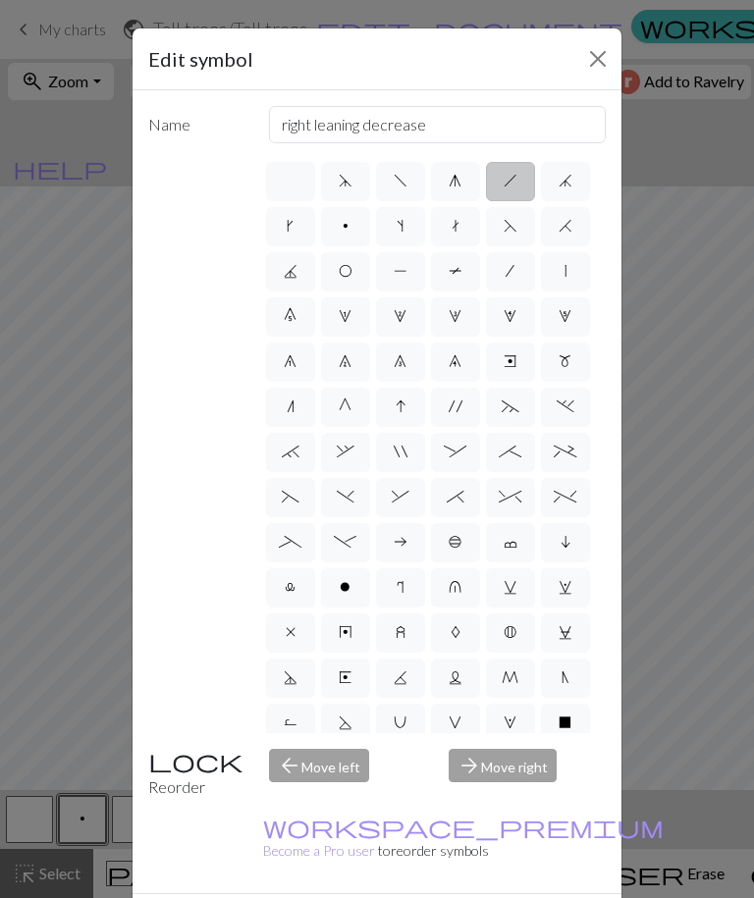
radio input "true"
type input "sk2p"
click at [510, 184] on span "h" at bounding box center [510, 181] width 14 height 16
click at [510, 182] on input "h" at bounding box center [509, 175] width 13 height 13
radio input "true"
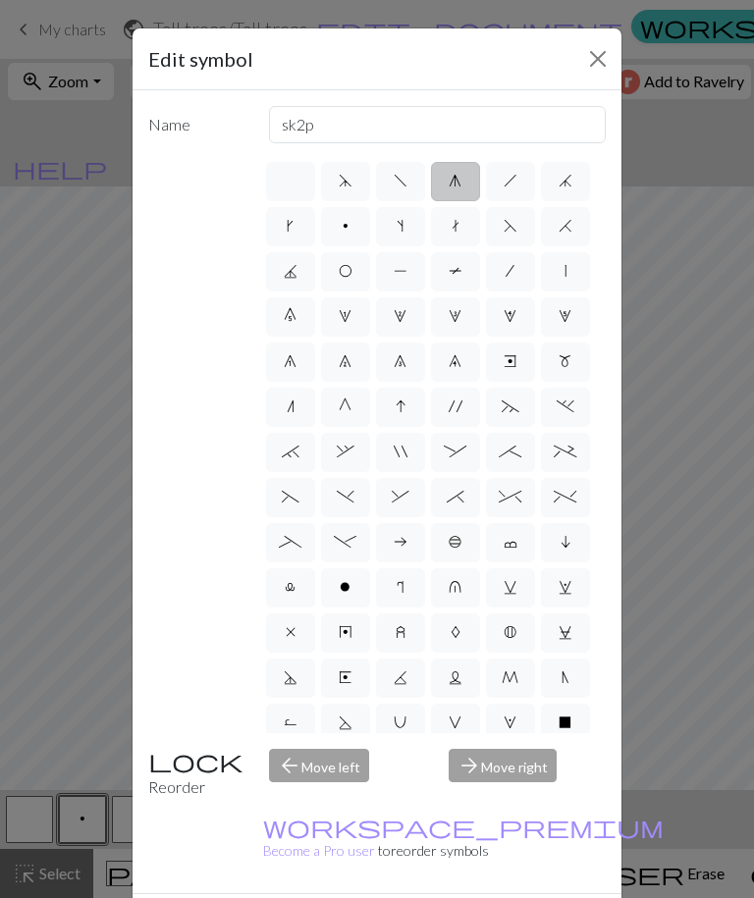
type input "right leaning decrease"
click at [560, 595] on span "w" at bounding box center [565, 587] width 14 height 16
click at [560, 588] on input "w" at bounding box center [564, 581] width 13 height 13
radio input "true"
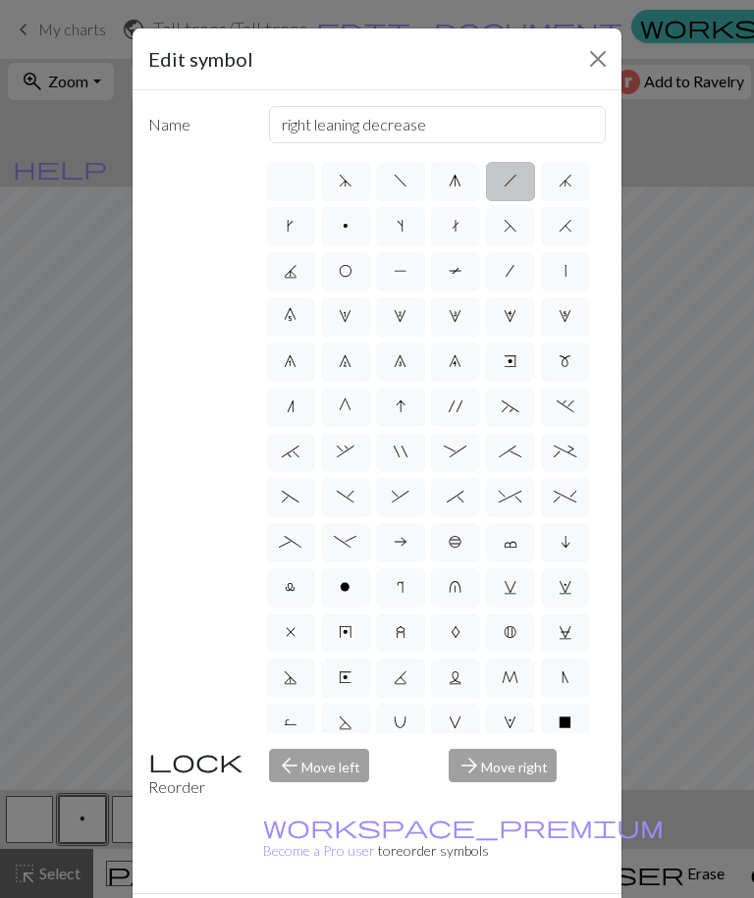
type input "p1, yo, p1"
click at [509, 499] on span "^" at bounding box center [509, 497] width 23 height 16
click at [509, 497] on input "^" at bounding box center [504, 491] width 13 height 13
radio input "true"
type input "2 stitch right twist cable"
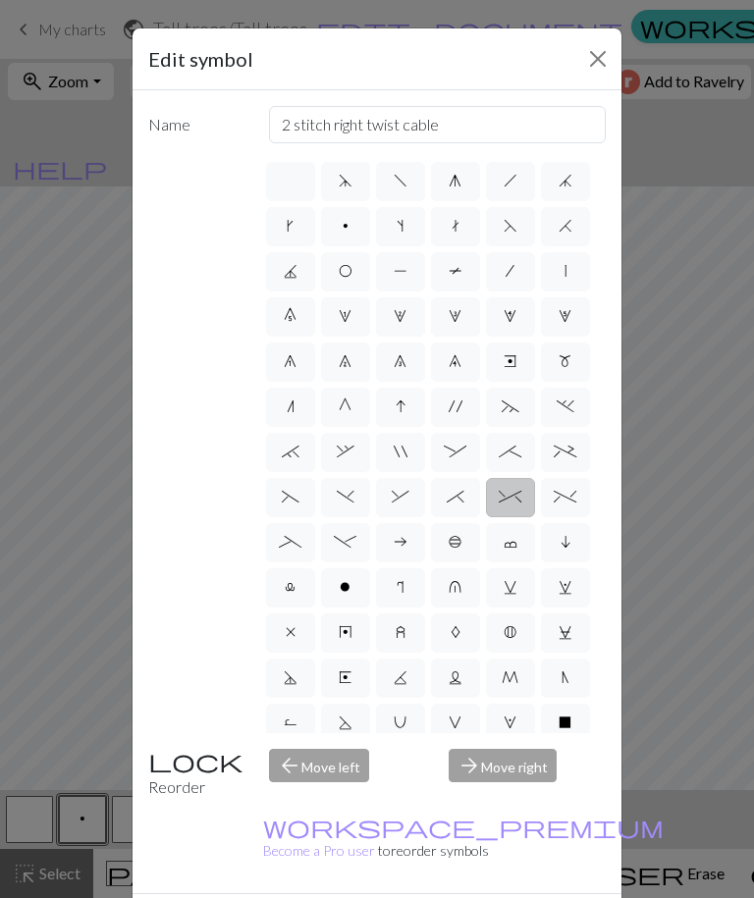
click at [339, 414] on span "G" at bounding box center [345, 406] width 13 height 16
click at [339, 407] on input "G" at bounding box center [345, 400] width 13 height 13
radio input "true"
type input "psso"
click at [393, 766] on label ">" at bounding box center [400, 768] width 49 height 39
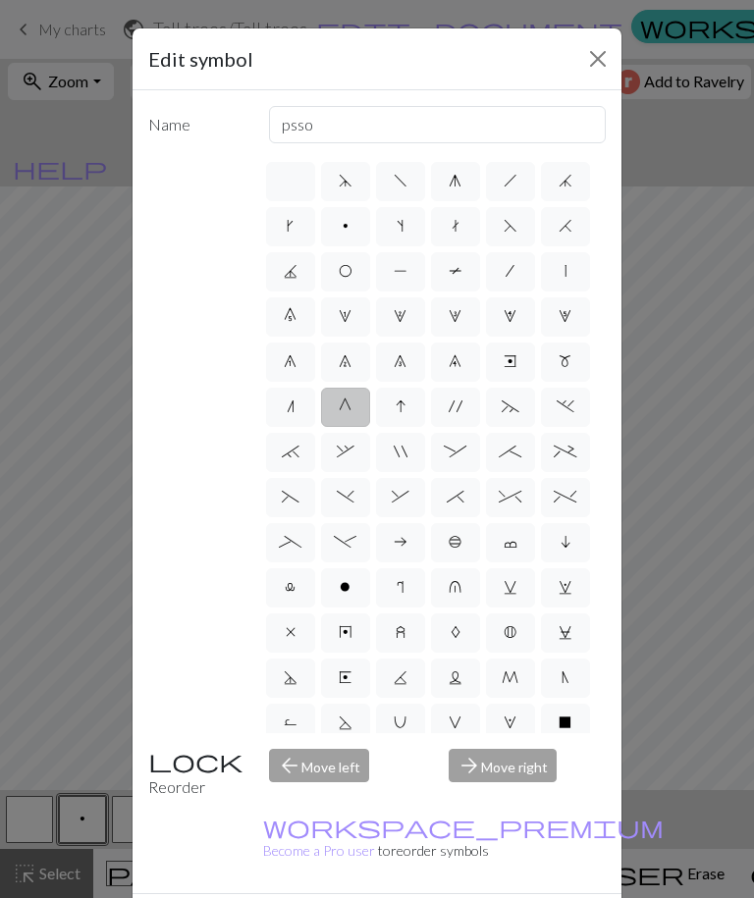
click at [395, 766] on input ">" at bounding box center [401, 762] width 13 height 13
radio input "true"
type input "twisted purl"
click at [346, 769] on span "<" at bounding box center [345, 767] width 10 height 16
click at [346, 768] on input "<" at bounding box center [346, 762] width 13 height 13
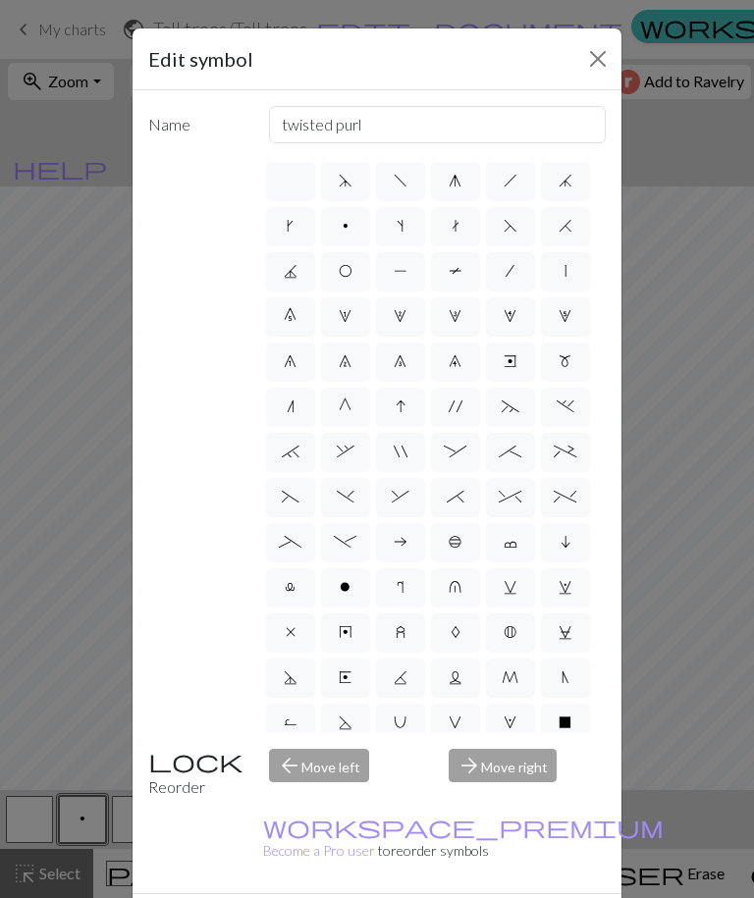
radio input "true"
type input "twisted knit"
click at [459, 722] on span "V" at bounding box center [454, 722] width 13 height 16
click at [459, 722] on input "V" at bounding box center [454, 716] width 13 height 13
radio input "true"
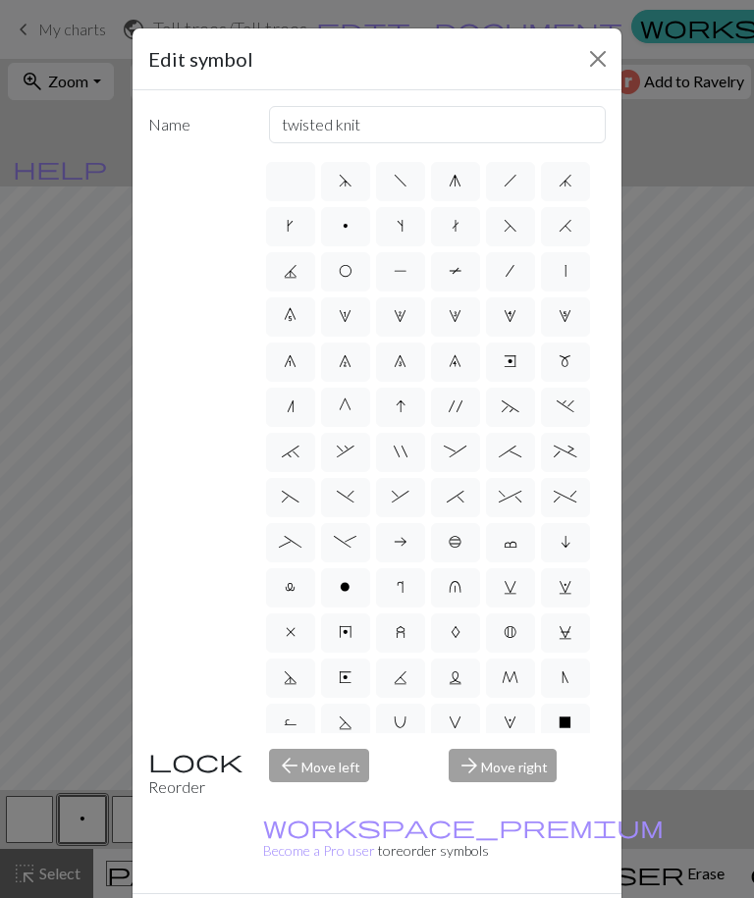
type input "sl1 purlwise"
click at [408, 730] on label "U" at bounding box center [400, 723] width 49 height 39
click at [406, 723] on input "U" at bounding box center [399, 716] width 13 height 13
radio input "true"
type input "eyelet"
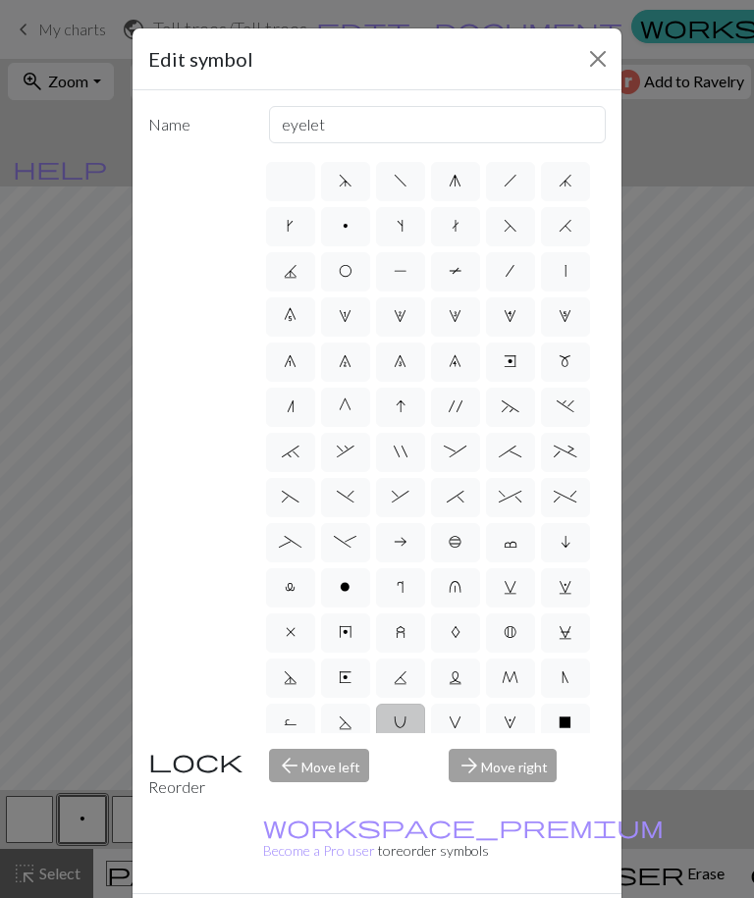
click at [497, 675] on label "M" at bounding box center [510, 677] width 49 height 39
click at [501, 675] on input "M" at bounding box center [507, 671] width 13 height 13
radio input "true"
type input "m1"
click at [565, 679] on span "N" at bounding box center [565, 677] width 8 height 16
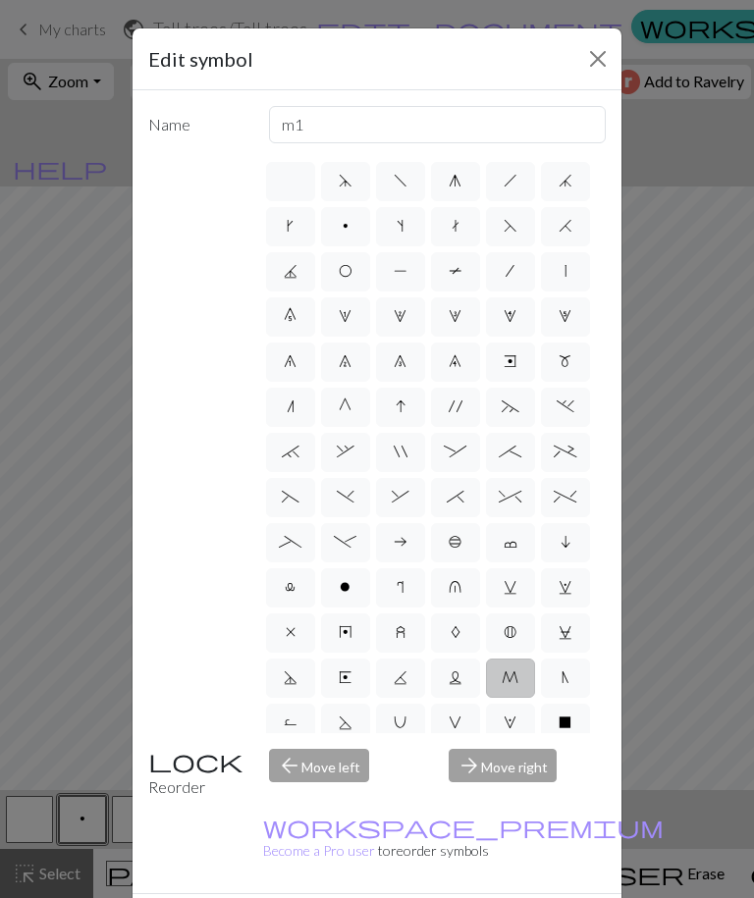
click at [565, 678] on input "N" at bounding box center [567, 671] width 13 height 13
radio input "true"
type input "skp"
click at [457, 595] on span "u" at bounding box center [454, 587] width 13 height 16
click at [457, 588] on input "u" at bounding box center [454, 581] width 13 height 13
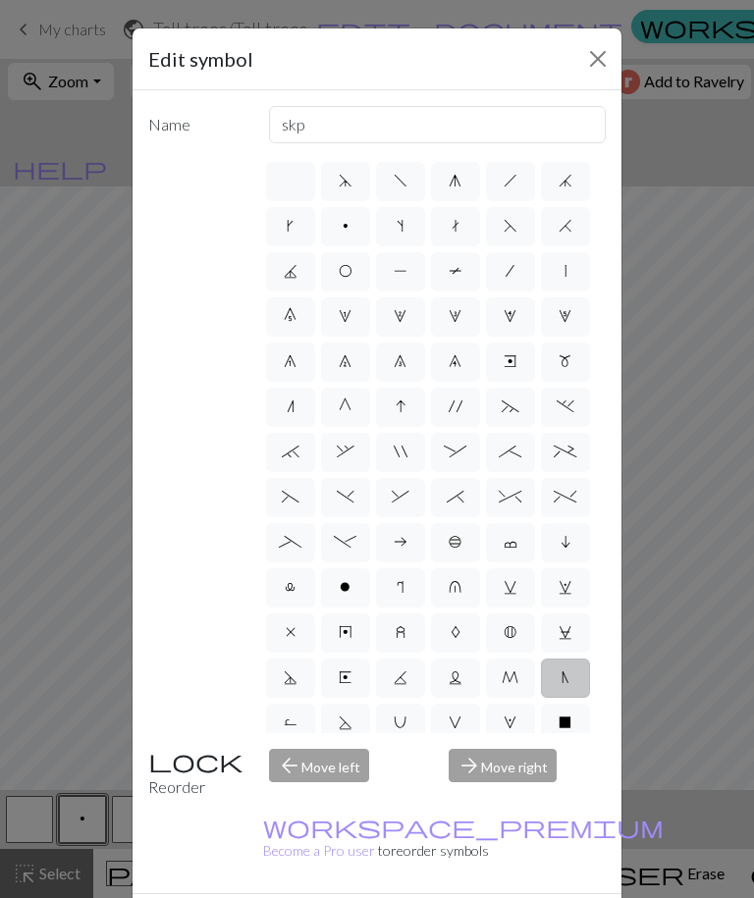
radio input "true"
type input "k1 in row below"
click at [345, 554] on label "-" at bounding box center [345, 542] width 49 height 39
click at [345, 543] on input "-" at bounding box center [340, 536] width 13 height 13
radio input "true"
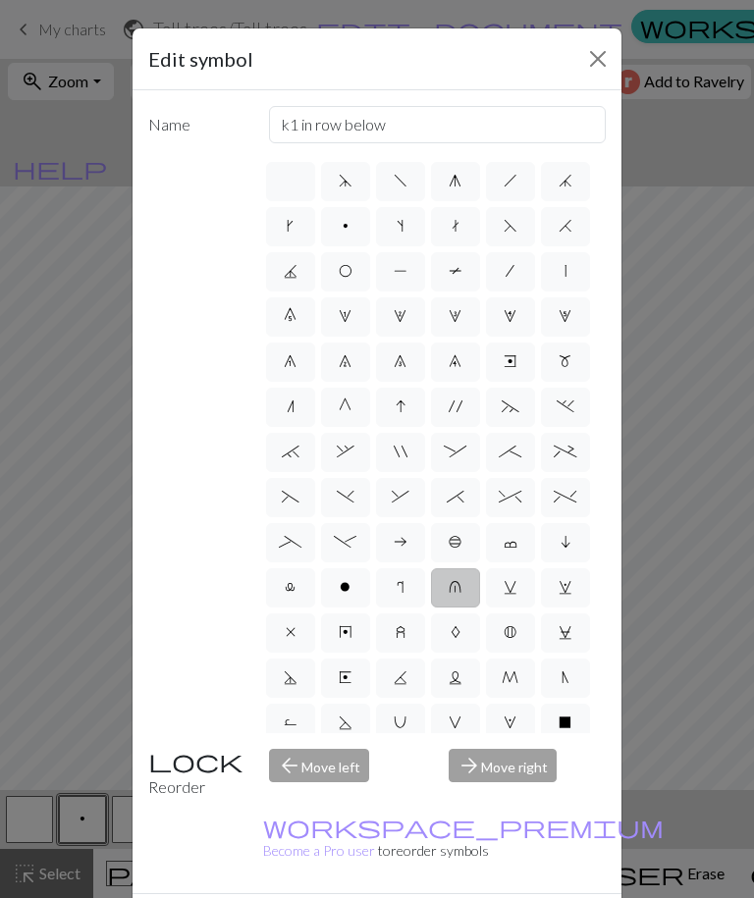
type input "Right part of left 4+ cable"
click at [291, 534] on span "_" at bounding box center [290, 542] width 23 height 16
click at [291, 534] on input "_" at bounding box center [285, 536] width 13 height 13
radio input "true"
type input "Left part of left 4+ cable"
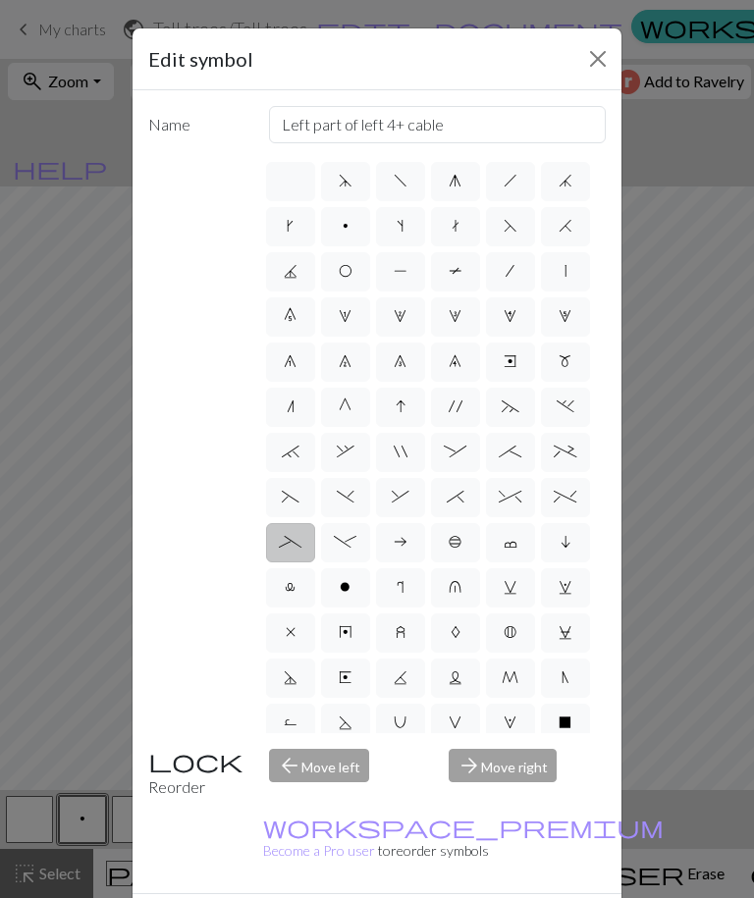
click at [571, 546] on label "i" at bounding box center [565, 542] width 49 height 39
click at [571, 543] on input "i" at bounding box center [566, 536] width 13 height 13
radio input "true"
type input "skpo"
click at [570, 590] on span "w" at bounding box center [565, 587] width 14 height 16
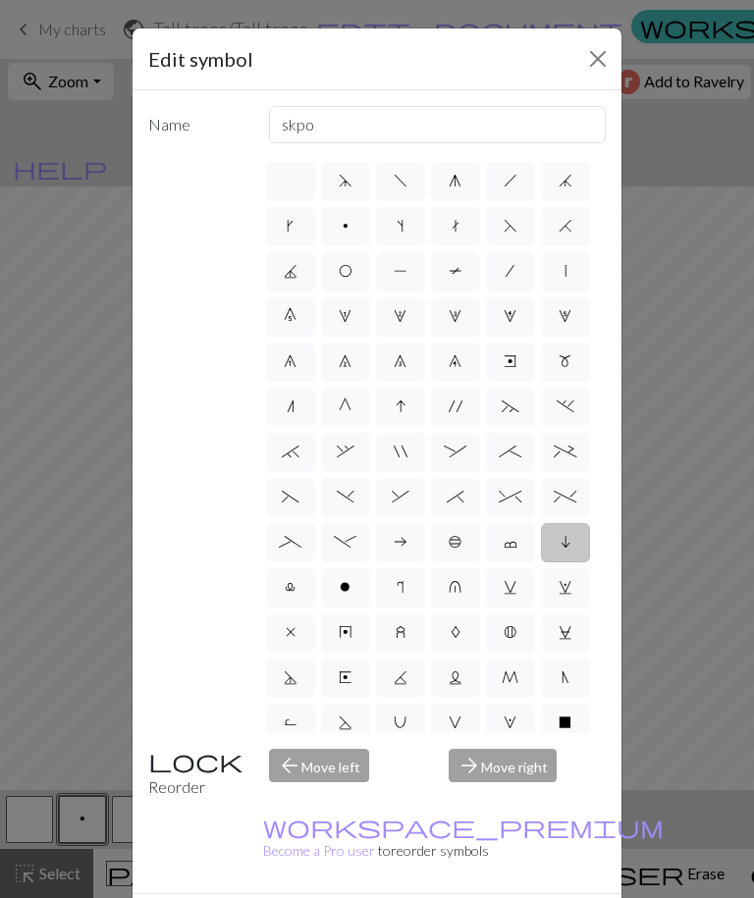
click at [570, 588] on input "w" at bounding box center [564, 581] width 13 height 13
radio input "true"
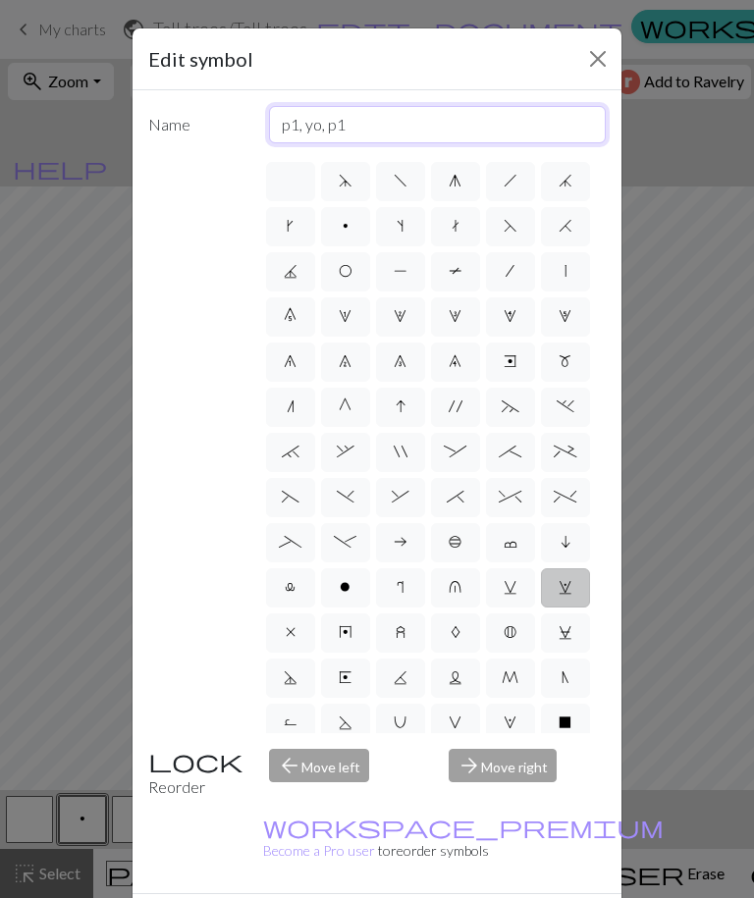
click at [457, 134] on input "p1, yo, p1" at bounding box center [438, 124] width 338 height 37
type input "p1, yo, p1 l"
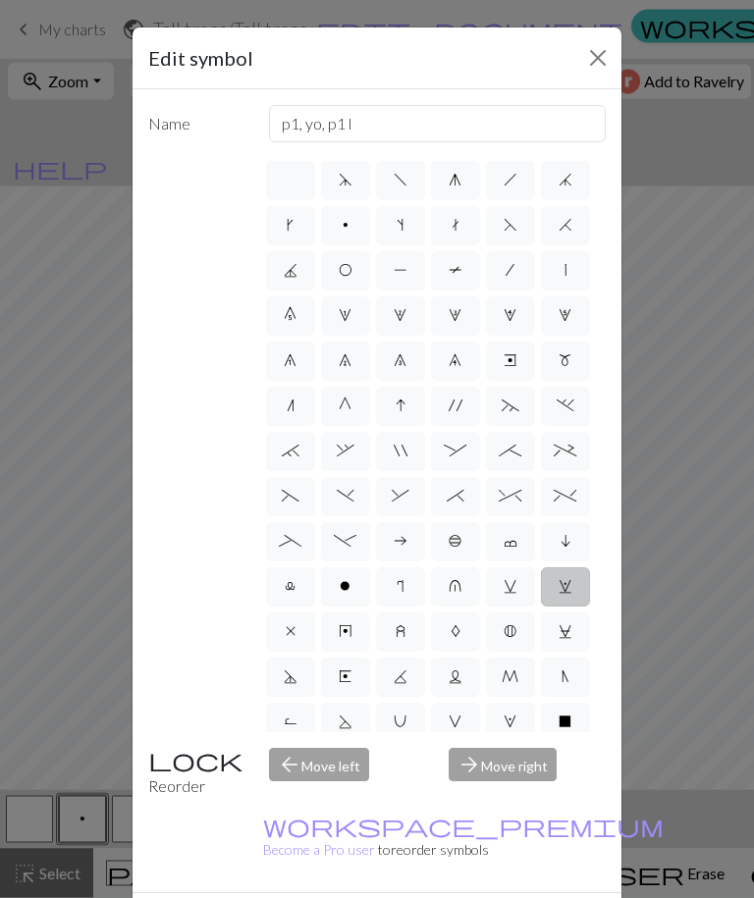
click at [598, 62] on button "Close" at bounding box center [597, 58] width 31 height 31
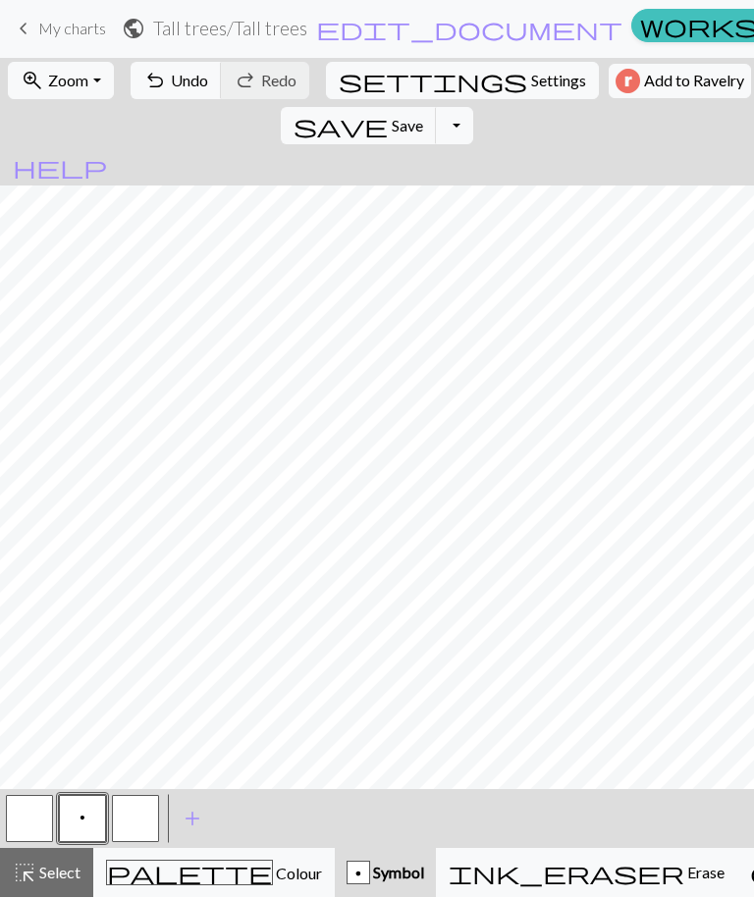
click at [134, 818] on button "button" at bounding box center [135, 819] width 47 height 47
click at [134, 819] on button "button" at bounding box center [135, 819] width 47 height 47
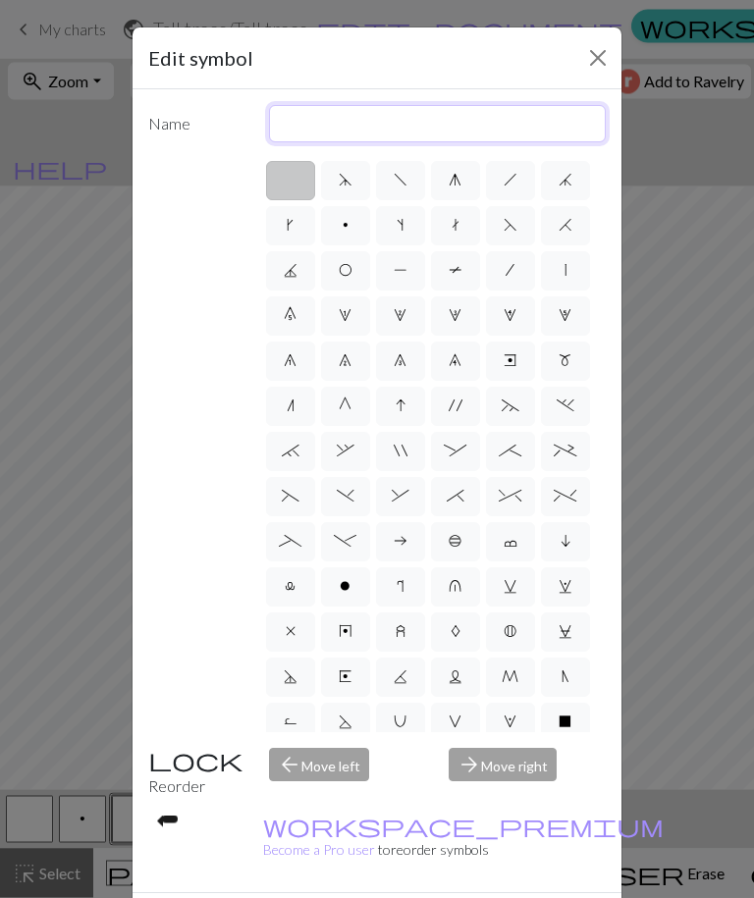
type input "L"
click at [316, 127] on input "L" at bounding box center [438, 124] width 338 height 37
type input "K2tog /"
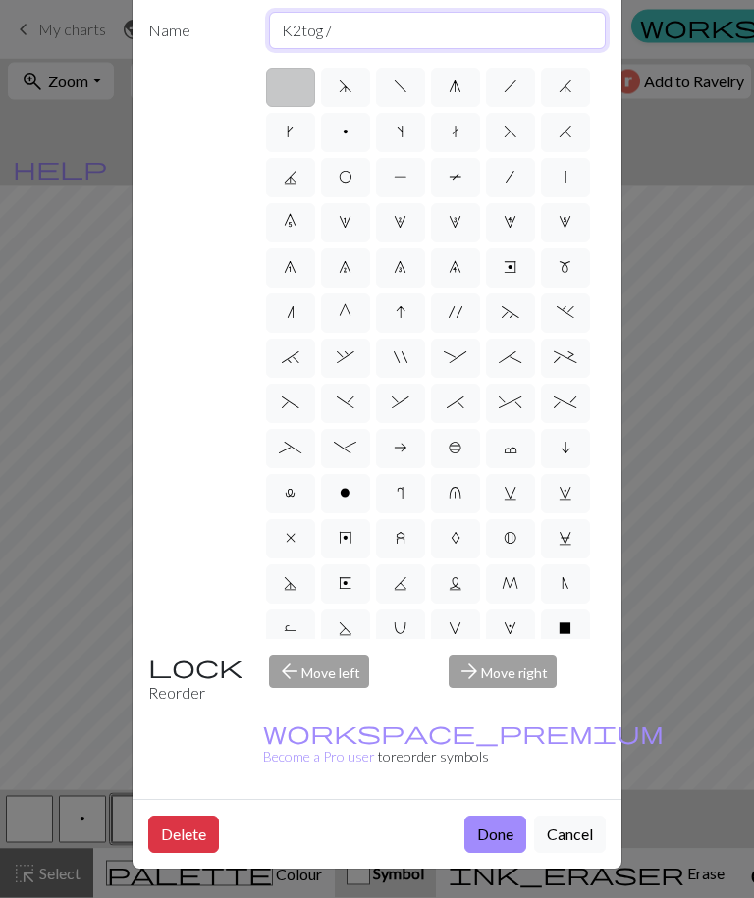
scroll to position [111, 0]
click at [495, 826] on button "Done" at bounding box center [495, 834] width 62 height 37
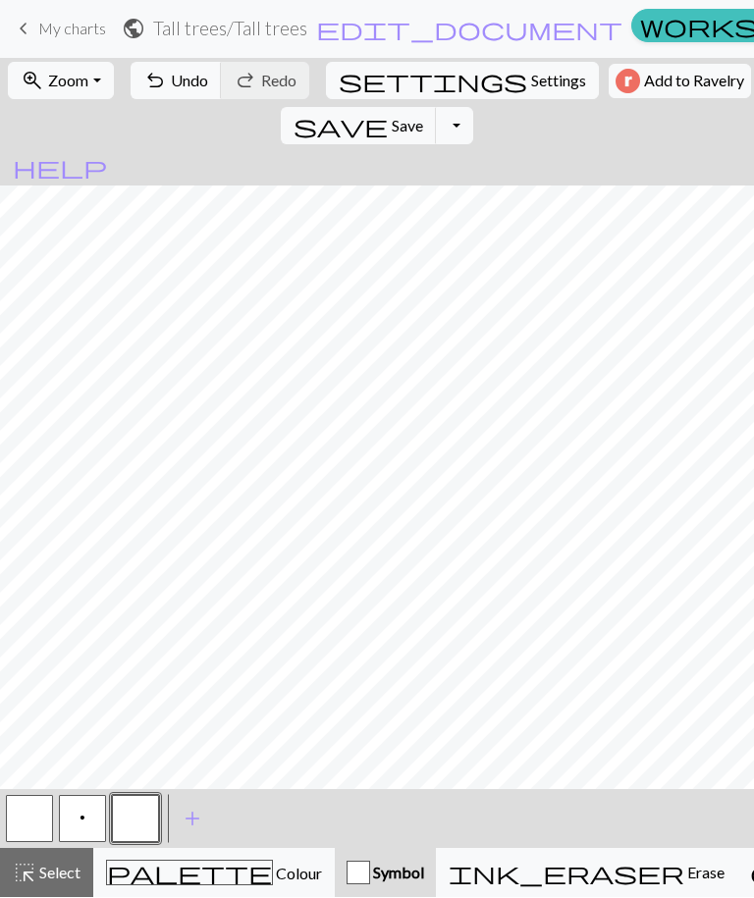
click at [131, 827] on button "button" at bounding box center [135, 819] width 47 height 47
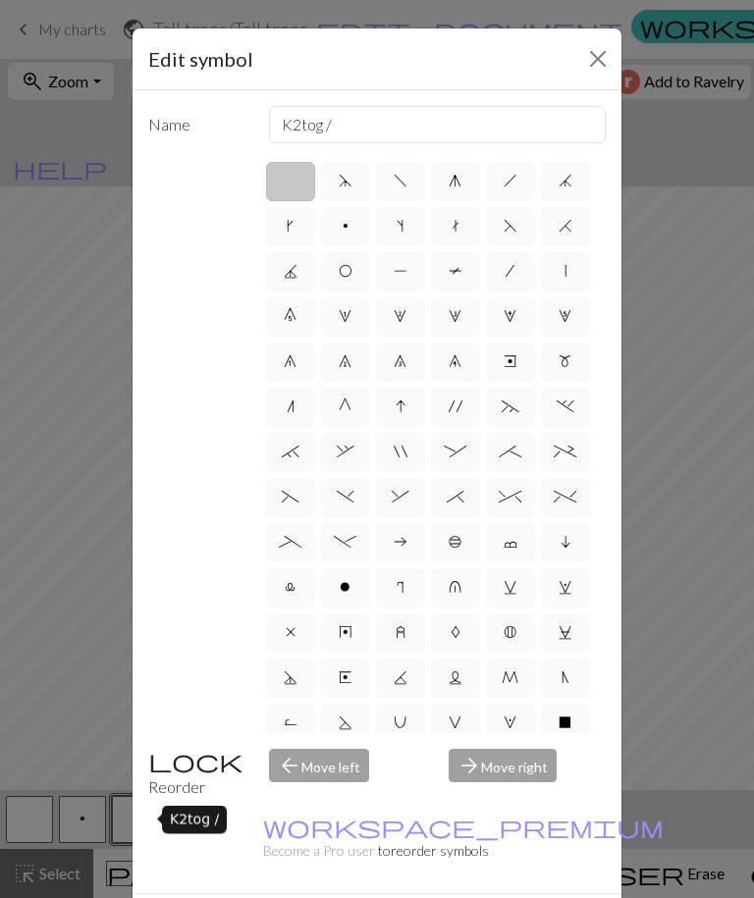
click at [598, 58] on button "Close" at bounding box center [597, 58] width 31 height 31
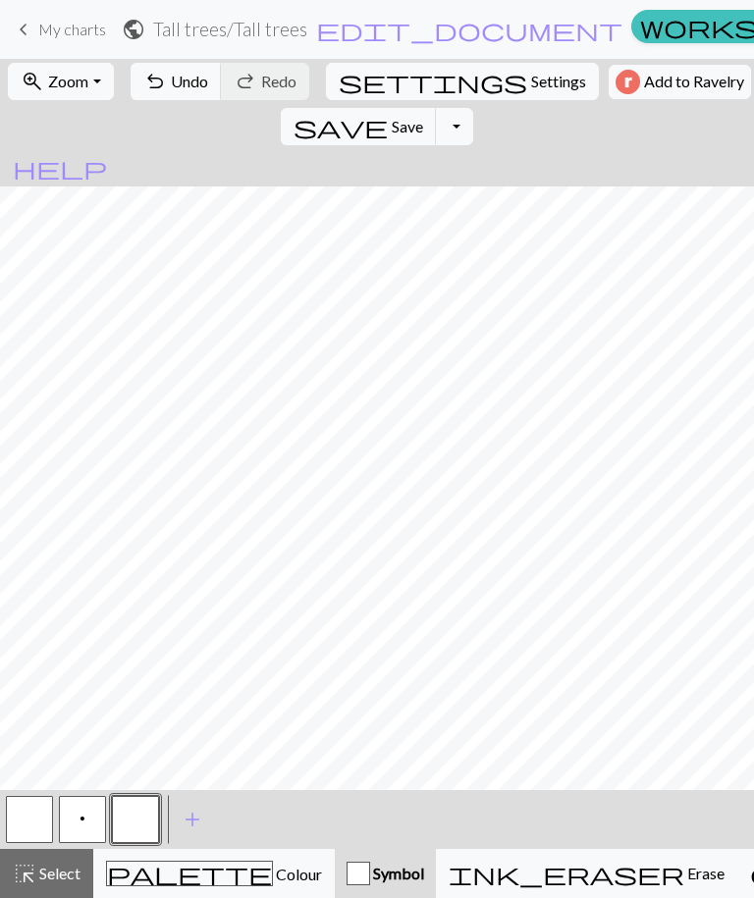
click at [89, 821] on button "p" at bounding box center [82, 819] width 47 height 47
click at [135, 819] on div "Purl" at bounding box center [130, 820] width 42 height 28
click at [34, 823] on button "button" at bounding box center [29, 819] width 47 height 47
click at [141, 821] on button "button" at bounding box center [135, 819] width 47 height 47
click at [38, 821] on button "button" at bounding box center [29, 819] width 47 height 47
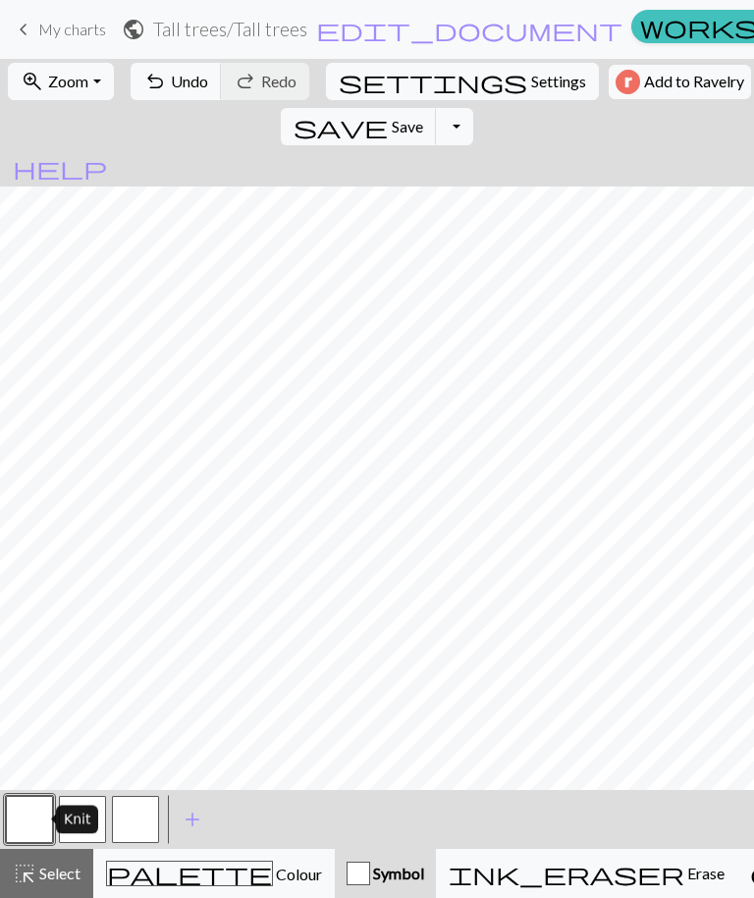
click at [141, 819] on button "button" at bounding box center [135, 819] width 47 height 47
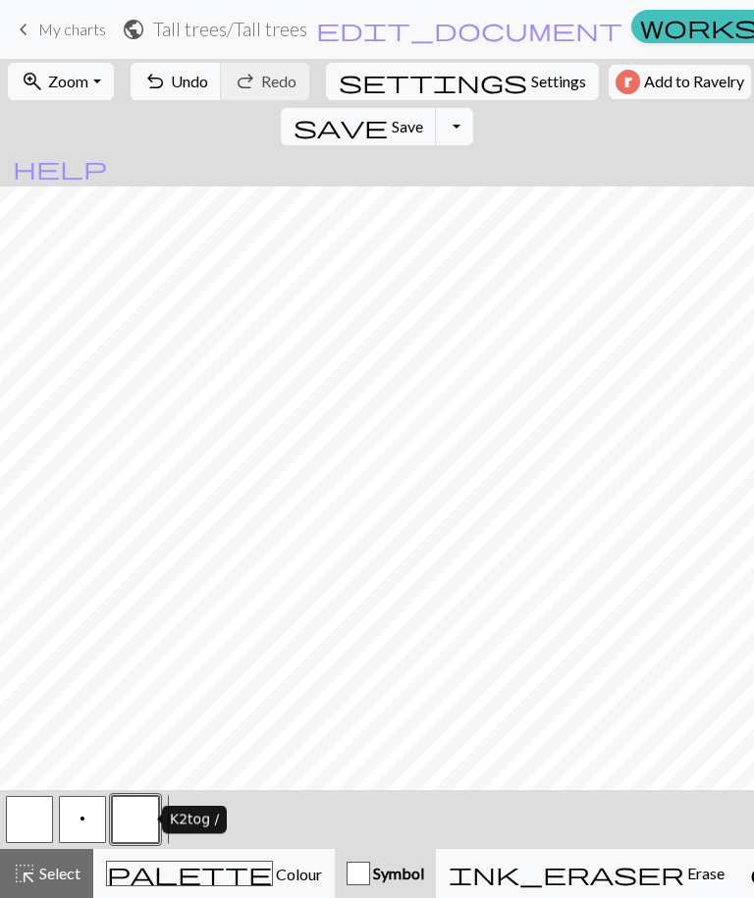
click at [143, 832] on button "button" at bounding box center [135, 819] width 47 height 47
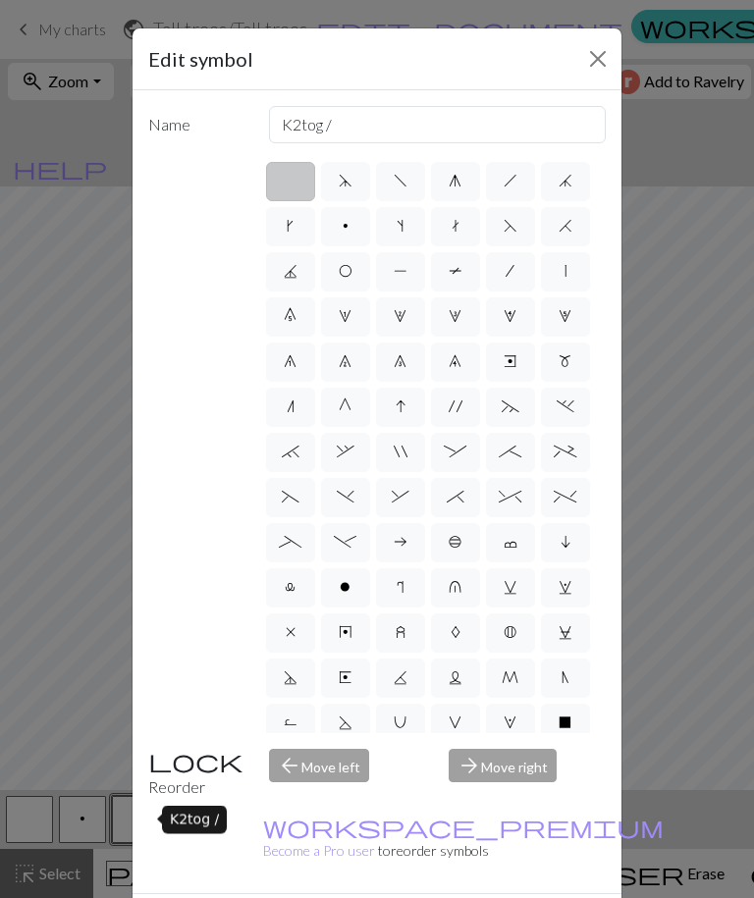
click at [294, 190] on label at bounding box center [290, 181] width 49 height 39
click at [294, 182] on input "radio" at bounding box center [296, 175] width 13 height 13
click at [135, 519] on div "Name K2tog / d f g h j k p s t F H J O P T / | 0 1 2 3 4 5 6 7 8 9 e m n G I ' …" at bounding box center [376, 491] width 489 height 803
click at [603, 58] on button "Close" at bounding box center [597, 58] width 31 height 31
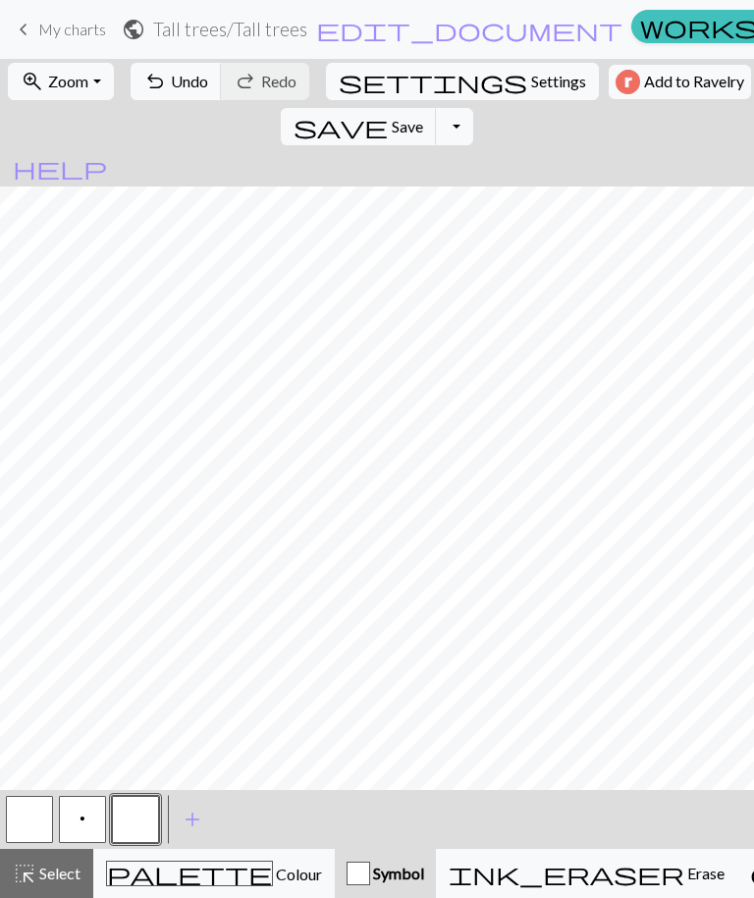
click at [273, 872] on span "Colour" at bounding box center [297, 873] width 49 height 19
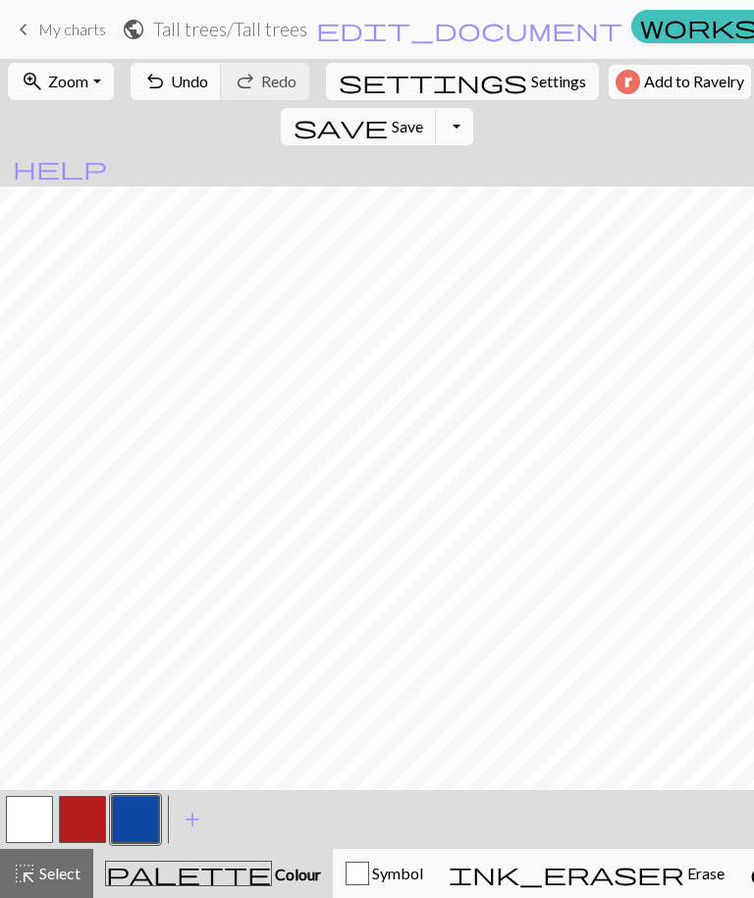
click at [83, 824] on button "button" at bounding box center [82, 819] width 47 height 47
click at [369, 867] on span "Symbol" at bounding box center [396, 873] width 54 height 19
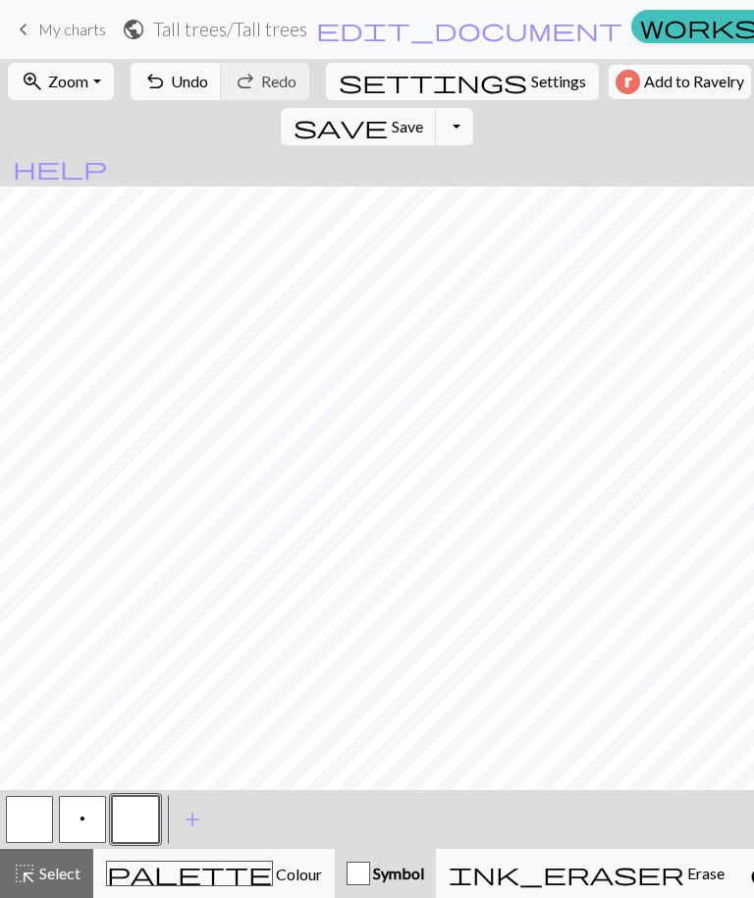
click at [132, 829] on button "button" at bounding box center [135, 819] width 47 height 47
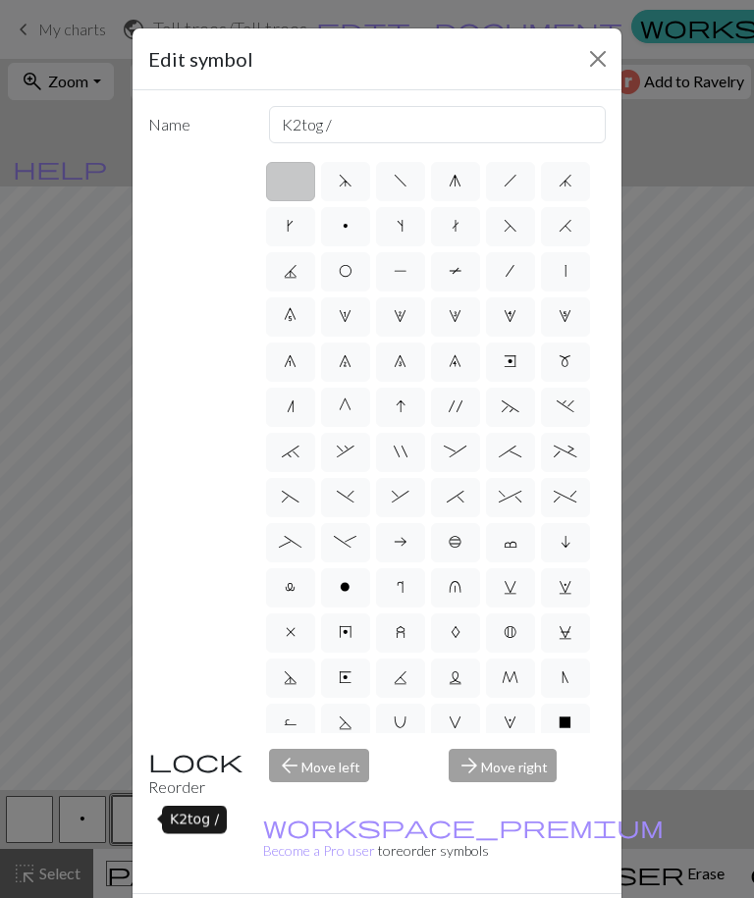
click at [401, 183] on span "f" at bounding box center [400, 181] width 14 height 16
click at [401, 182] on input "f" at bounding box center [399, 175] width 13 height 13
radio input "true"
type input "left leaning decrease"
click at [402, 542] on span "a" at bounding box center [400, 542] width 14 height 16
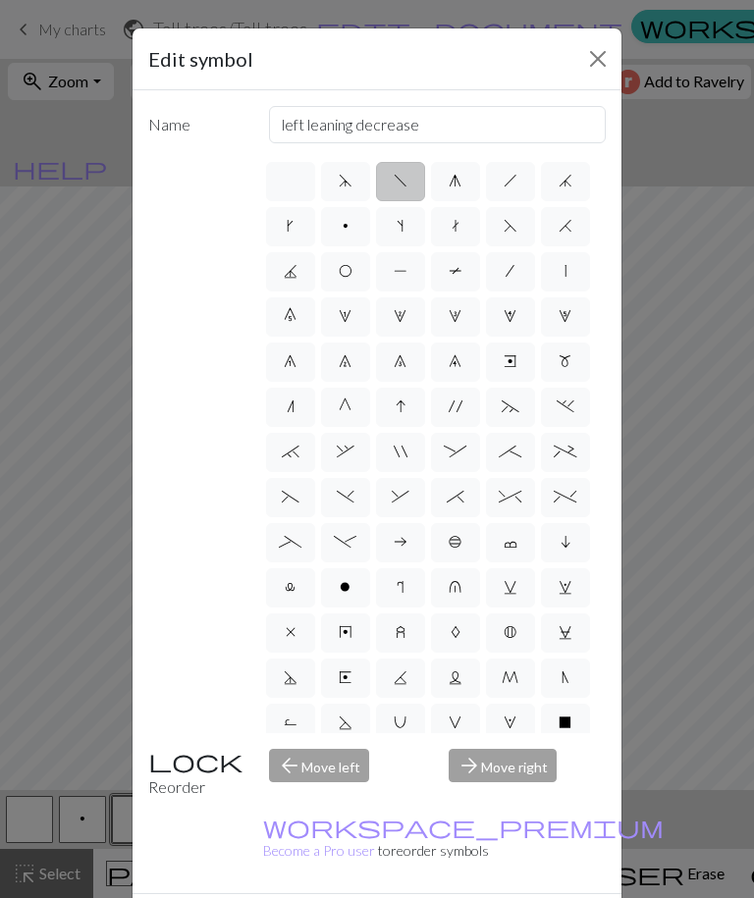
click at [402, 542] on input "a" at bounding box center [399, 536] width 13 height 13
radio input "true"
type input "Purl on WS"
click at [515, 547] on span "c" at bounding box center [510, 542] width 14 height 16
click at [515, 543] on input "c" at bounding box center [509, 536] width 13 height 13
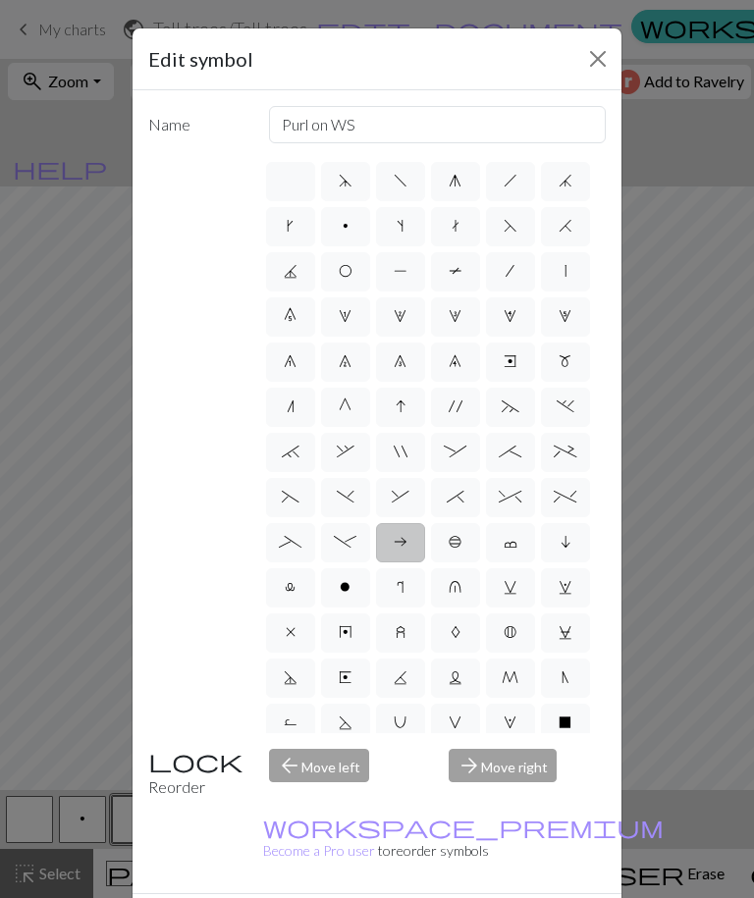
radio input "true"
type input "Bind off"
click at [567, 553] on label "i" at bounding box center [565, 542] width 49 height 39
click at [567, 543] on input "i" at bounding box center [566, 536] width 13 height 13
radio input "true"
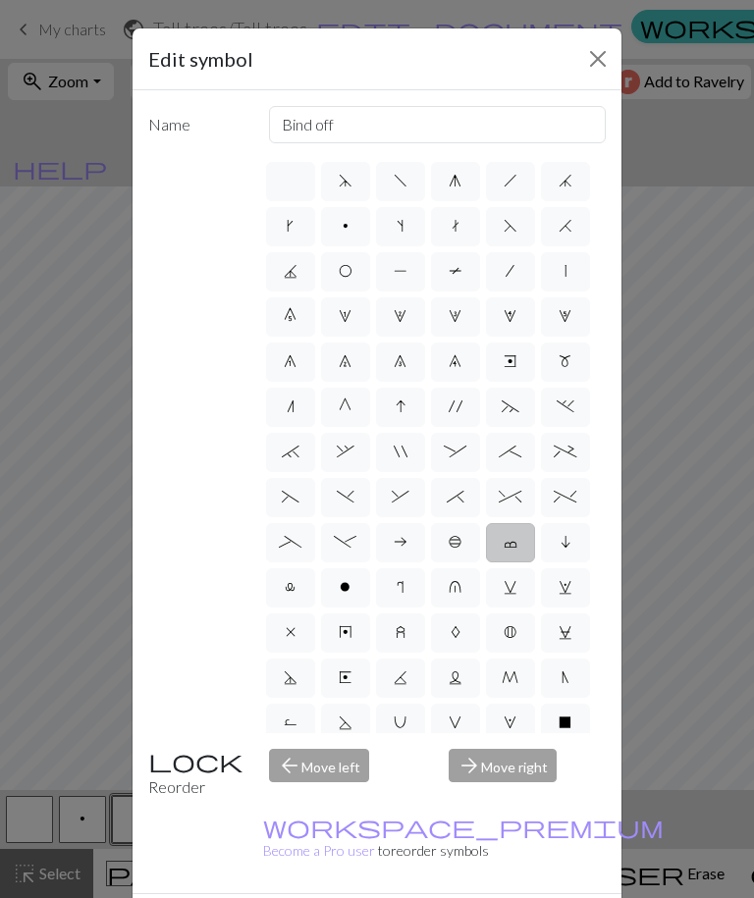
type input "skpo"
click at [297, 596] on label "l" at bounding box center [290, 587] width 49 height 39
click at [297, 588] on input "l" at bounding box center [291, 581] width 13 height 13
radio input "true"
type input "Twisted stitch"
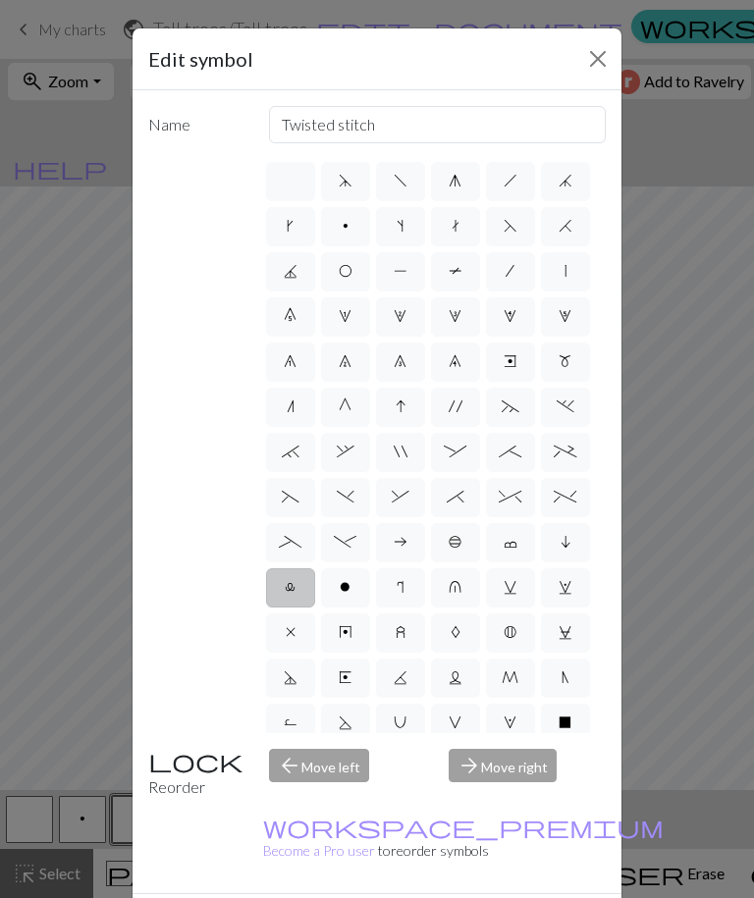
click at [353, 591] on label "o" at bounding box center [345, 587] width 49 height 39
click at [352, 588] on input "o" at bounding box center [346, 581] width 13 height 13
radio input "true"
type input "purl"
click at [403, 595] on span "r" at bounding box center [399, 587] width 7 height 16
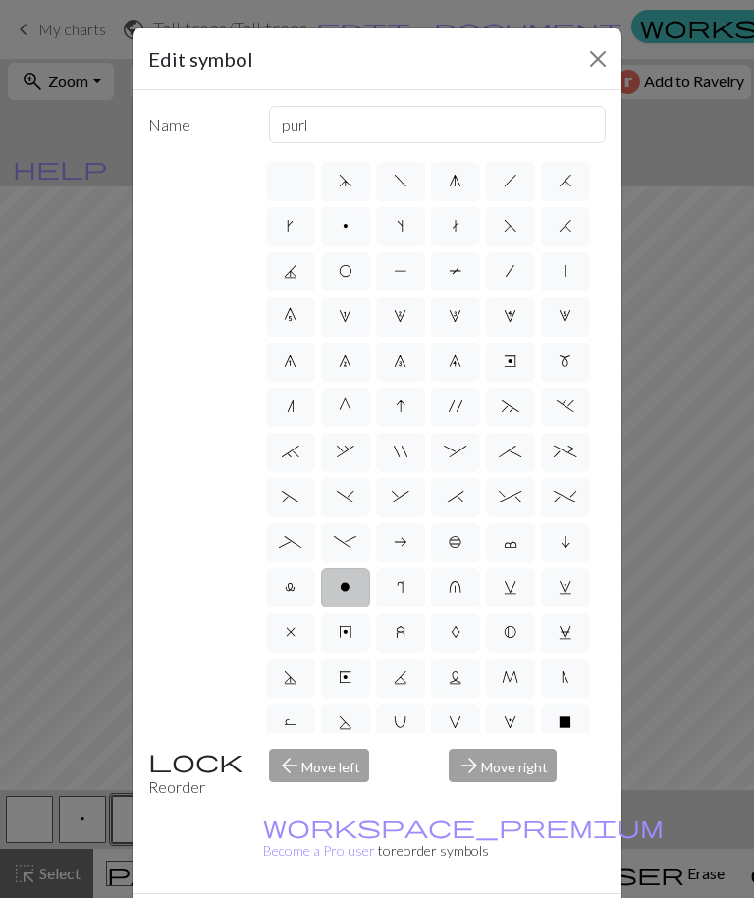
click at [403, 588] on input "r" at bounding box center [402, 581] width 13 height 13
radio input "true"
type input "knit by wrapping yarn over"
click at [466, 598] on label "u" at bounding box center [455, 587] width 49 height 39
click at [461, 588] on input "u" at bounding box center [454, 581] width 13 height 13
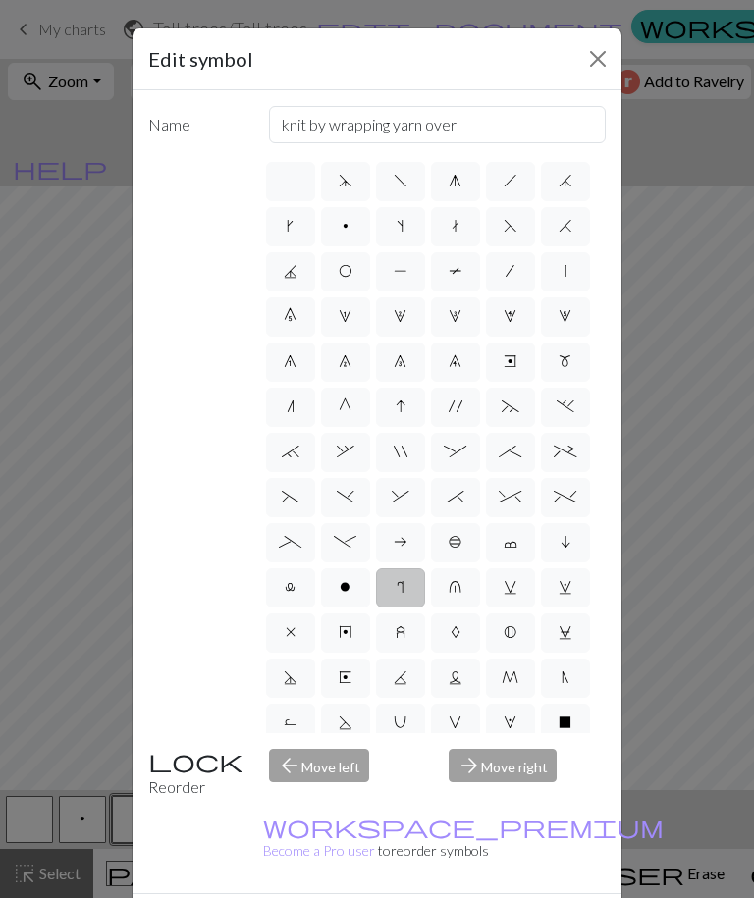
radio input "true"
type input "k1 in row below"
click at [512, 595] on span "v" at bounding box center [510, 587] width 14 height 16
click at [512, 588] on input "v" at bounding box center [509, 581] width 13 height 13
radio input "true"
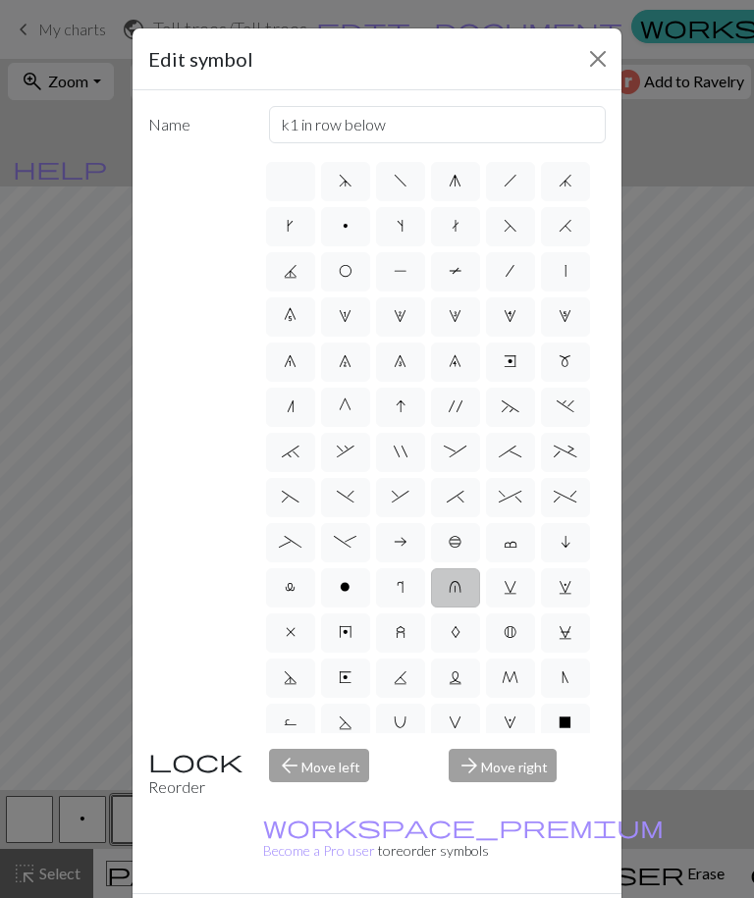
type input "sl1 knitwise"
click at [562, 594] on span "w" at bounding box center [565, 587] width 14 height 16
click at [562, 588] on input "w" at bounding box center [564, 581] width 13 height 13
radio input "true"
type input "p1, yo, p1"
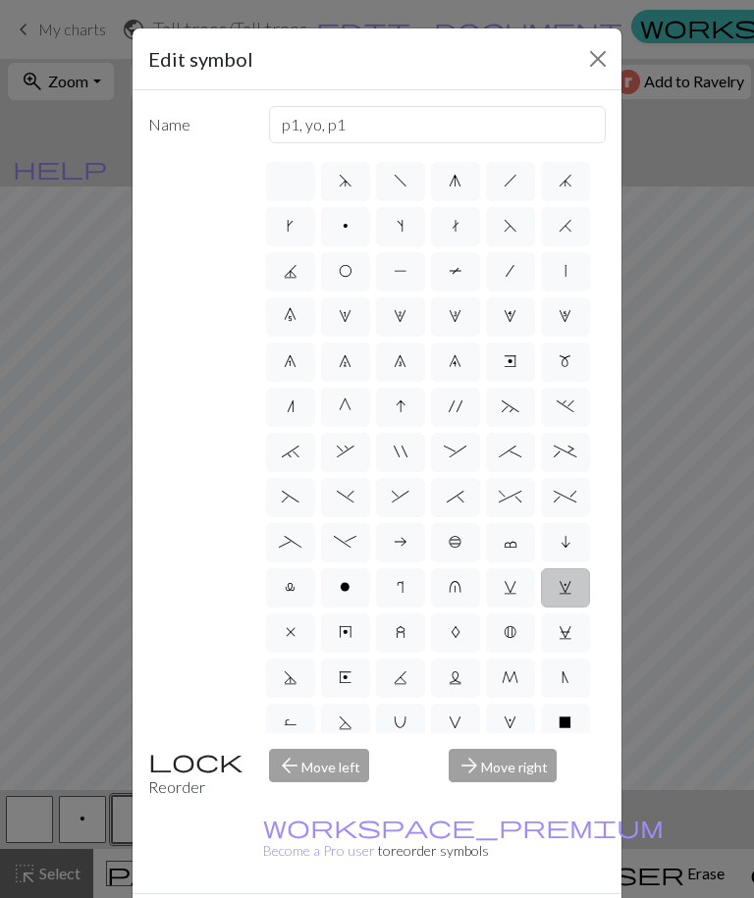
click at [558, 635] on span "C" at bounding box center [565, 632] width 14 height 16
click at [558, 633] on input "C" at bounding box center [564, 626] width 13 height 13
radio input "true"
type input "slp wyif"
click at [510, 634] on span "B" at bounding box center [509, 632] width 13 height 16
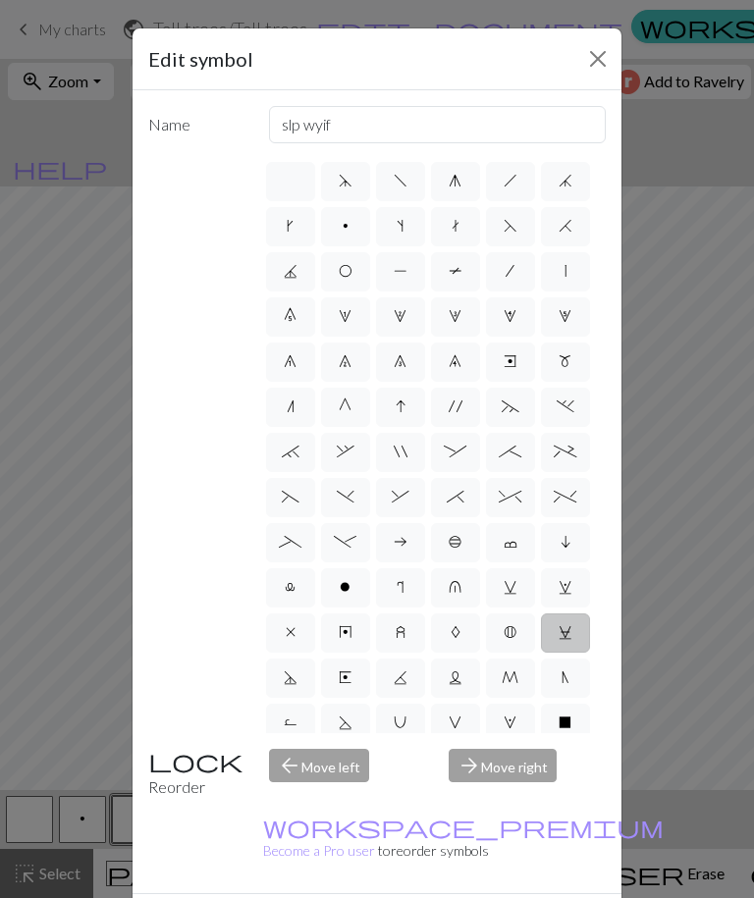
click at [510, 633] on input "B" at bounding box center [509, 626] width 13 height 13
radio input "true"
type input "Bobble"
click at [446, 627] on label "A" at bounding box center [455, 632] width 49 height 39
click at [450, 627] on input "A" at bounding box center [456, 626] width 13 height 13
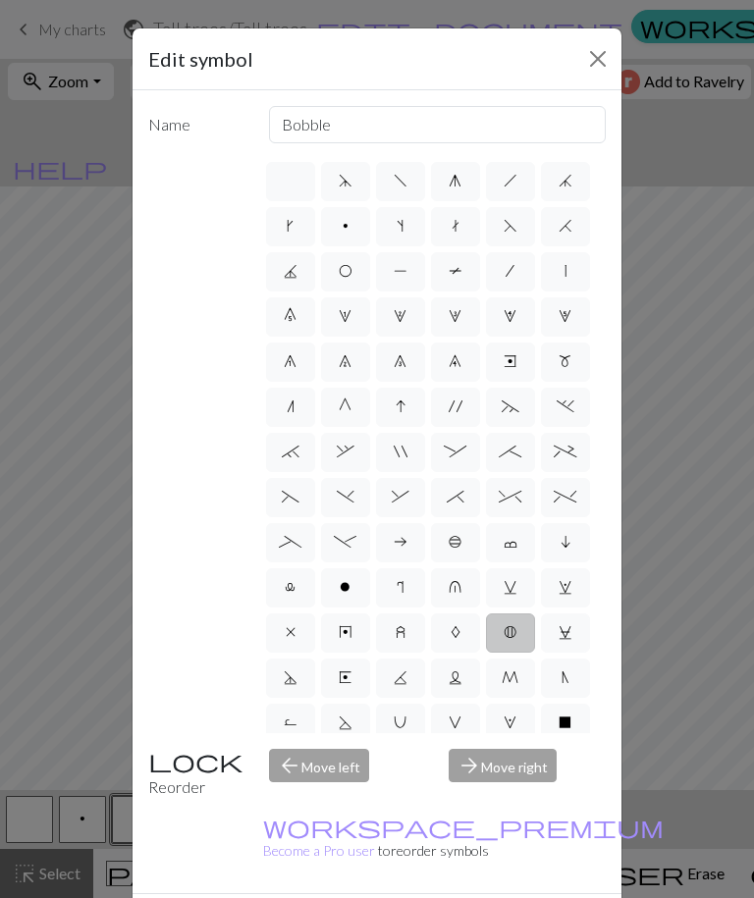
radio input "true"
click at [398, 640] on span "z" at bounding box center [400, 632] width 10 height 16
click at [398, 633] on input "z" at bounding box center [401, 626] width 13 height 13
radio input "true"
type input "twisted stitch in row below"
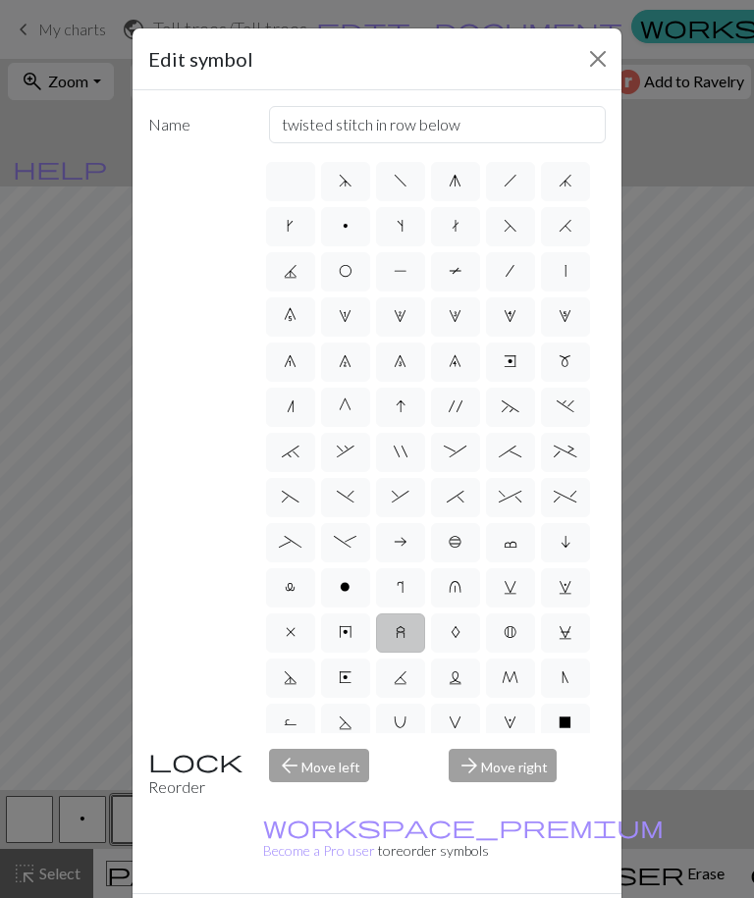
click at [344, 637] on span "y" at bounding box center [346, 632] width 14 height 16
click at [344, 633] on input "y" at bounding box center [345, 626] width 13 height 13
radio input "true"
type input "make bobble"
click at [297, 636] on label "x" at bounding box center [290, 632] width 49 height 39
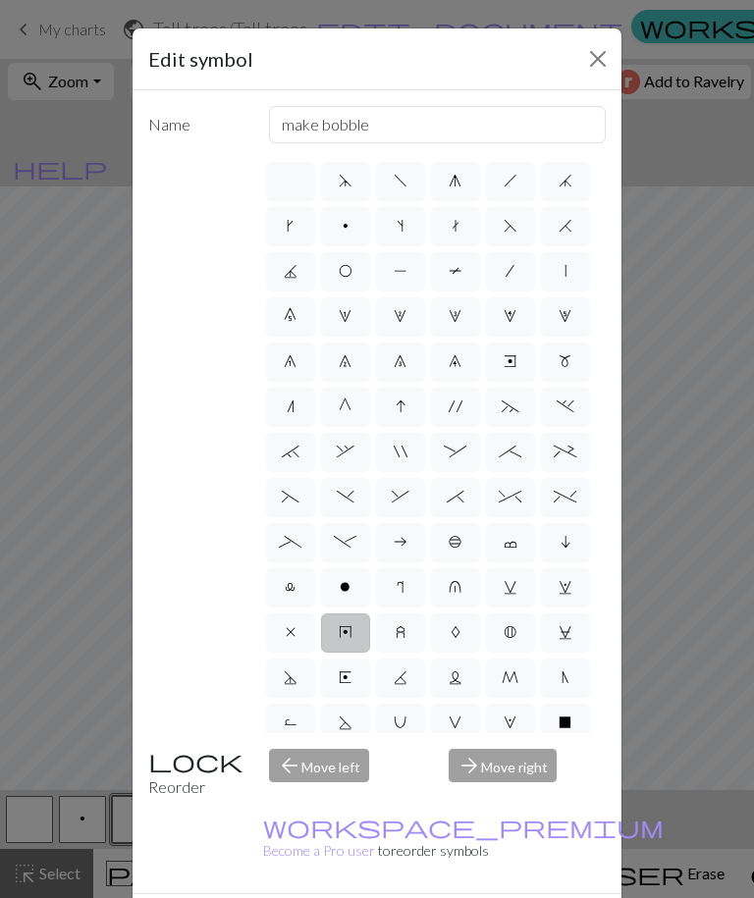
click at [297, 633] on input "x" at bounding box center [292, 626] width 13 height 13
radio input "true"
type input "no stitch"
click at [291, 681] on span "D" at bounding box center [291, 677] width 14 height 16
click at [291, 678] on input "D" at bounding box center [290, 671] width 13 height 13
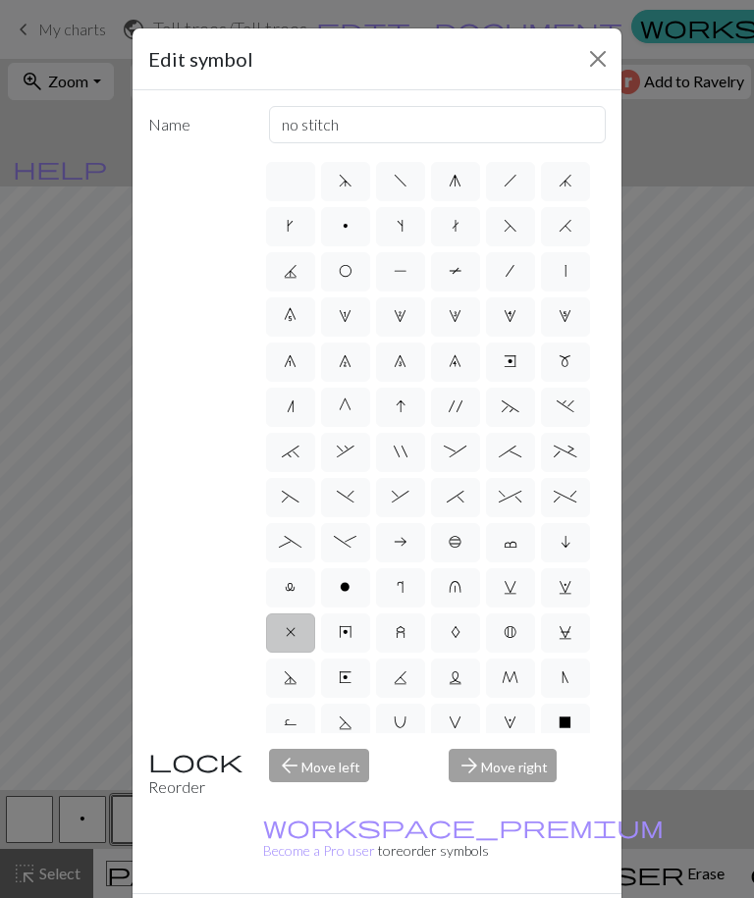
radio input "true"
type input "Purl-side double decrease"
click at [349, 679] on span "E" at bounding box center [345, 677] width 13 height 16
click at [349, 678] on input "E" at bounding box center [345, 671] width 13 height 13
radio input "true"
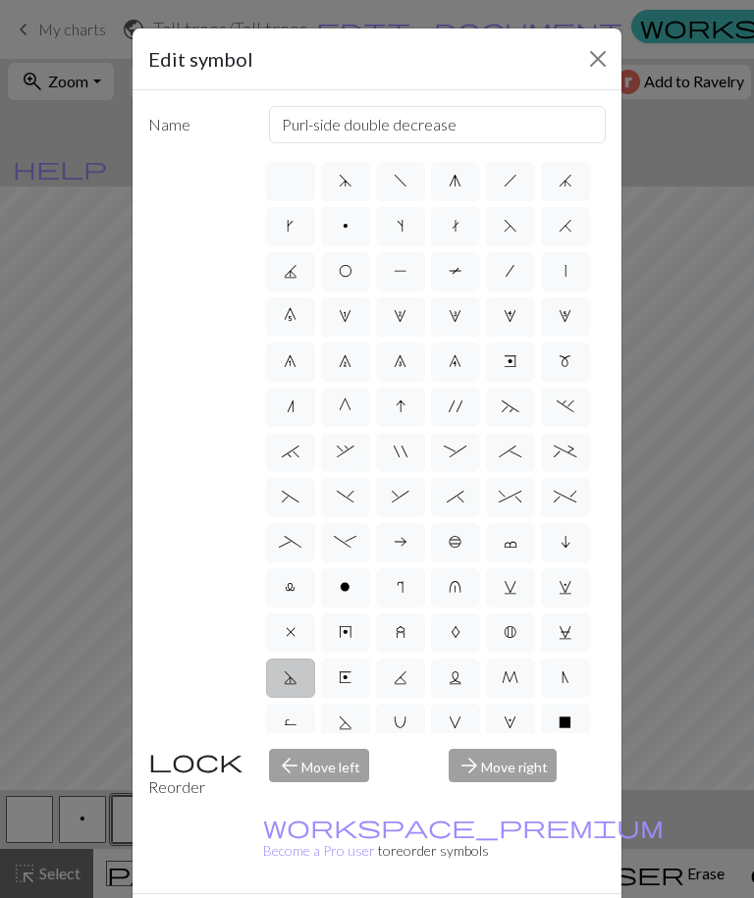
type input "Left end"
click at [348, 729] on span "S" at bounding box center [346, 722] width 14 height 16
click at [348, 723] on input "S" at bounding box center [345, 716] width 13 height 13
radio input "true"
type input "p2tog tbl"
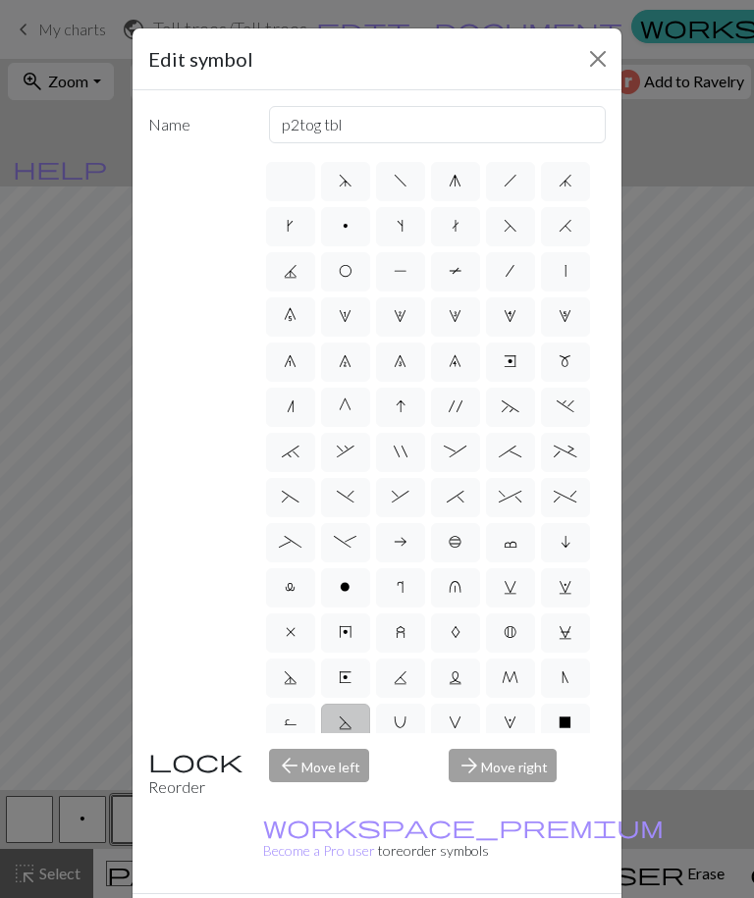
click at [416, 724] on label "U" at bounding box center [400, 723] width 49 height 39
click at [406, 723] on input "U" at bounding box center [399, 716] width 13 height 13
radio input "true"
type input "eyelet"
click at [350, 725] on span "S" at bounding box center [346, 722] width 14 height 16
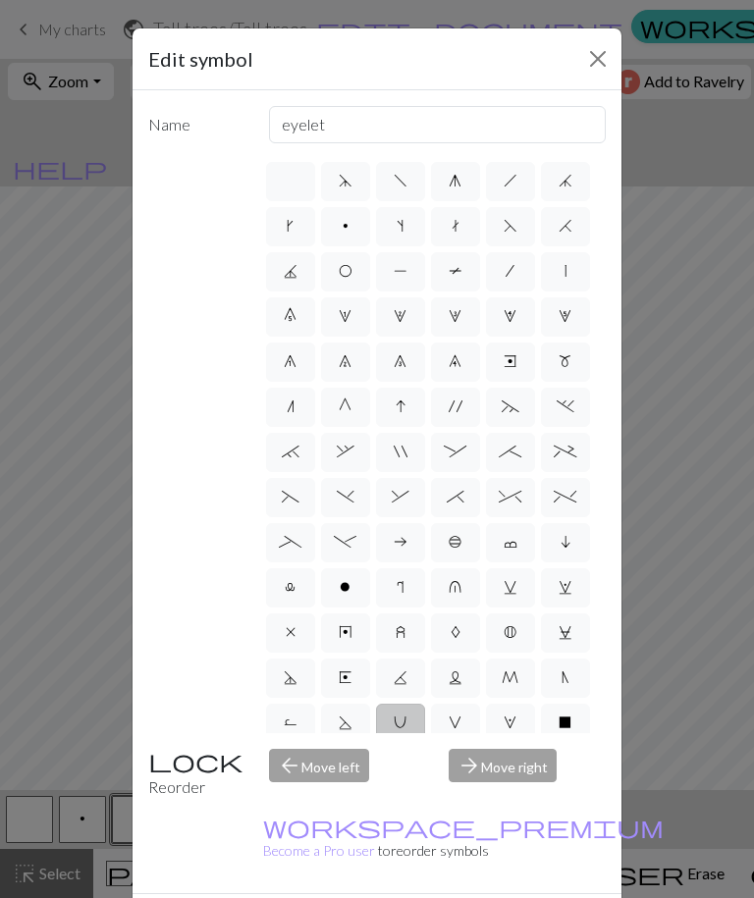
click at [350, 723] on input "S" at bounding box center [345, 716] width 13 height 13
radio input "true"
type input "p2tog tbl"
click at [401, 690] on label "K" at bounding box center [400, 677] width 49 height 39
click at [401, 678] on input "K" at bounding box center [399, 671] width 13 height 13
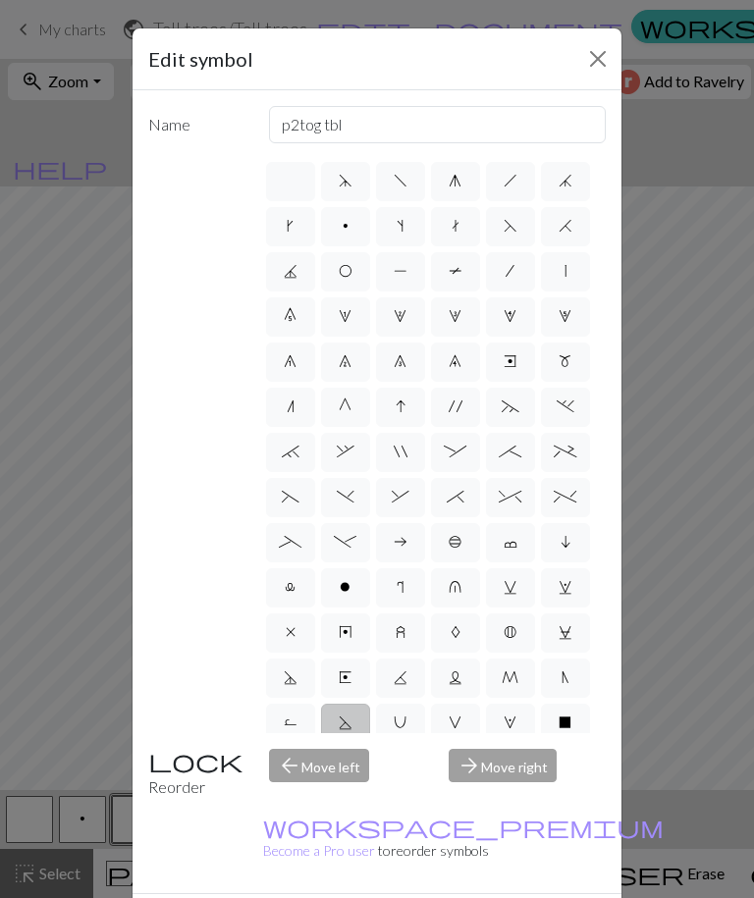
radio input "true"
click at [572, 631] on label "C" at bounding box center [565, 632] width 49 height 39
click at [571, 631] on input "C" at bounding box center [564, 626] width 13 height 13
radio input "true"
type input "slp wyif"
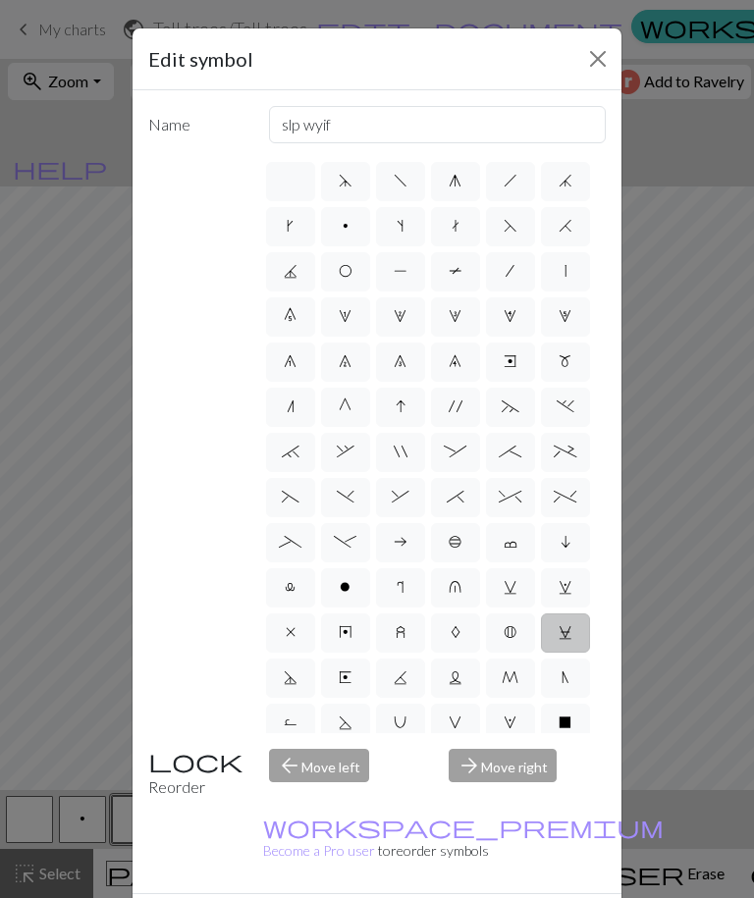
click at [348, 176] on span "d" at bounding box center [346, 181] width 14 height 16
click at [348, 176] on input "d" at bounding box center [345, 175] width 13 height 13
radio input "true"
type input "sk2p"
click at [455, 188] on span "g" at bounding box center [454, 181] width 13 height 16
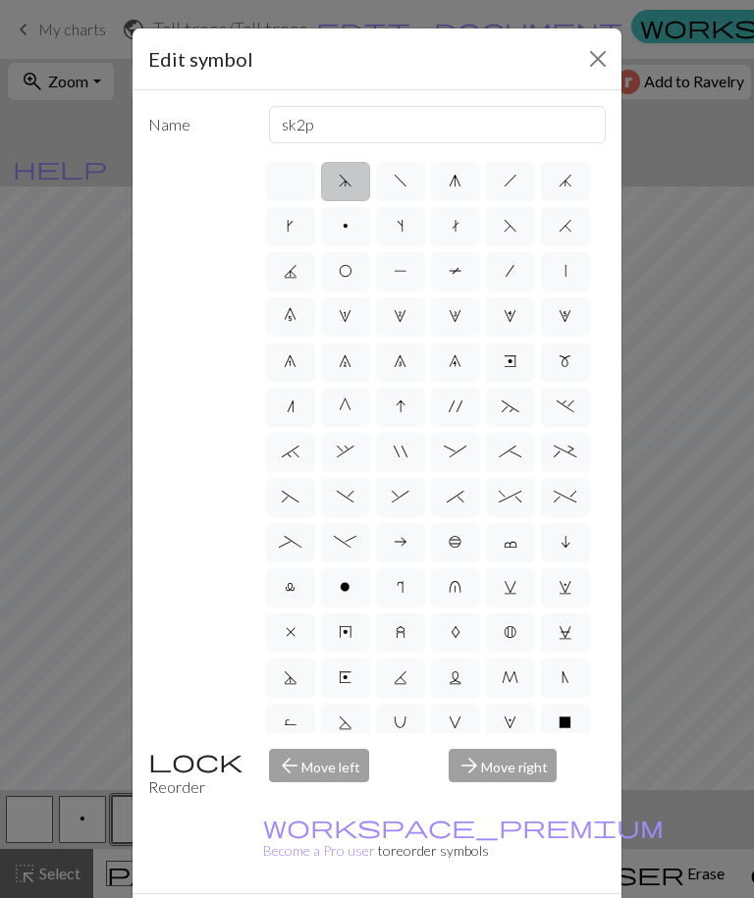
click at [455, 182] on input "g" at bounding box center [454, 175] width 13 height 13
radio input "true"
click at [393, 188] on span "f" at bounding box center [400, 181] width 14 height 16
click at [393, 182] on input "f" at bounding box center [399, 175] width 13 height 13
radio input "true"
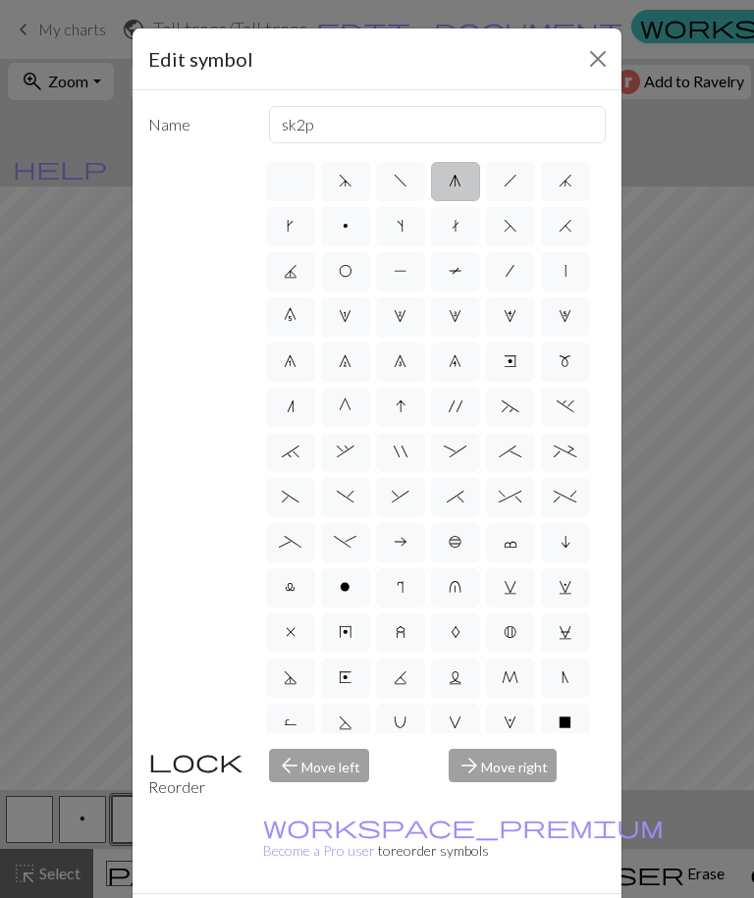
type input "left leaning decrease"
click at [508, 191] on label "h" at bounding box center [510, 181] width 49 height 39
click at [508, 182] on input "h" at bounding box center [509, 175] width 13 height 13
radio input "true"
type input "right leaning decrease"
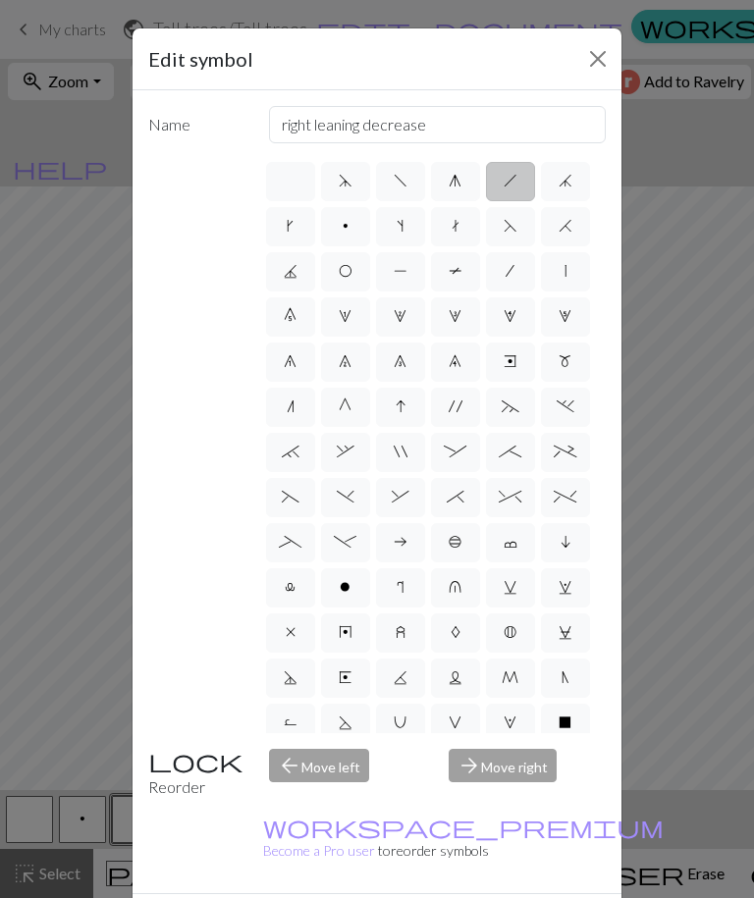
click at [569, 188] on span "j" at bounding box center [565, 181] width 14 height 16
click at [569, 182] on input "j" at bounding box center [564, 175] width 13 height 13
radio input "true"
type input "k3tog"
click at [574, 228] on label "H" at bounding box center [565, 226] width 49 height 39
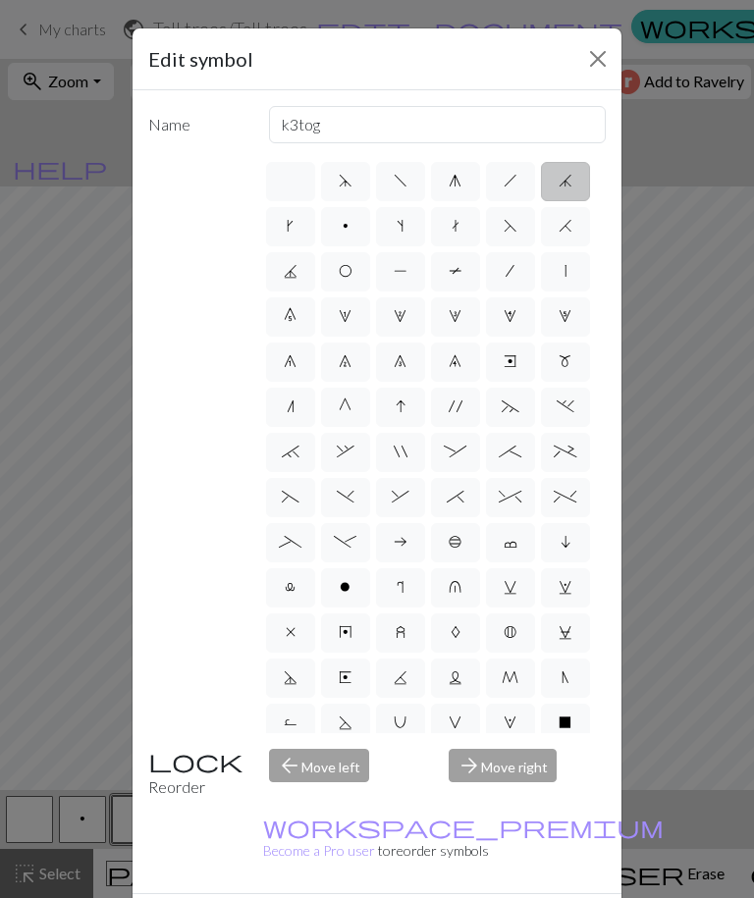
click at [571, 227] on input "H" at bounding box center [564, 220] width 13 height 13
radio input "true"
type input "k2tog"
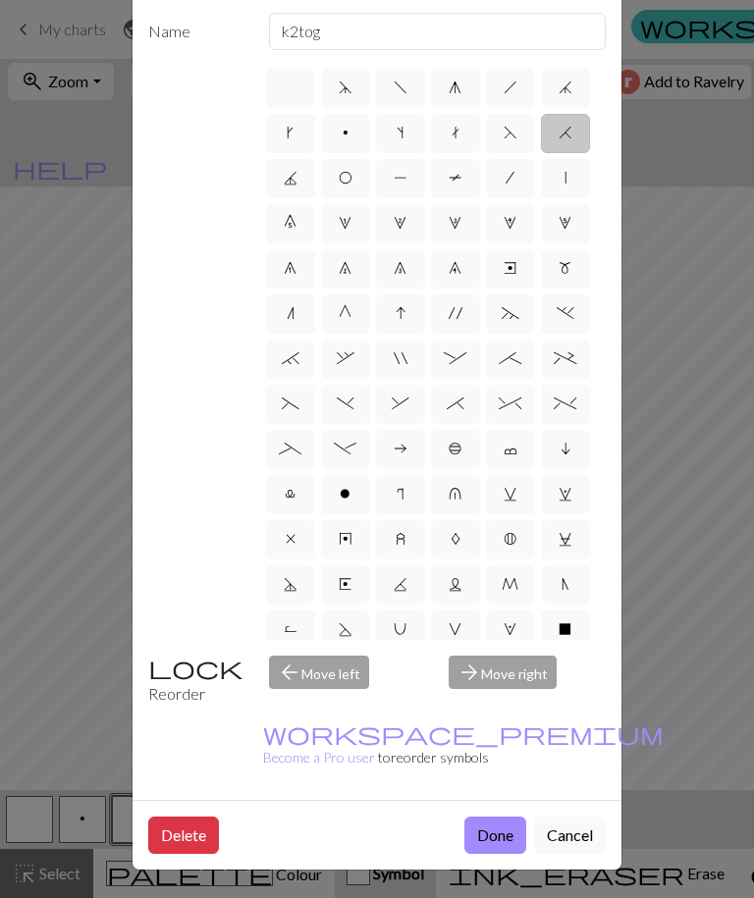
click at [496, 830] on button "Done" at bounding box center [495, 834] width 62 height 37
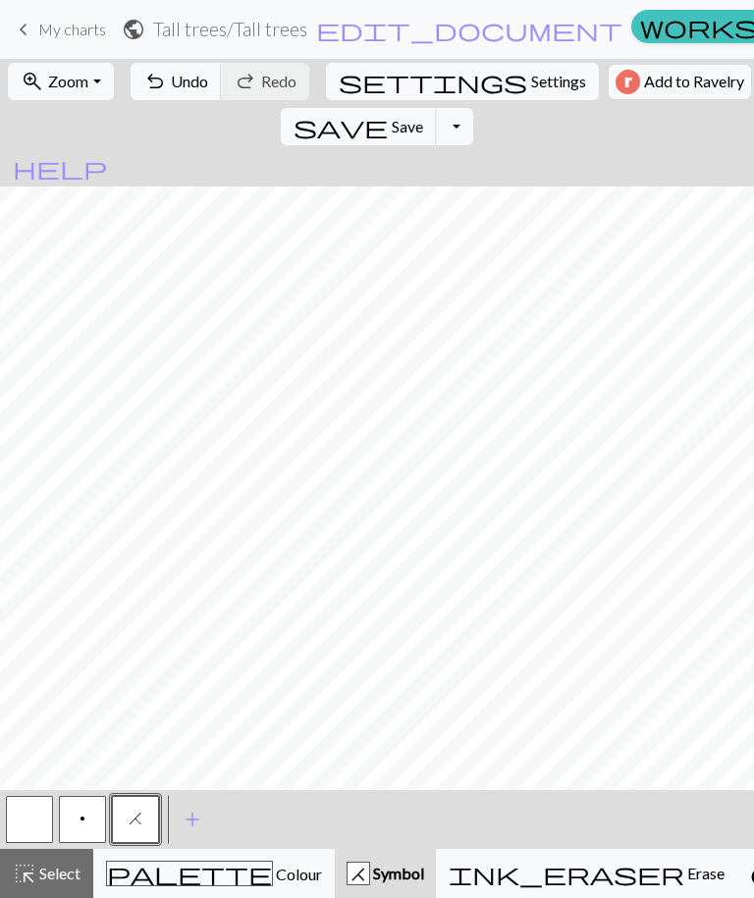
click at [30, 829] on button "button" at bounding box center [29, 819] width 47 height 47
click at [273, 879] on span "Colour" at bounding box center [297, 873] width 49 height 19
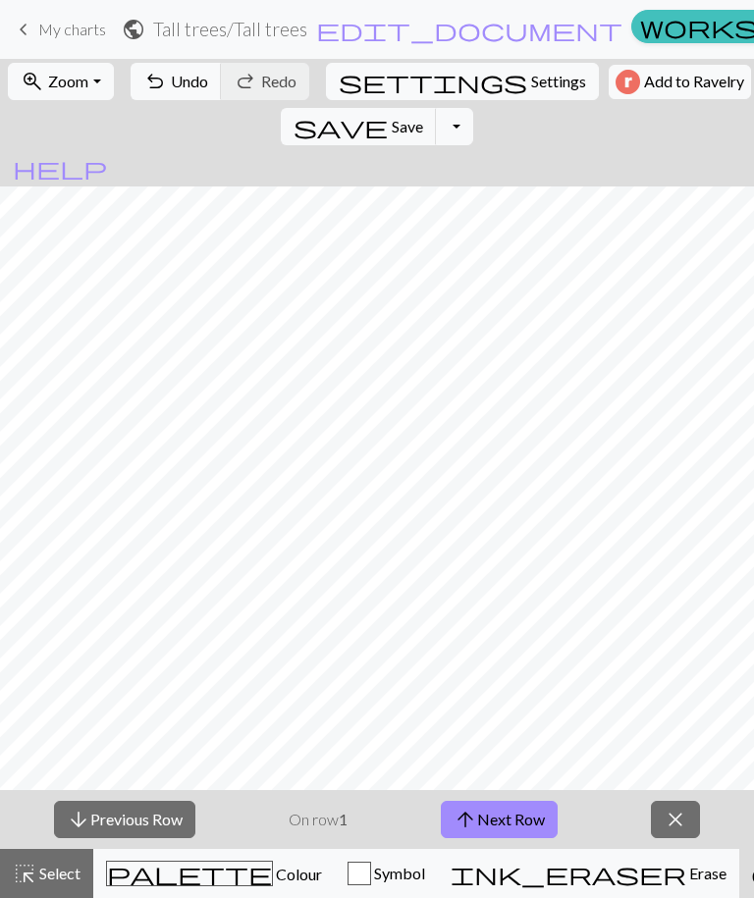
click at [506, 813] on button "arrow_upward Next Row" at bounding box center [499, 819] width 117 height 37
click at [518, 820] on button "arrow_upward Next Row" at bounding box center [499, 819] width 117 height 37
click at [497, 814] on button "arrow_upward Next Row" at bounding box center [499, 819] width 117 height 37
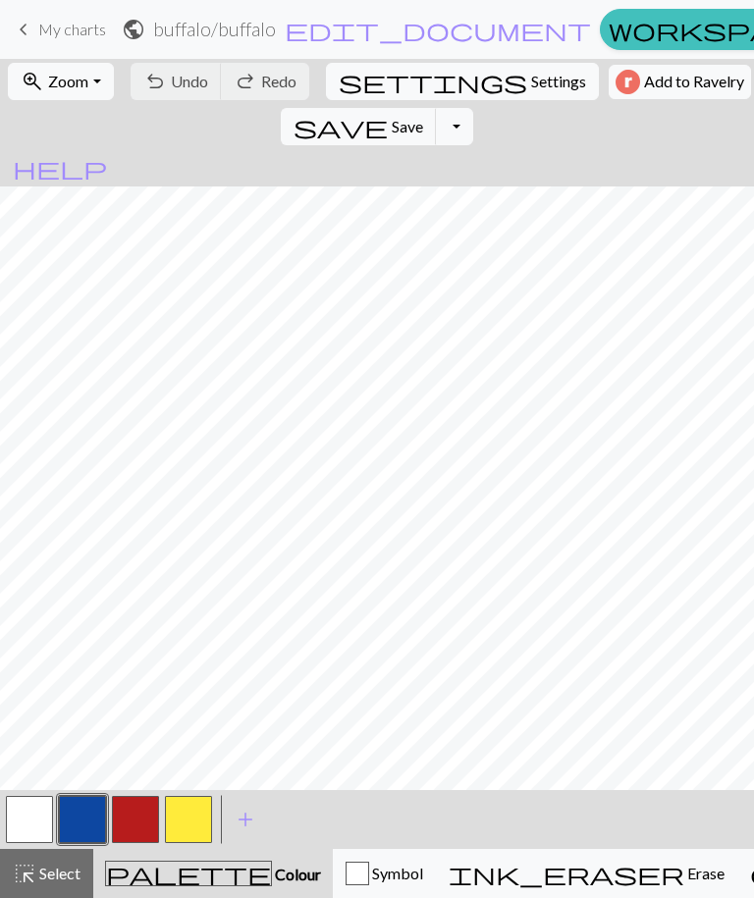
scroll to position [360, 18]
